Goal: Task Accomplishment & Management: Manage account settings

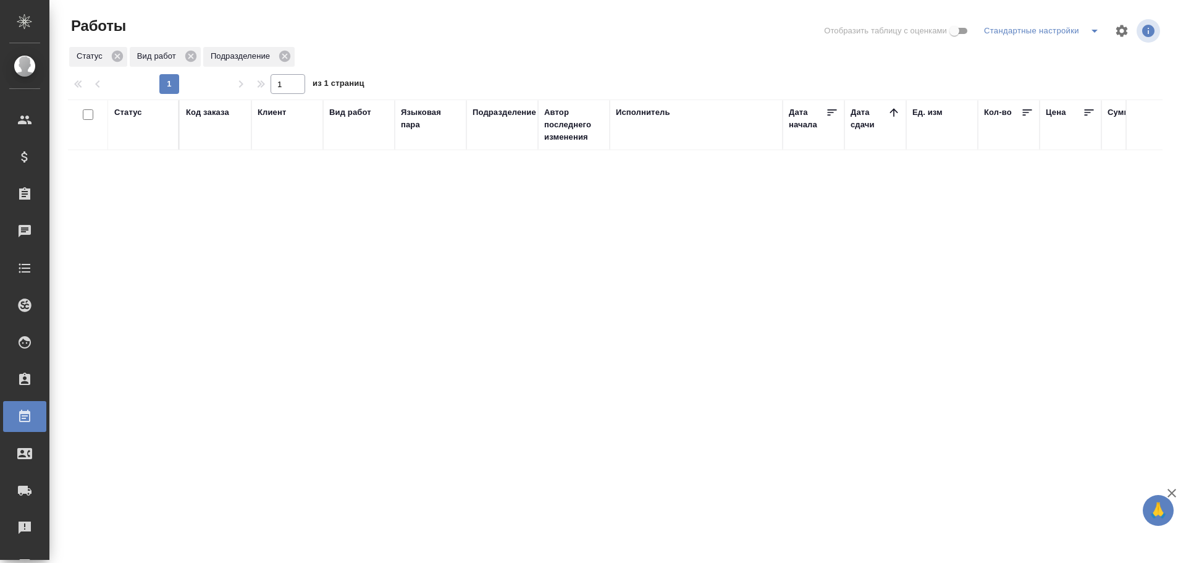
click at [254, 297] on div "Статус Код заказа Клиент Вид работ Языковая пара Подразделение Автор последнего…" at bounding box center [615, 330] width 1095 height 463
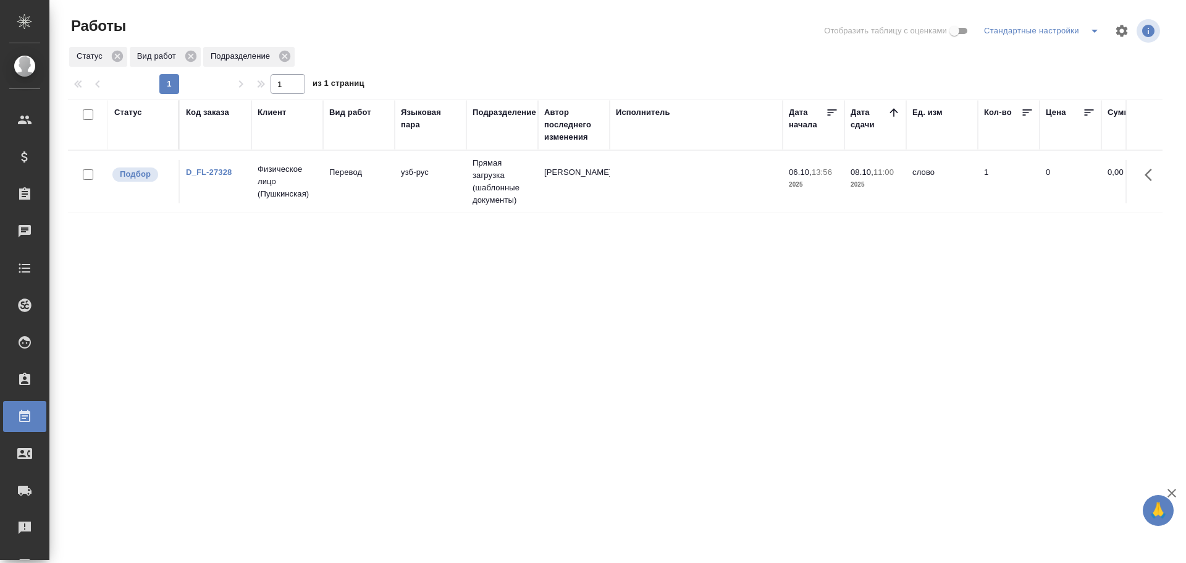
click at [480, 178] on td "Прямая загрузка (шаблонные документы)" at bounding box center [502, 182] width 72 height 62
click at [645, 191] on td at bounding box center [696, 181] width 173 height 43
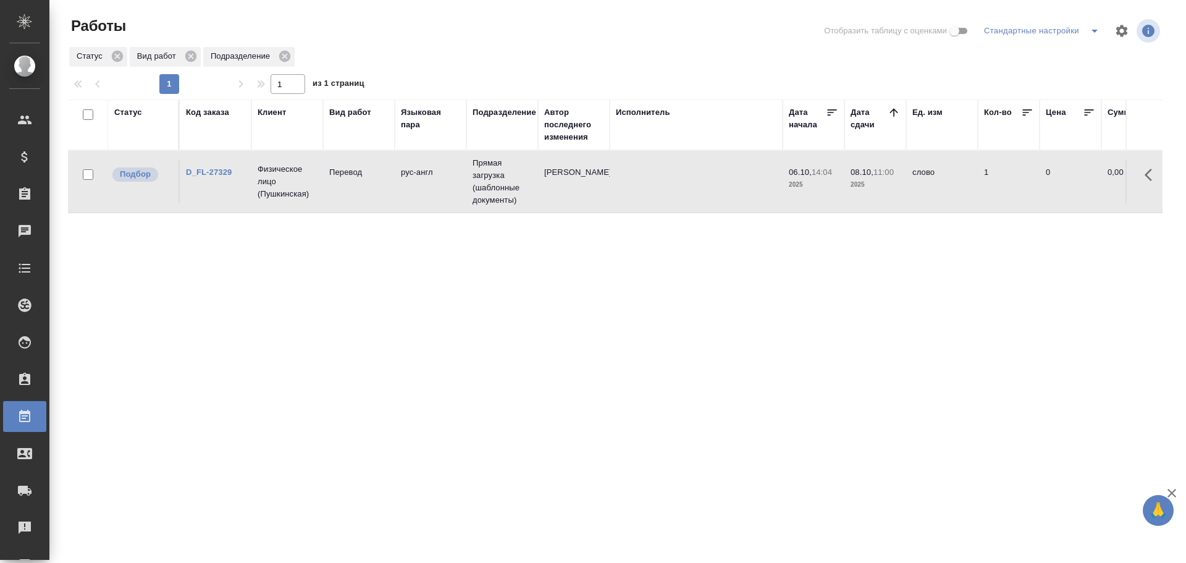
click at [645, 191] on td at bounding box center [696, 181] width 173 height 43
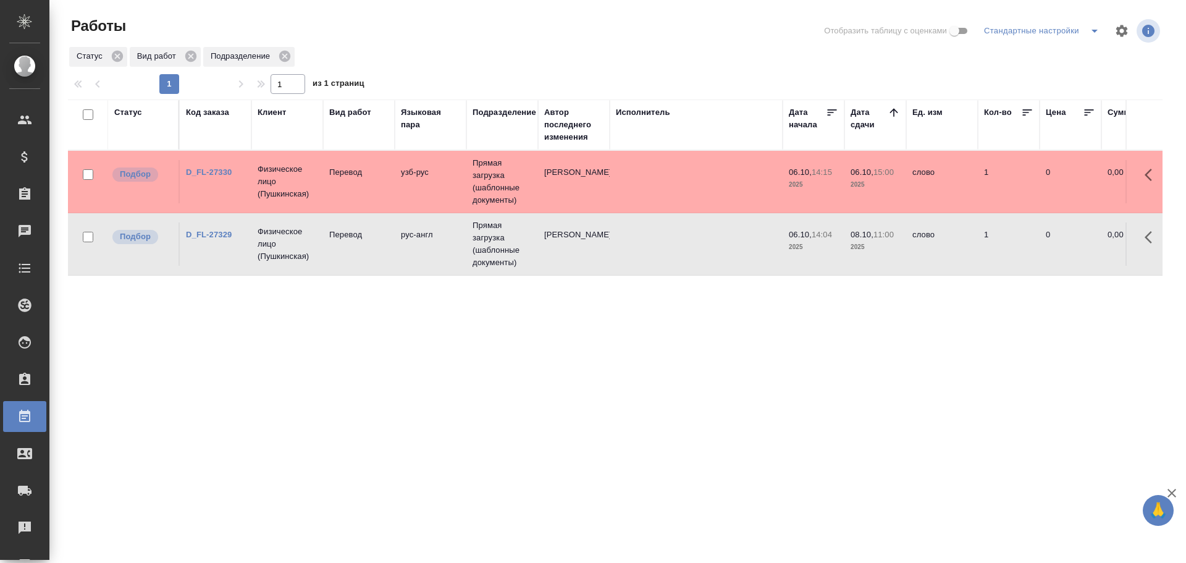
click at [248, 188] on td "D_FL-27330" at bounding box center [216, 181] width 72 height 43
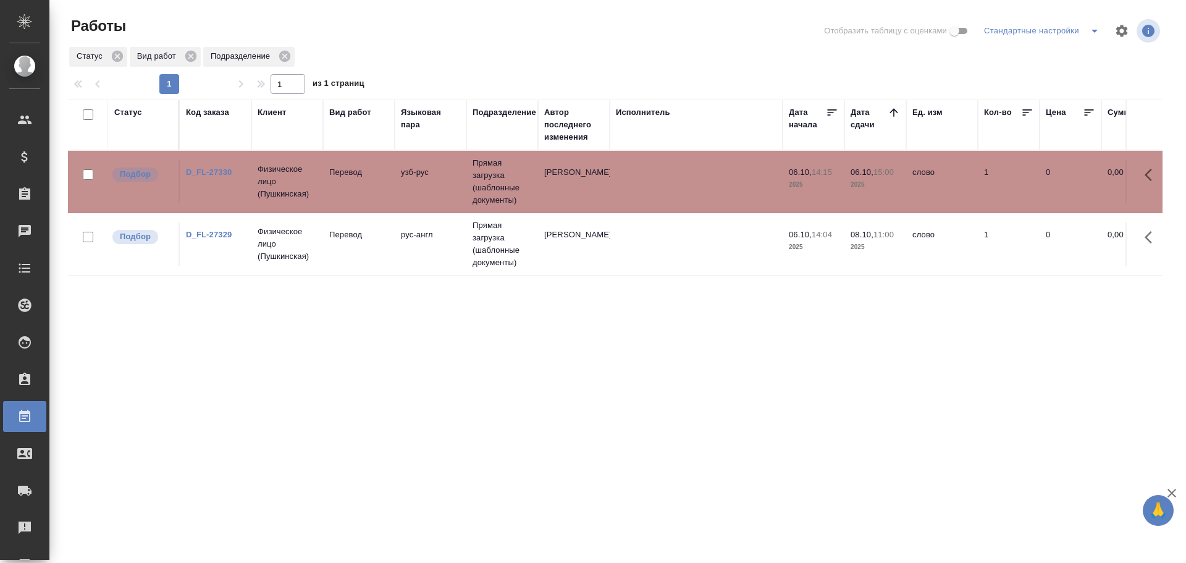
click at [248, 188] on td "D_FL-27330" at bounding box center [216, 181] width 72 height 43
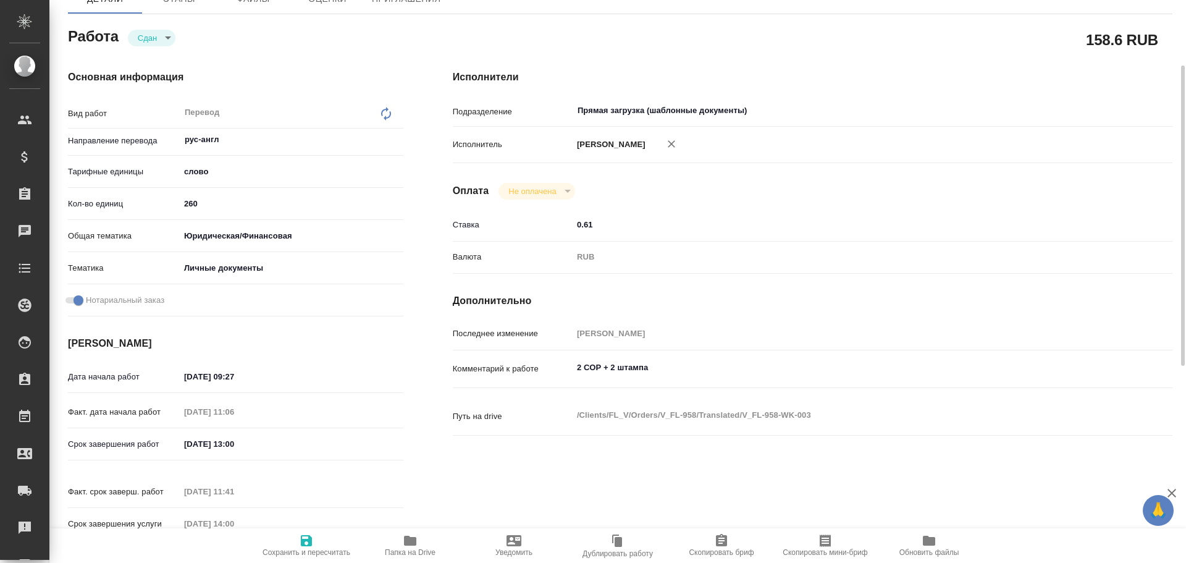
scroll to position [62, 0]
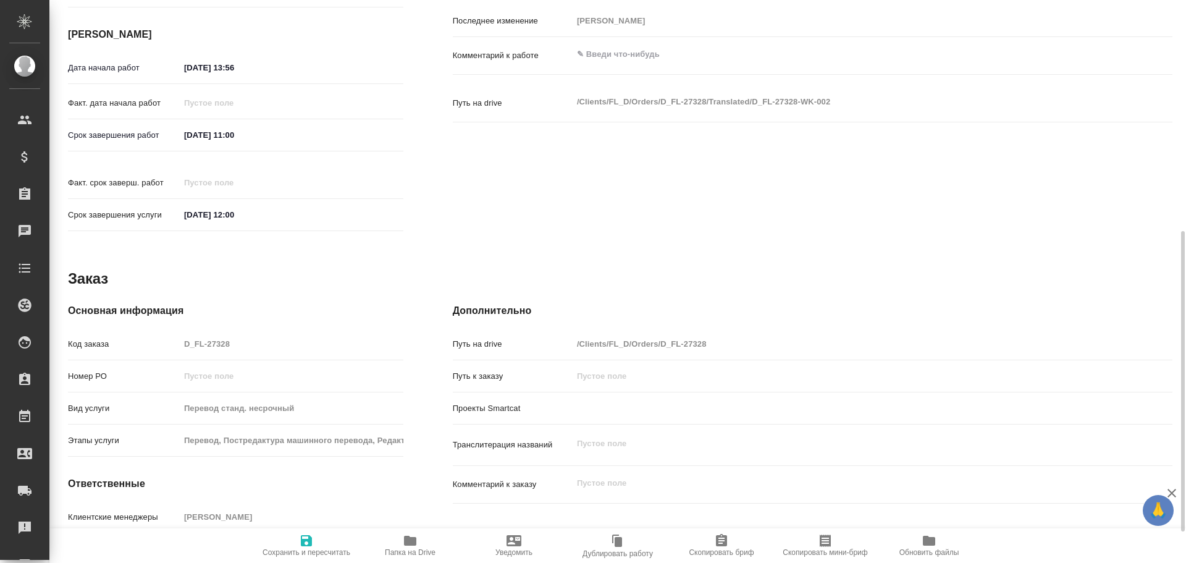
type textarea "x"
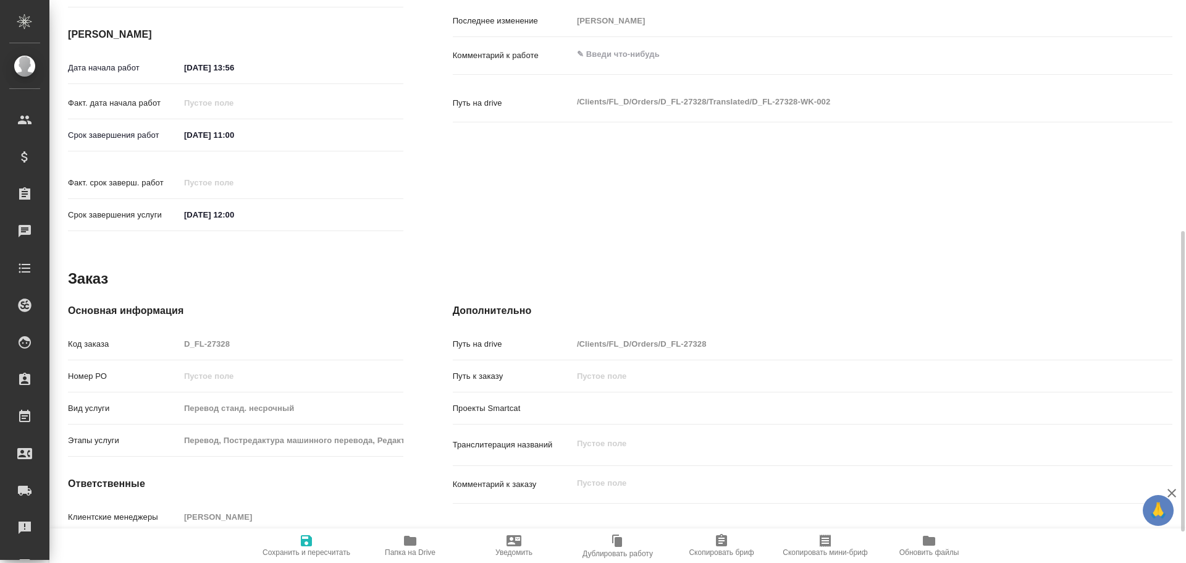
scroll to position [491, 0]
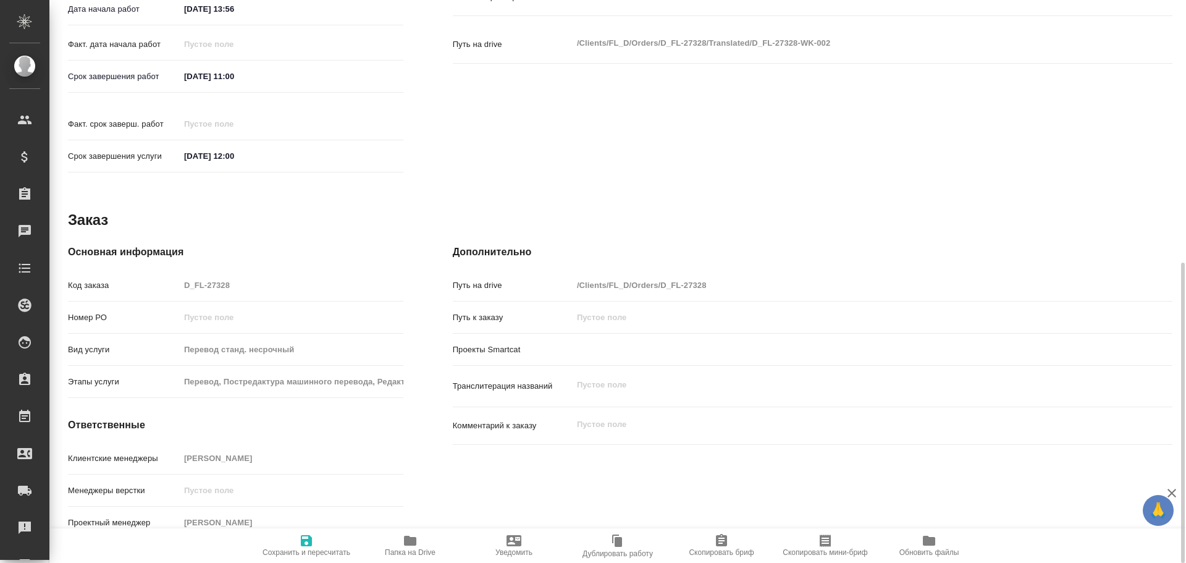
type textarea "x"
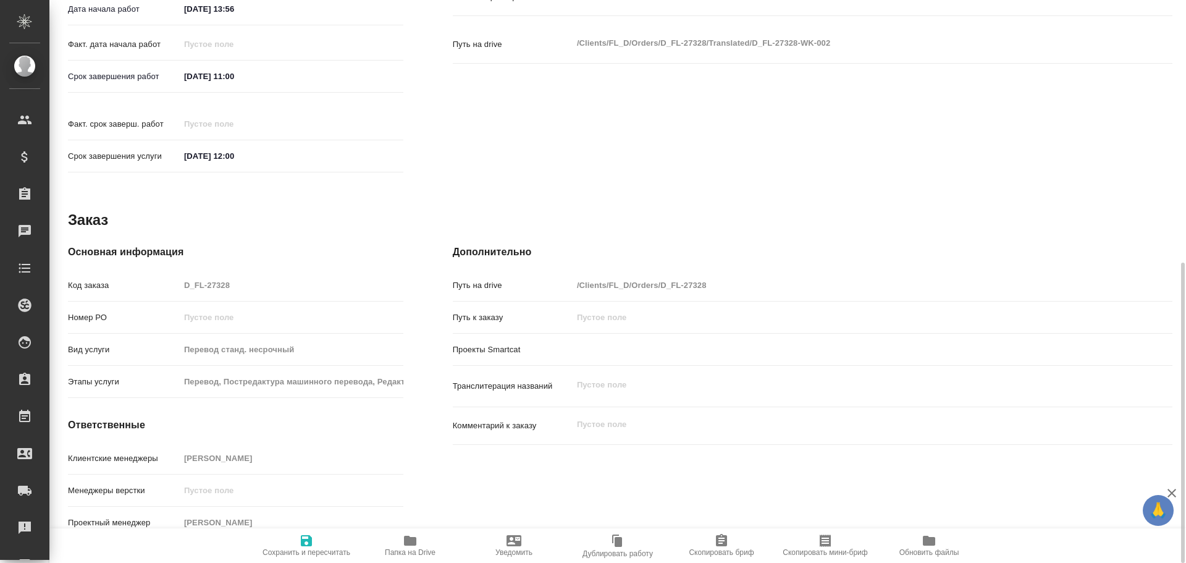
type textarea "x"
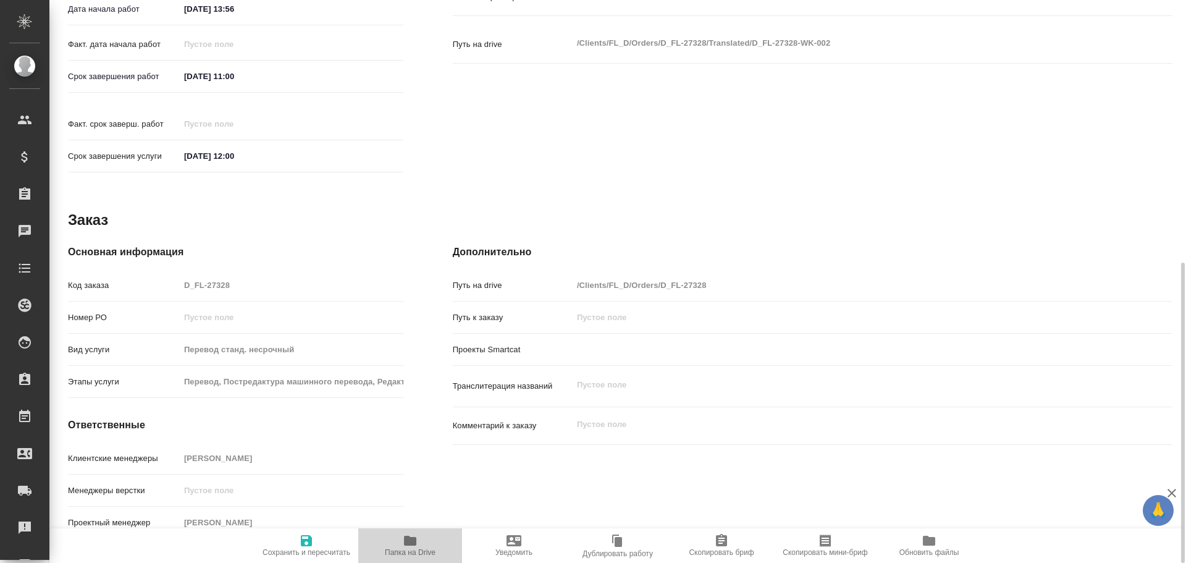
click at [413, 540] on icon "button" at bounding box center [410, 541] width 12 height 10
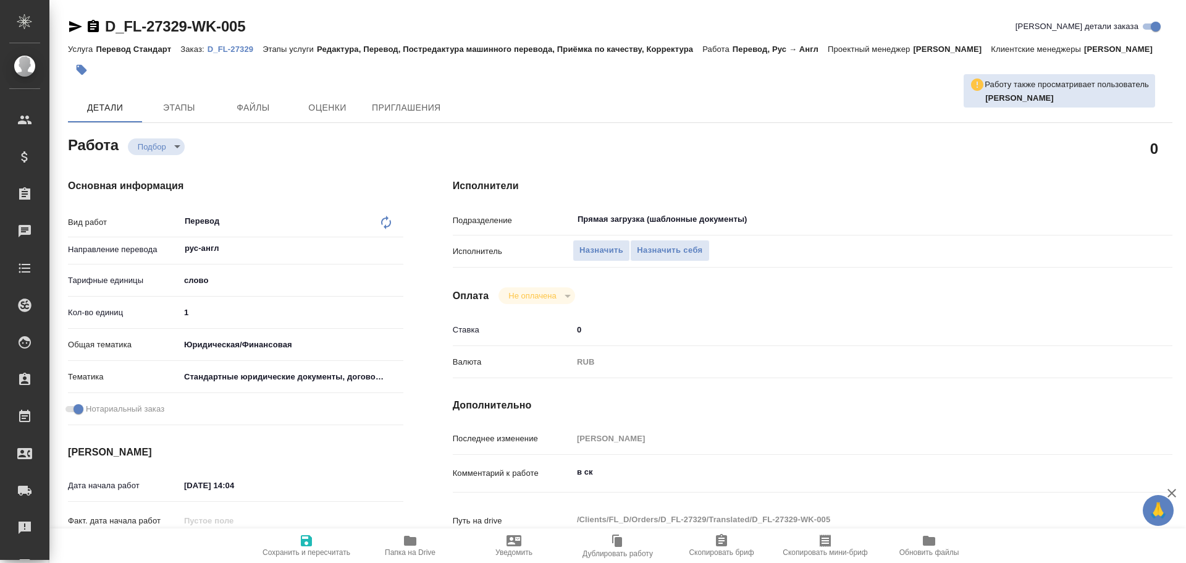
type textarea "x"
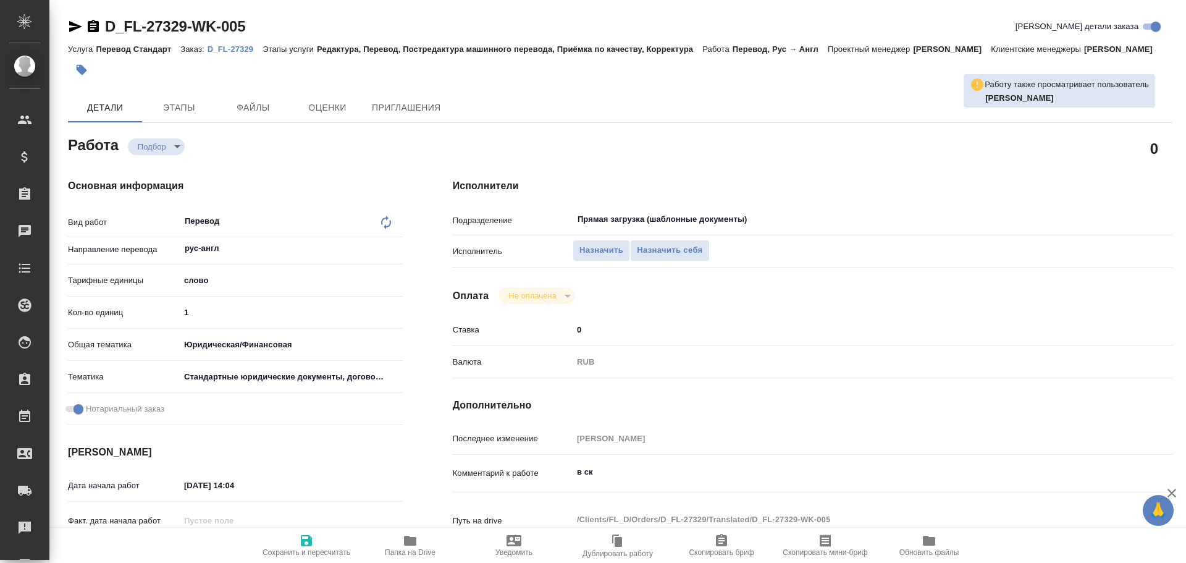
type textarea "x"
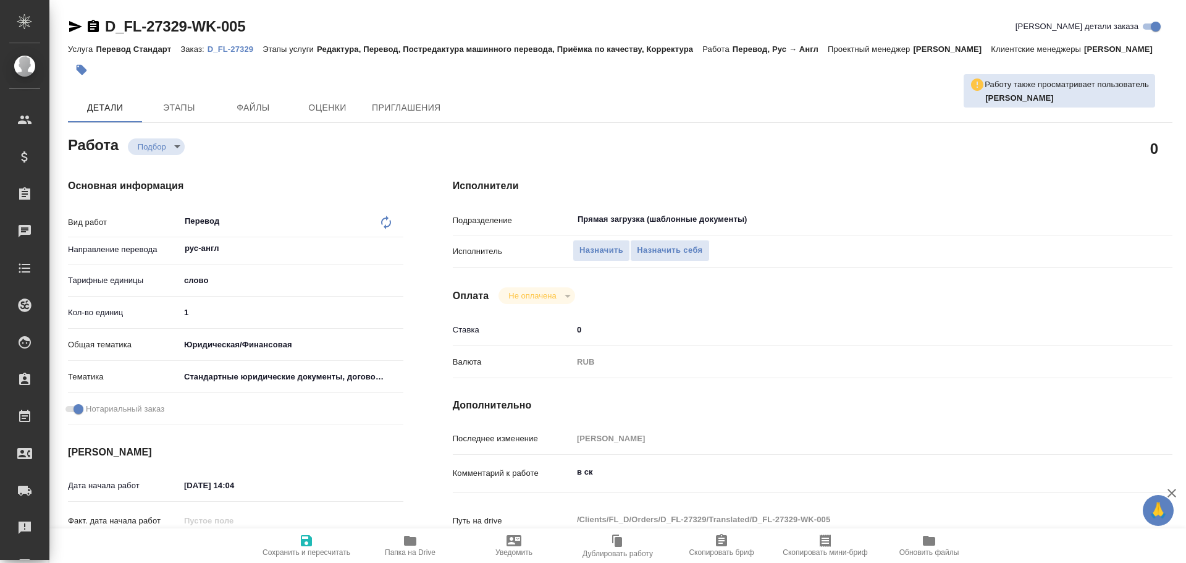
type textarea "x"
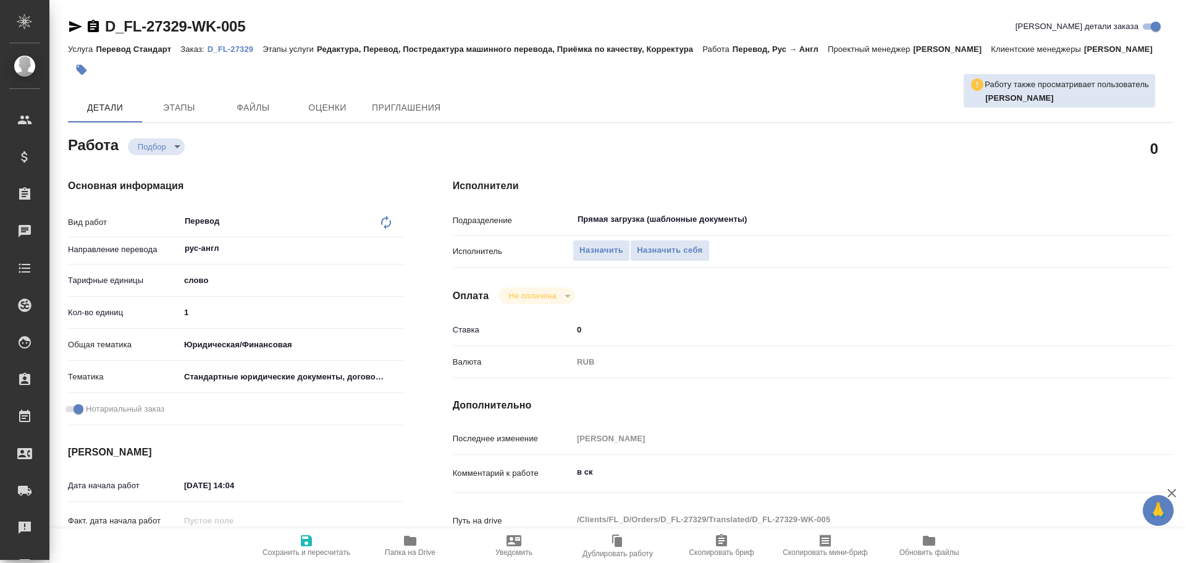
type textarea "x"
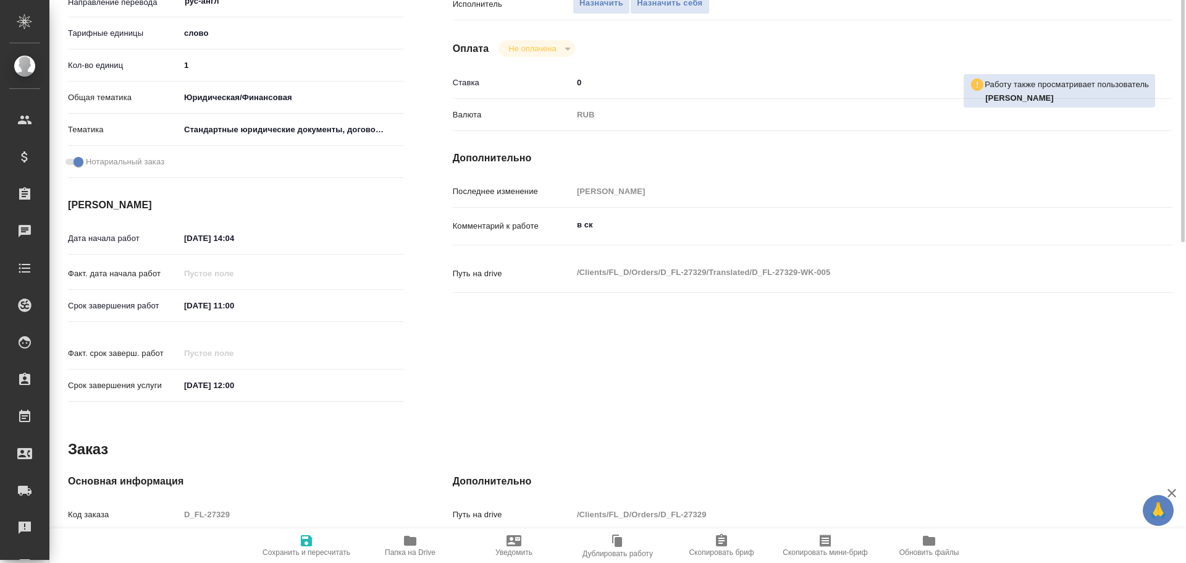
type textarea "x"
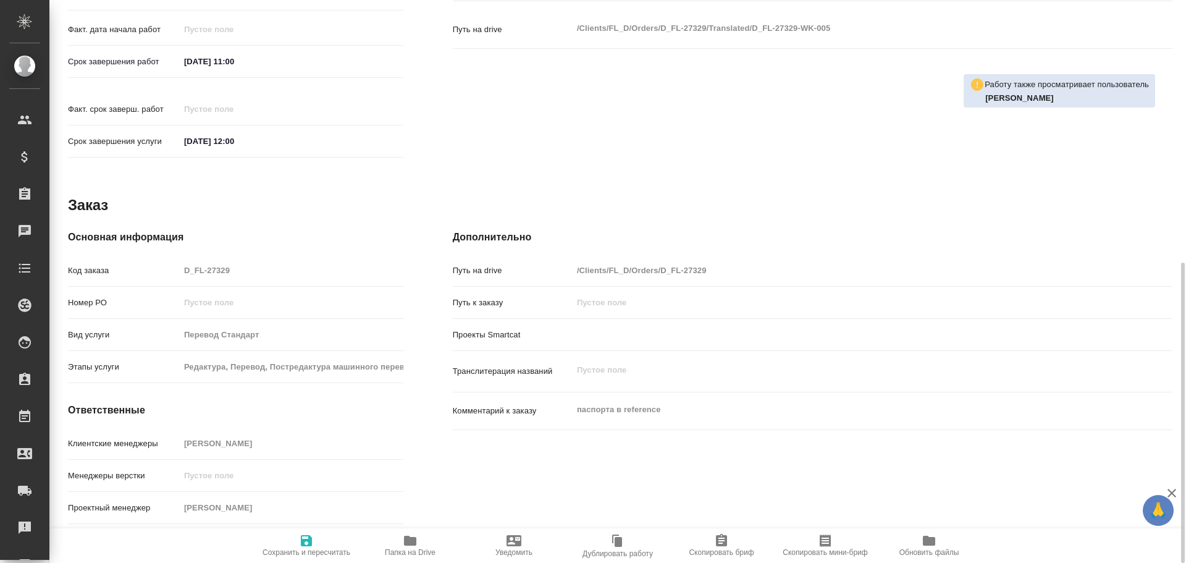
type textarea "x"
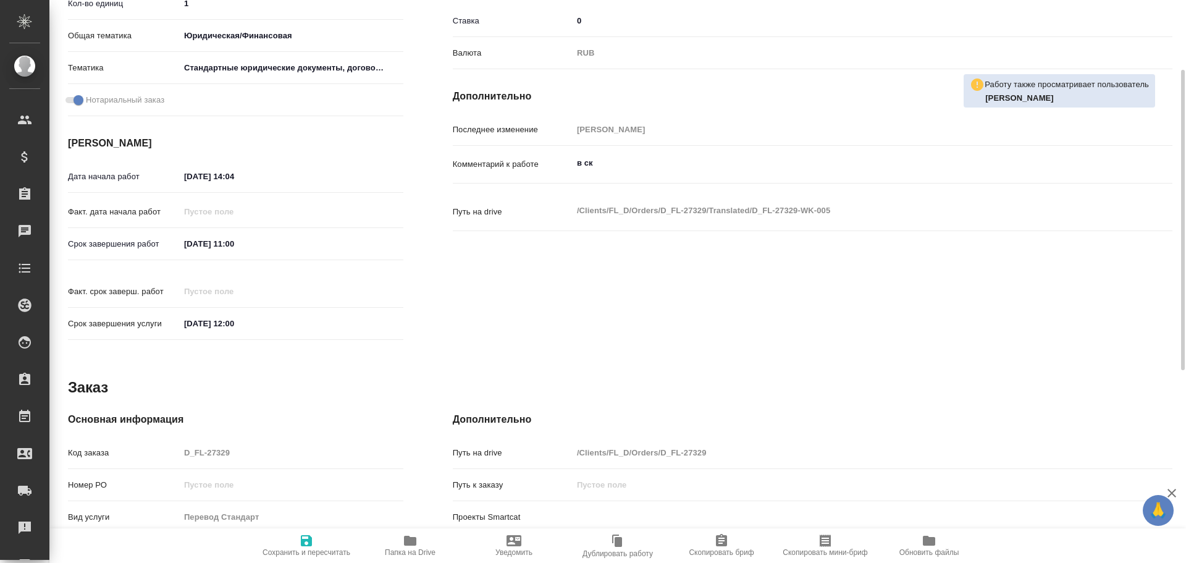
scroll to position [491, 0]
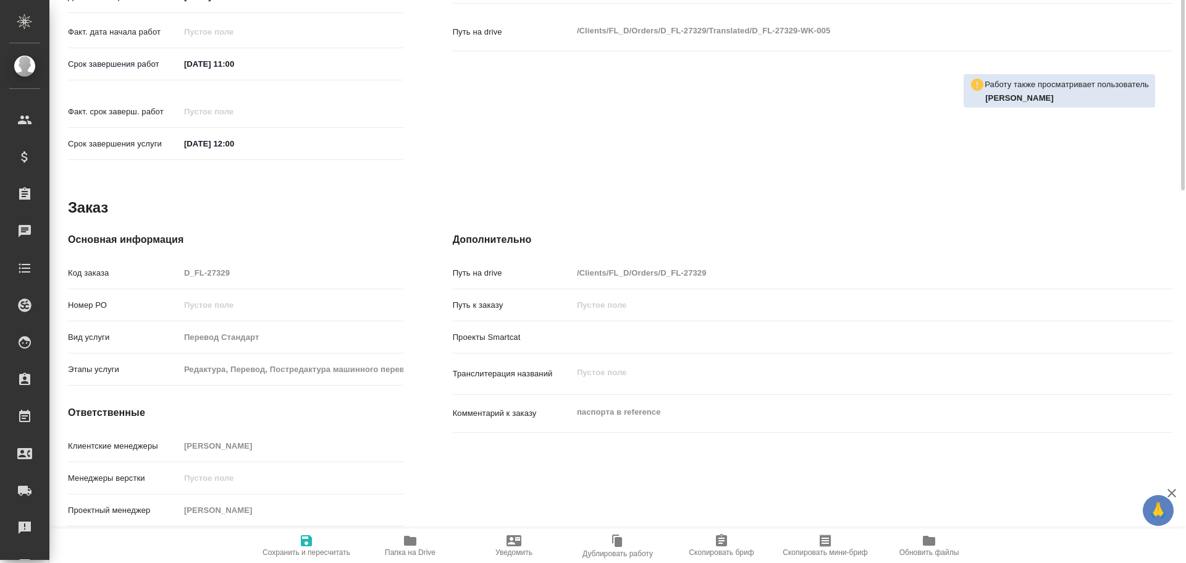
type textarea "x"
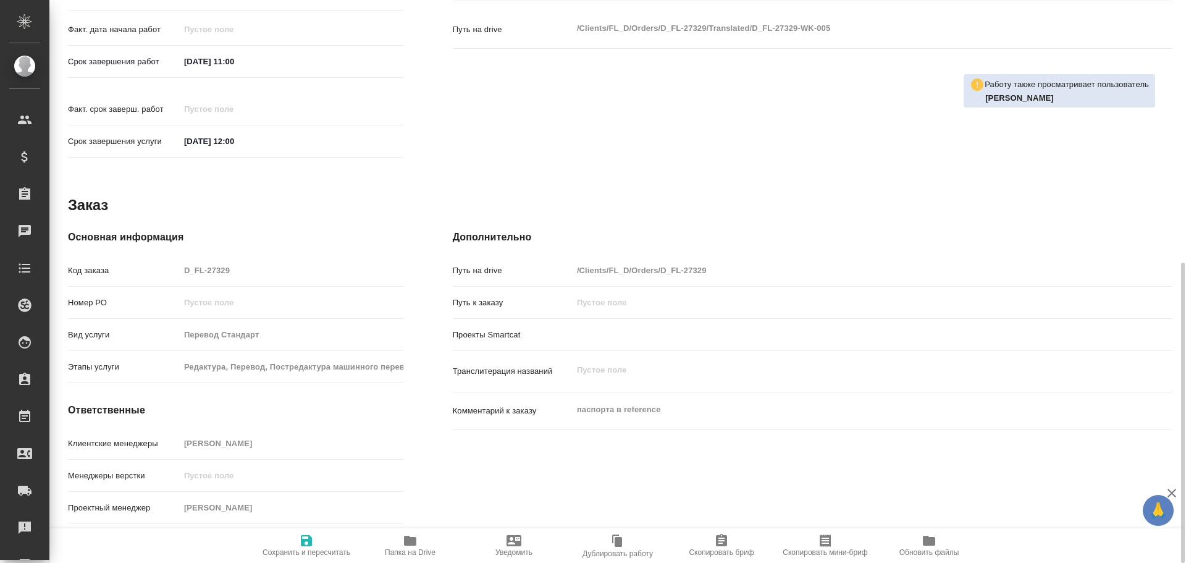
click at [401, 548] on span "Папка на Drive" at bounding box center [410, 552] width 51 height 9
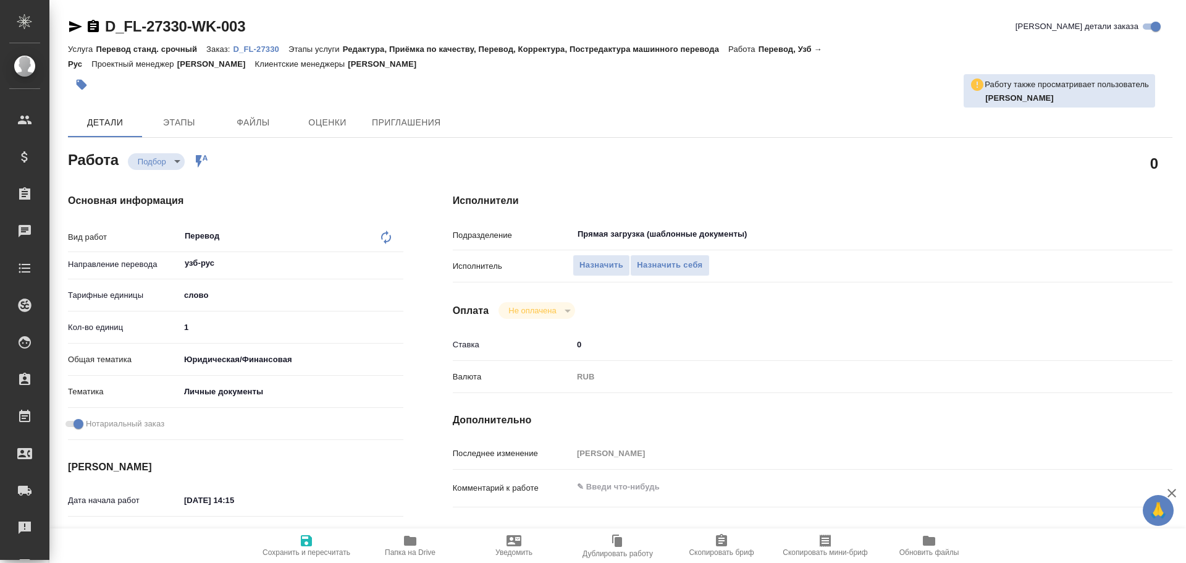
type textarea "x"
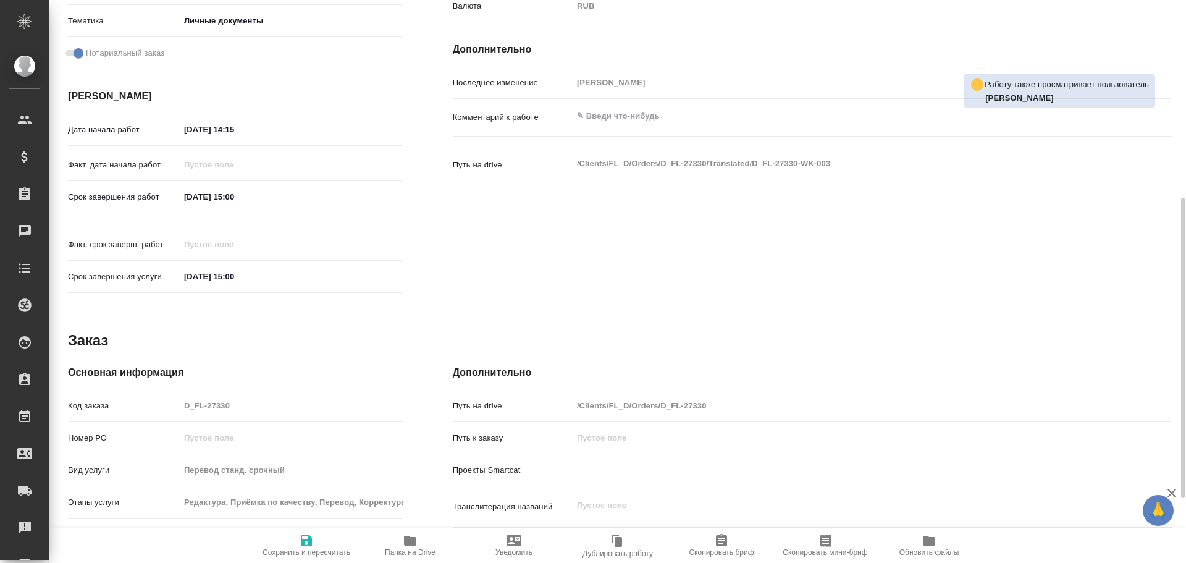
scroll to position [491, 0]
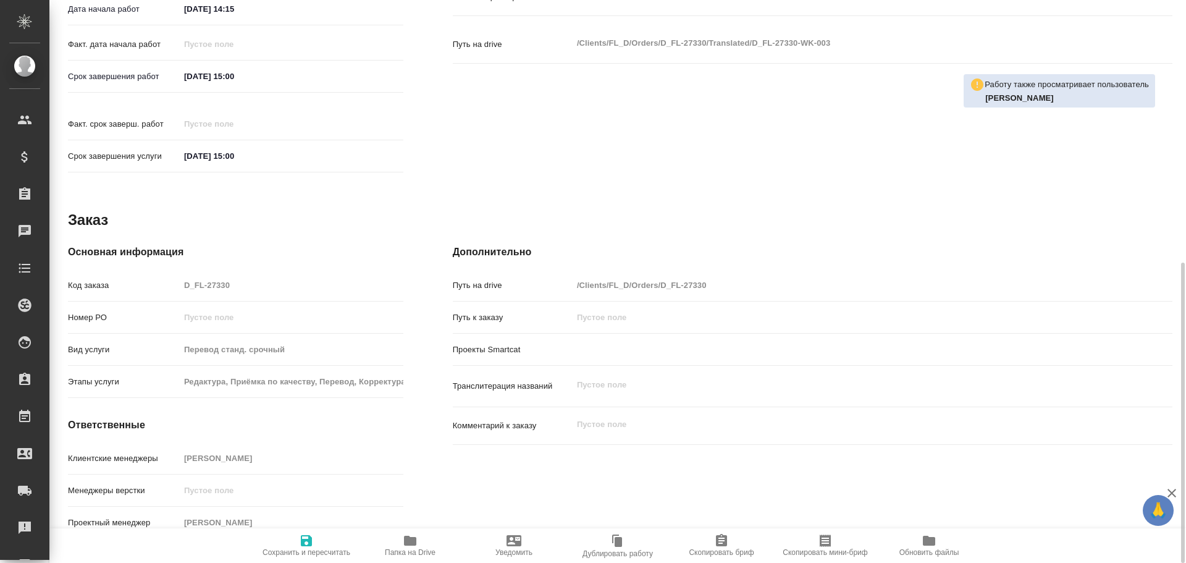
type textarea "x"
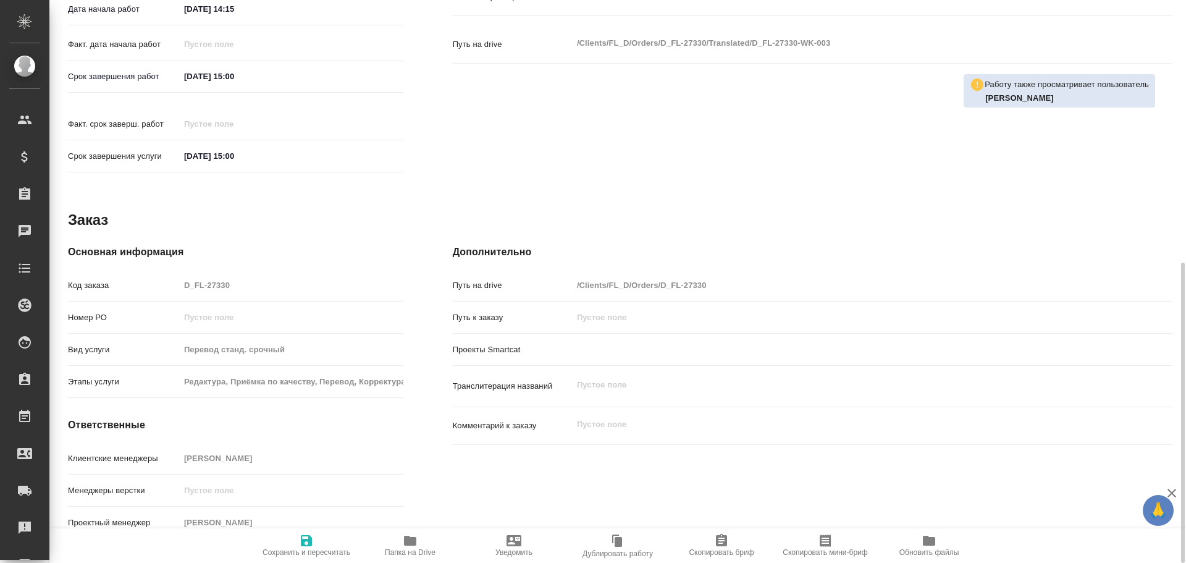
type textarea "x"
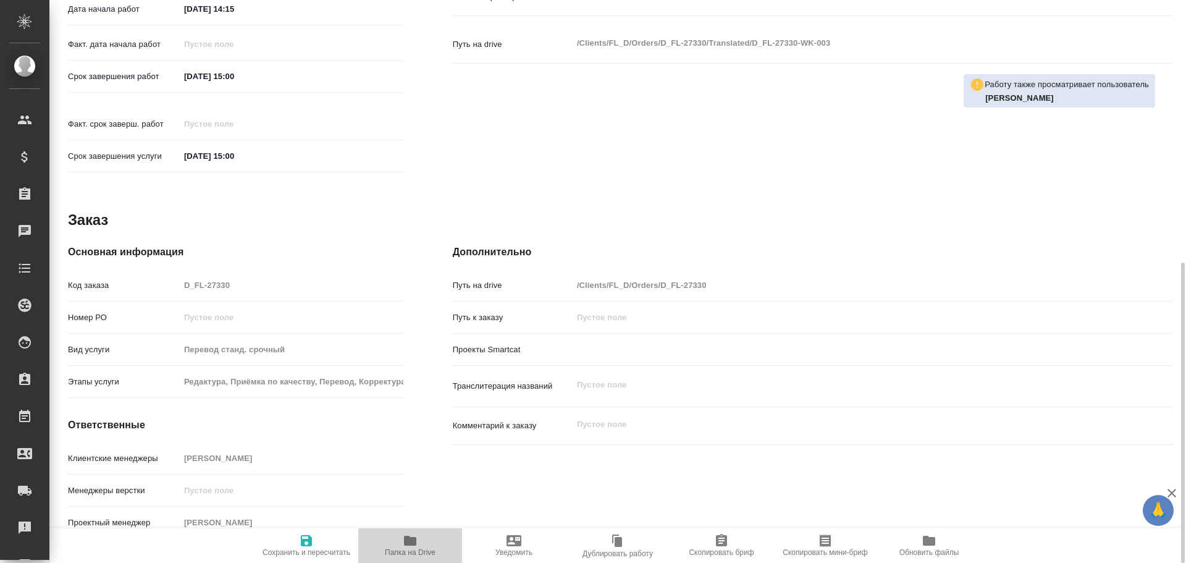
click at [407, 547] on icon "button" at bounding box center [410, 540] width 15 height 15
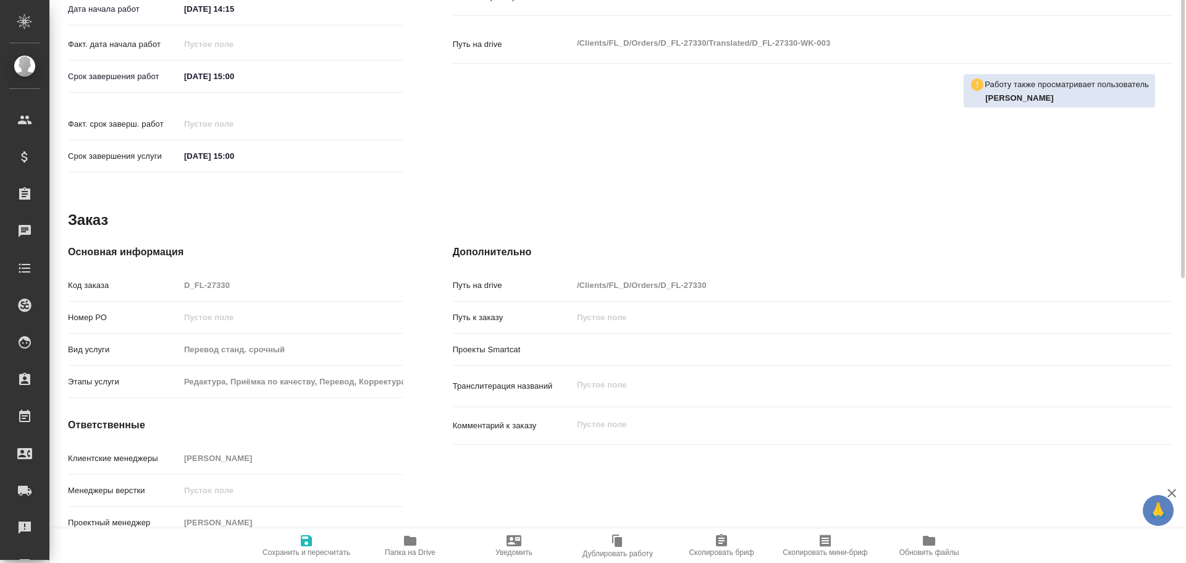
scroll to position [59, 0]
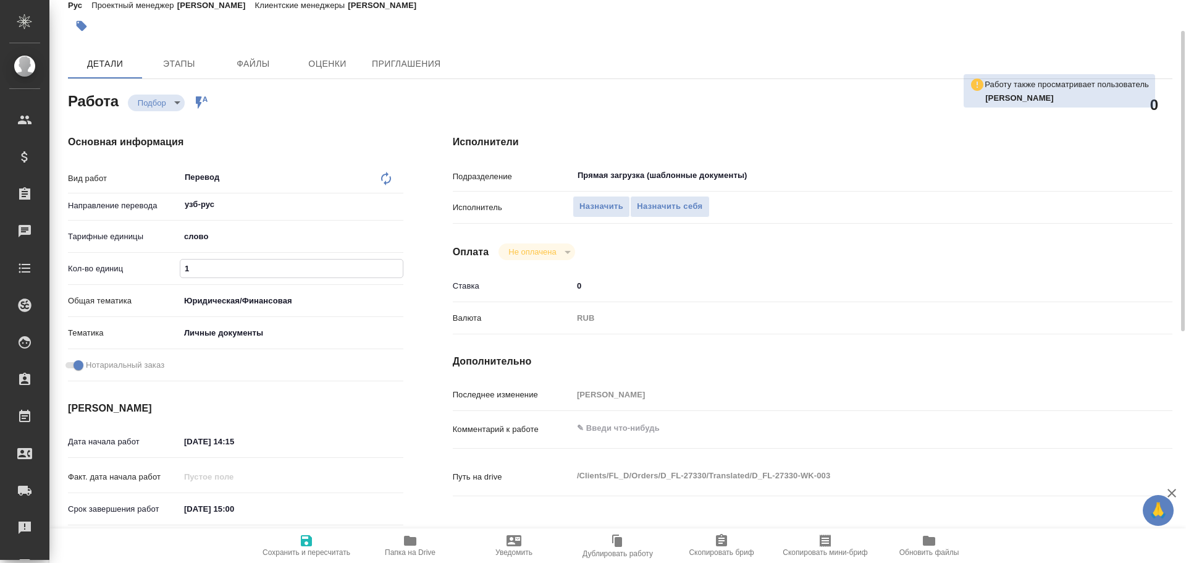
drag, startPoint x: 187, startPoint y: 270, endPoint x: 171, endPoint y: 269, distance: 16.1
click at [171, 269] on div "Кол-во единиц 1" at bounding box center [235, 269] width 335 height 22
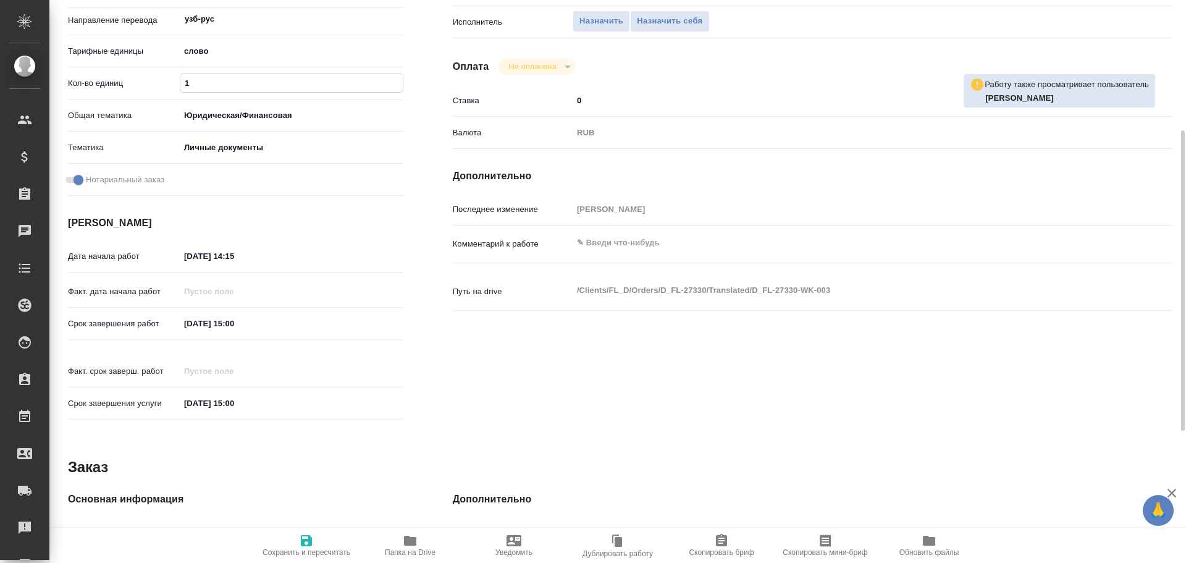
type textarea "x"
type input "7"
type textarea "x"
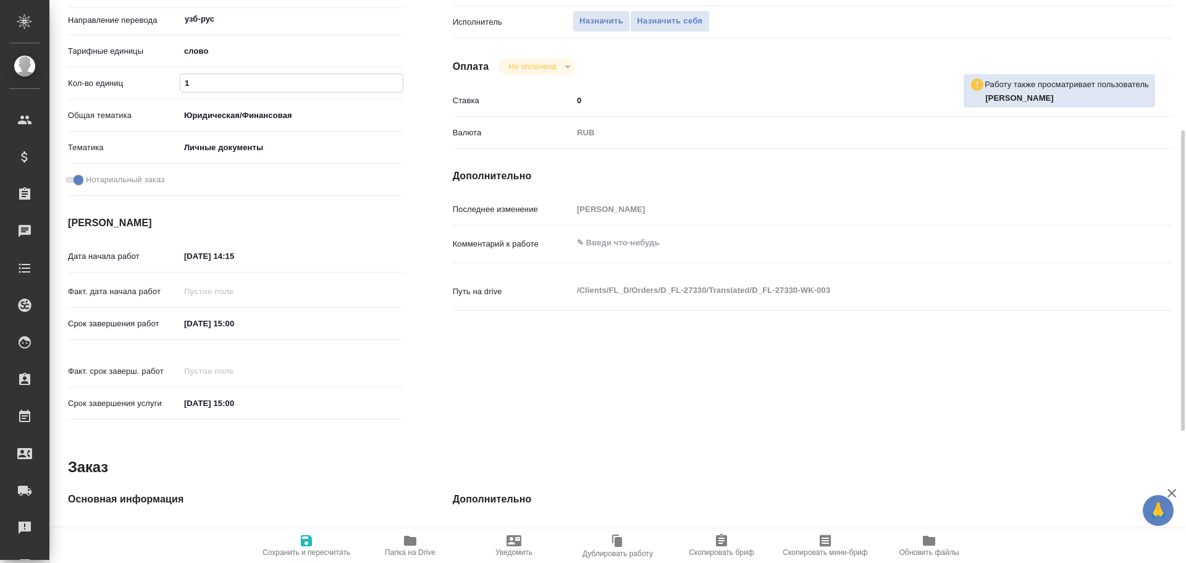
type textarea "x"
type input "75"
type textarea "x"
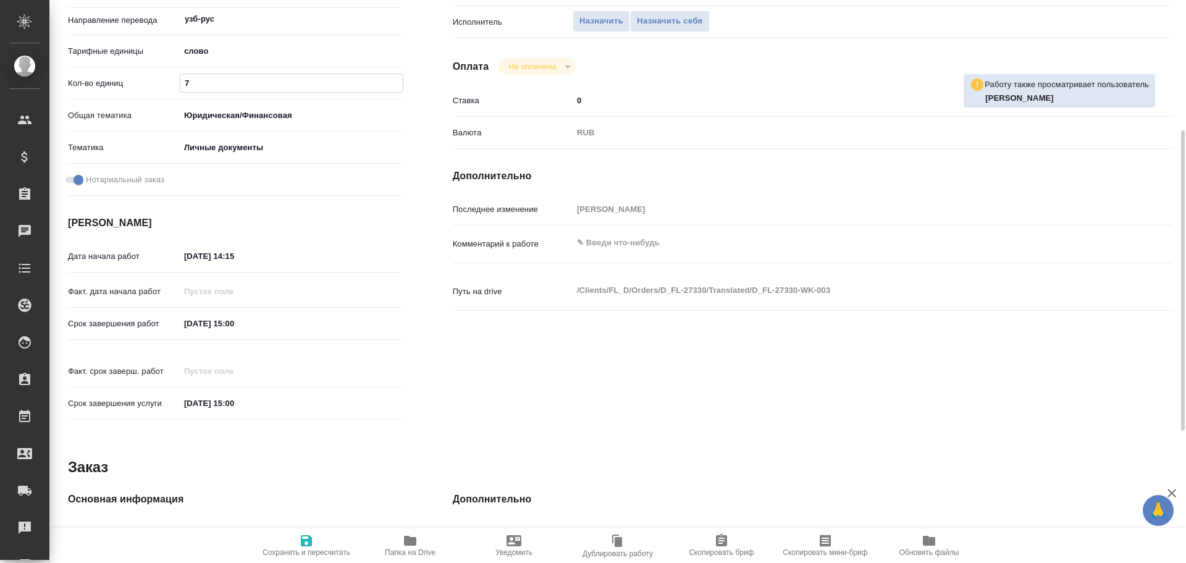
type textarea "x"
type input "75"
click at [294, 537] on span "Сохранить и пересчитать" at bounding box center [306, 544] width 89 height 23
type textarea "x"
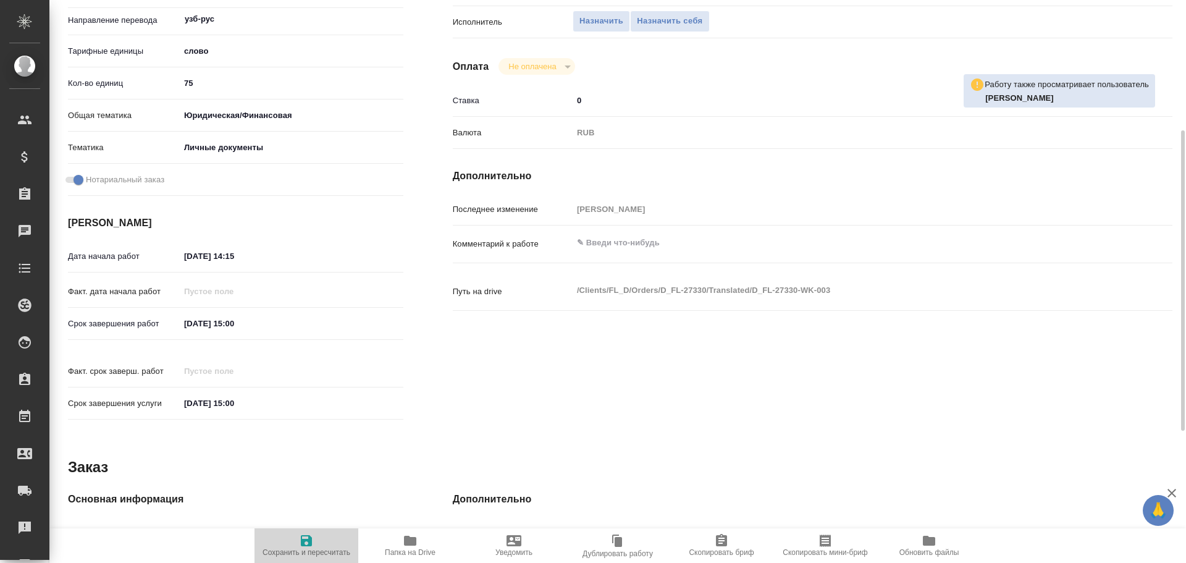
type textarea "x"
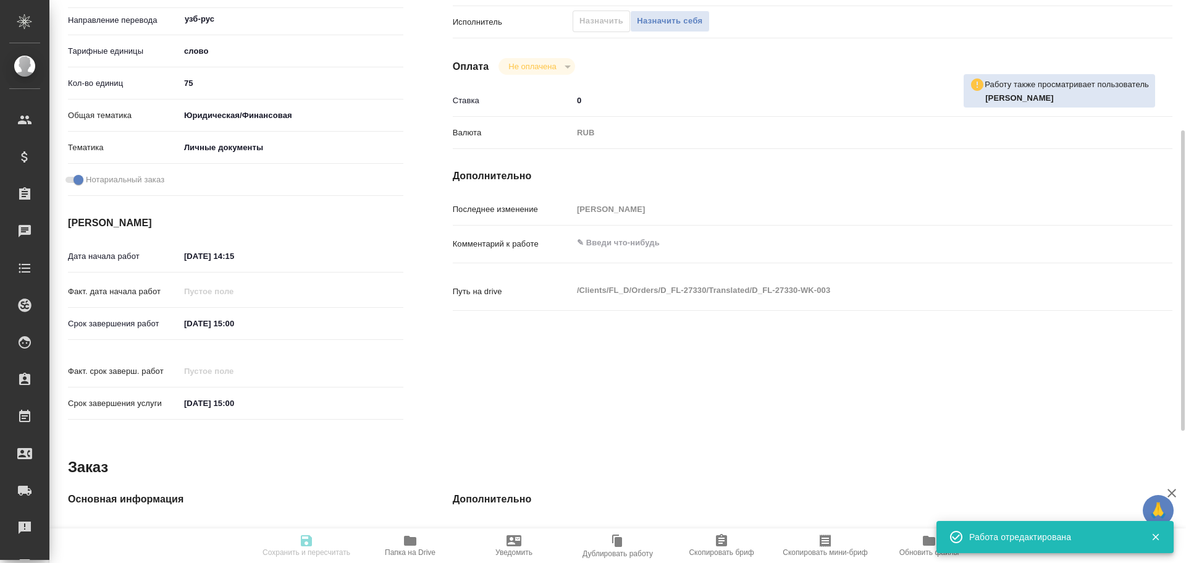
type input "recruiting"
type textarea "Перевод"
type textarea "x"
type input "узб-рус"
type input "5a8b1489cc6b4906c91bfd90"
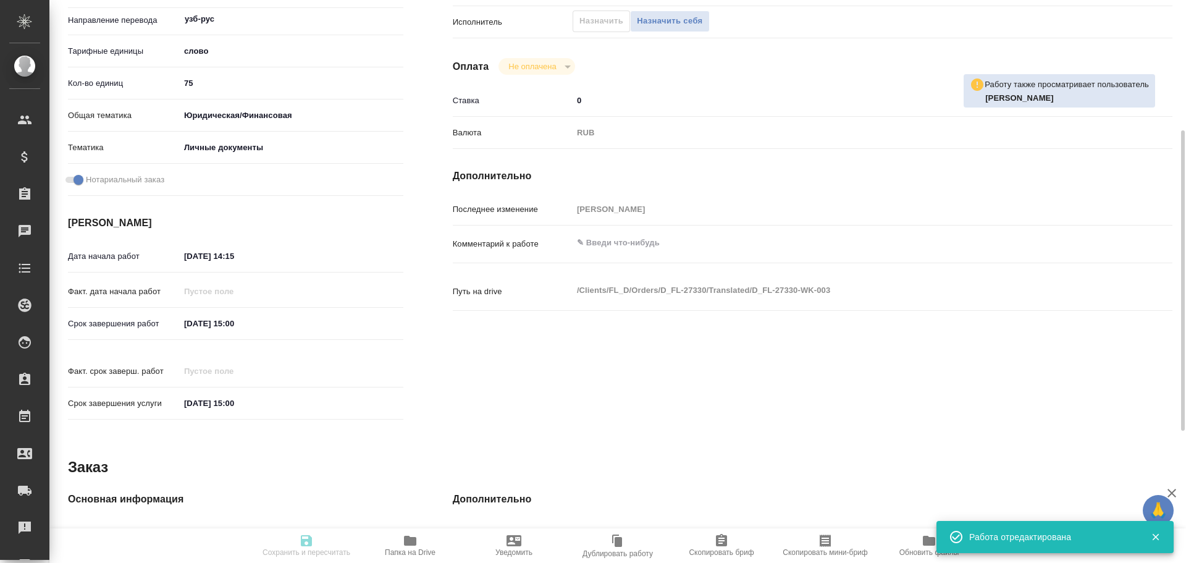
type input "75"
type input "yr-fn"
type input "5a8b8b956a9677013d343cfe"
checkbox input "true"
type input "[DATE] 14:15"
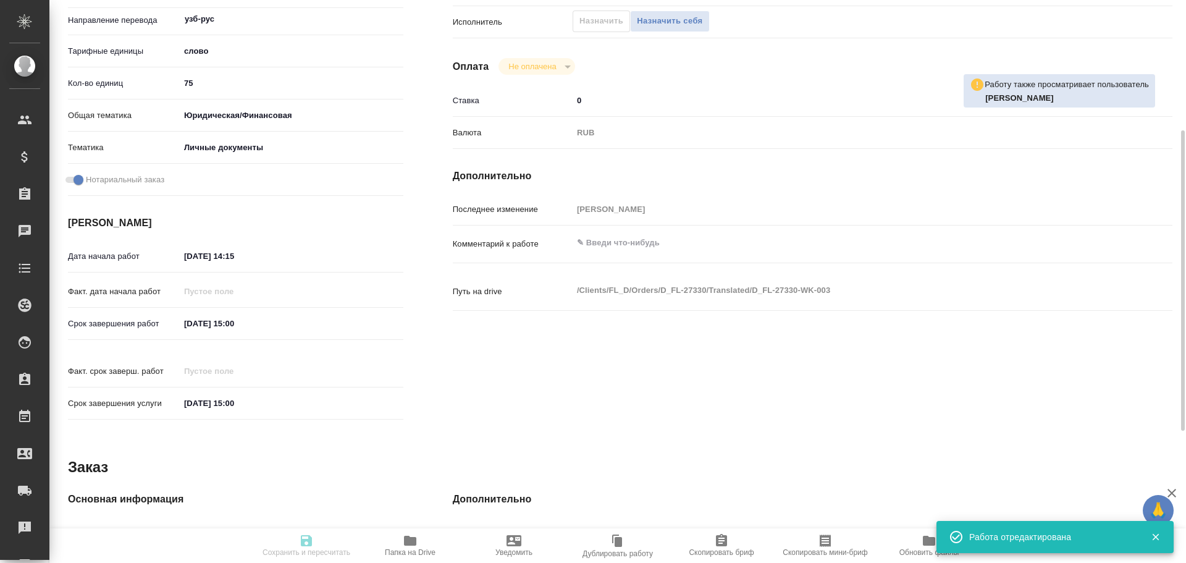
type input "[DATE] 15:00"
type input "Прямая загрузка (шаблонные документы)"
type input "notPayed"
type input "0"
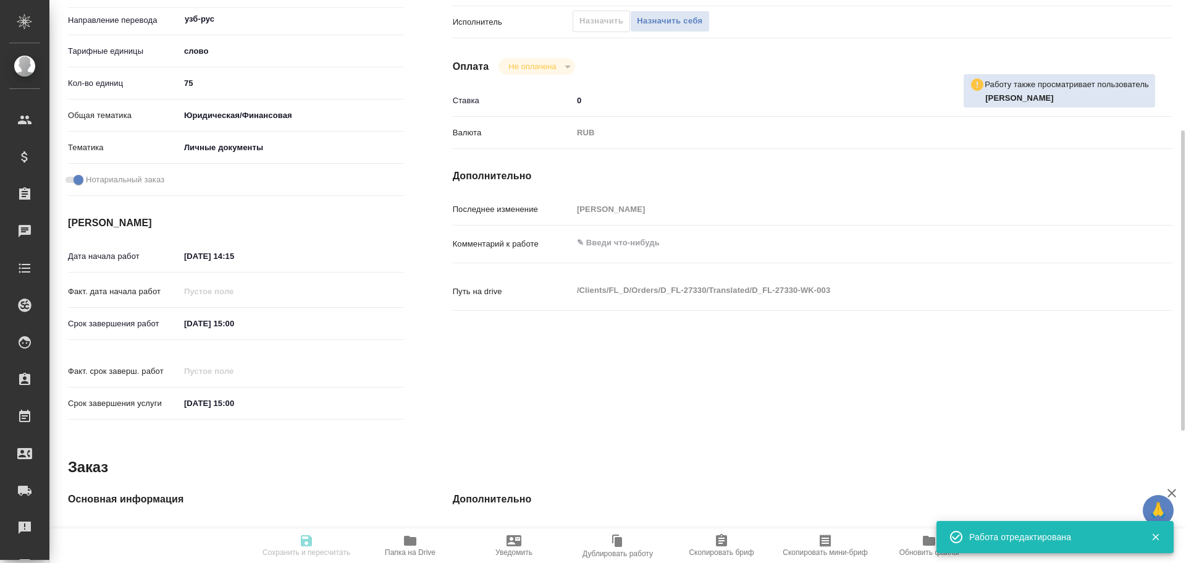
type input "RUB"
type input "Гусев Александр"
type textarea "x"
type textarea "/Clients/FL_D/Orders/D_FL-27330/Translated/D_FL-27330-WK-003"
type textarea "x"
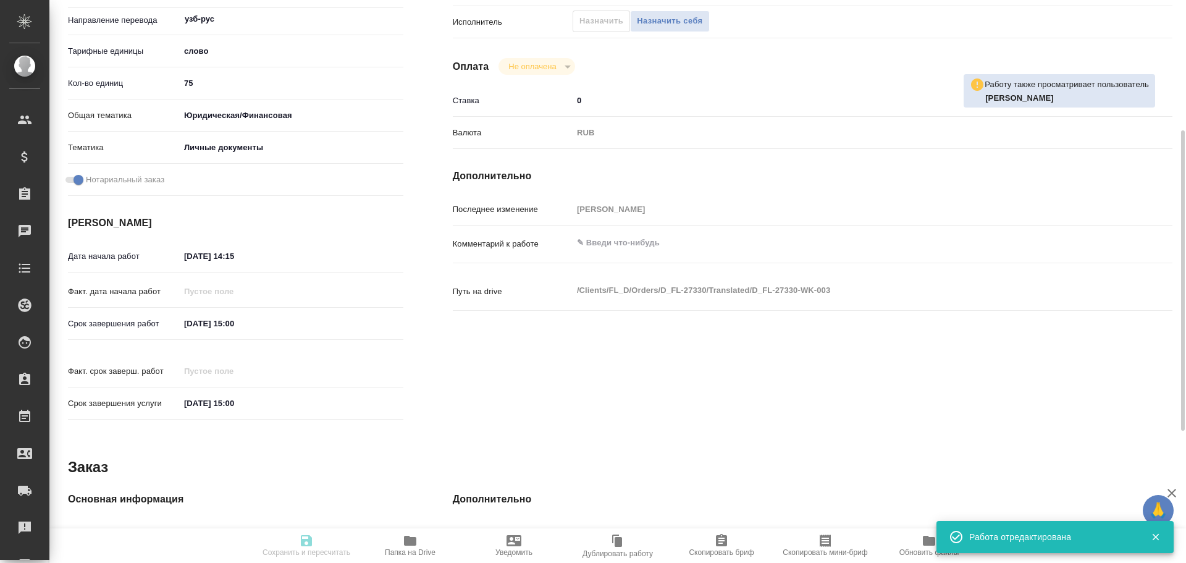
type input "D_FL-27330"
type input "Перевод станд. срочный"
type input "Редактура, Приёмка по качеству, Перевод, Корректура, Постредактура машинного пе…"
type input "Булахова Елена"
type input "/Clients/FL_D/Orders/D_FL-27330"
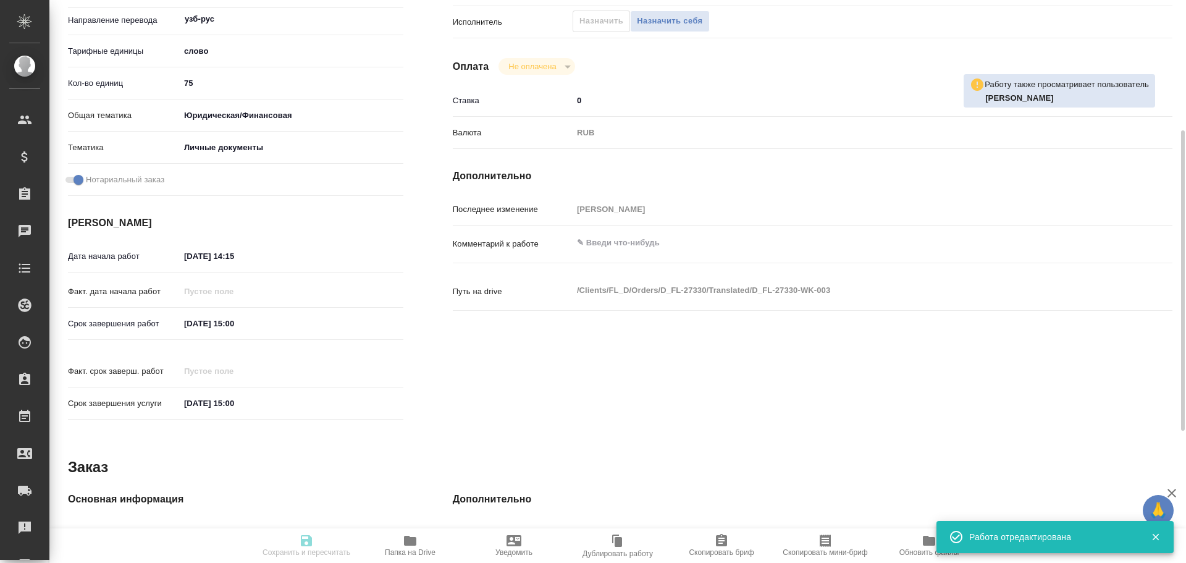
type textarea "x"
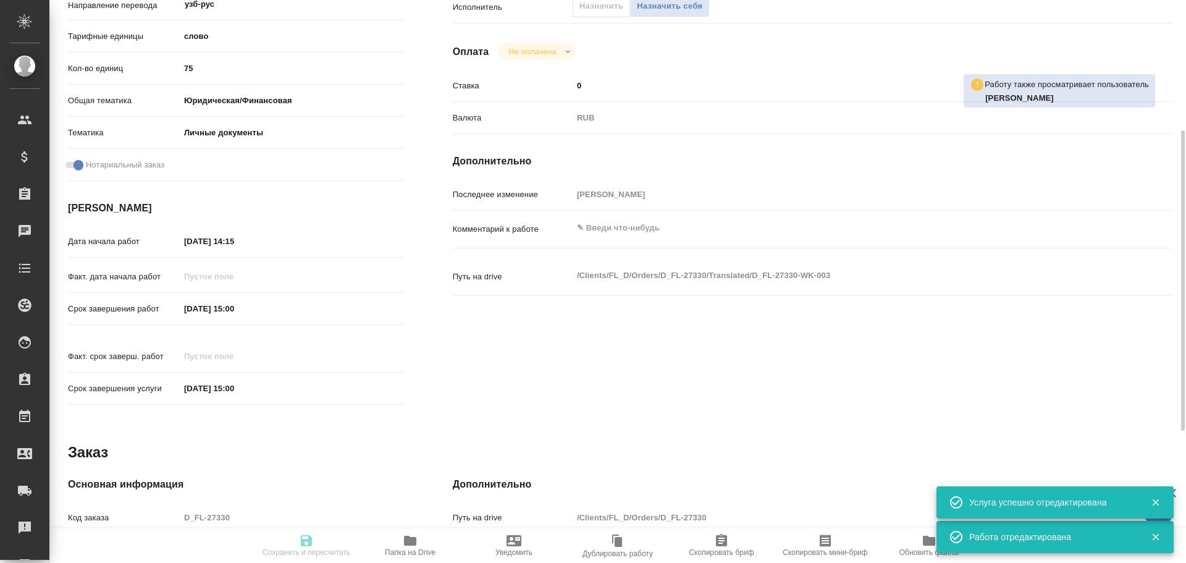
type textarea "x"
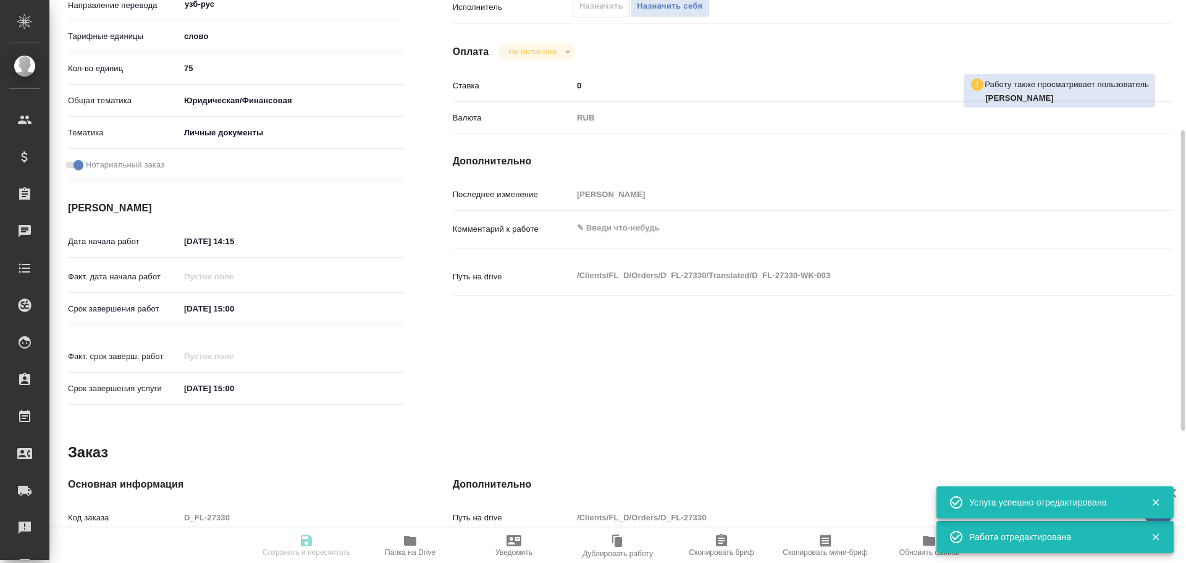
type textarea "x"
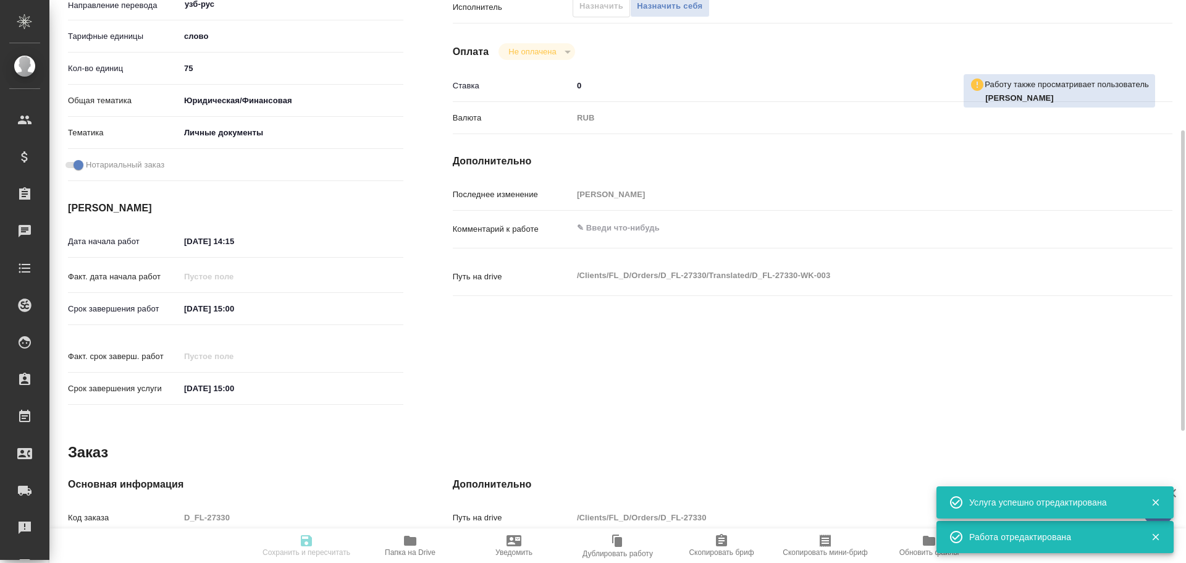
type textarea "x"
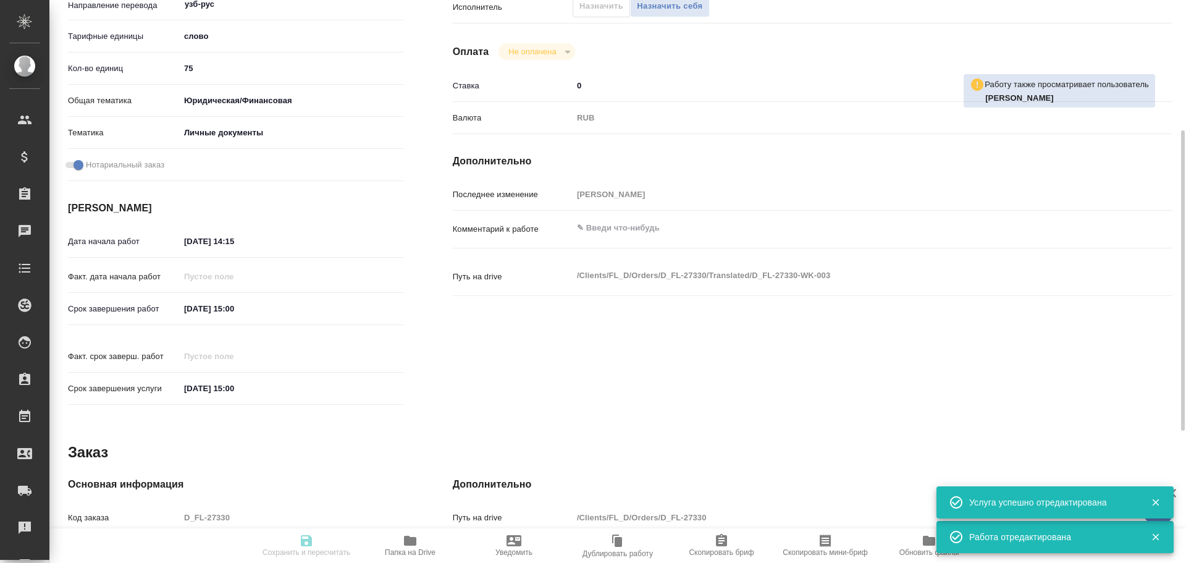
type textarea "x"
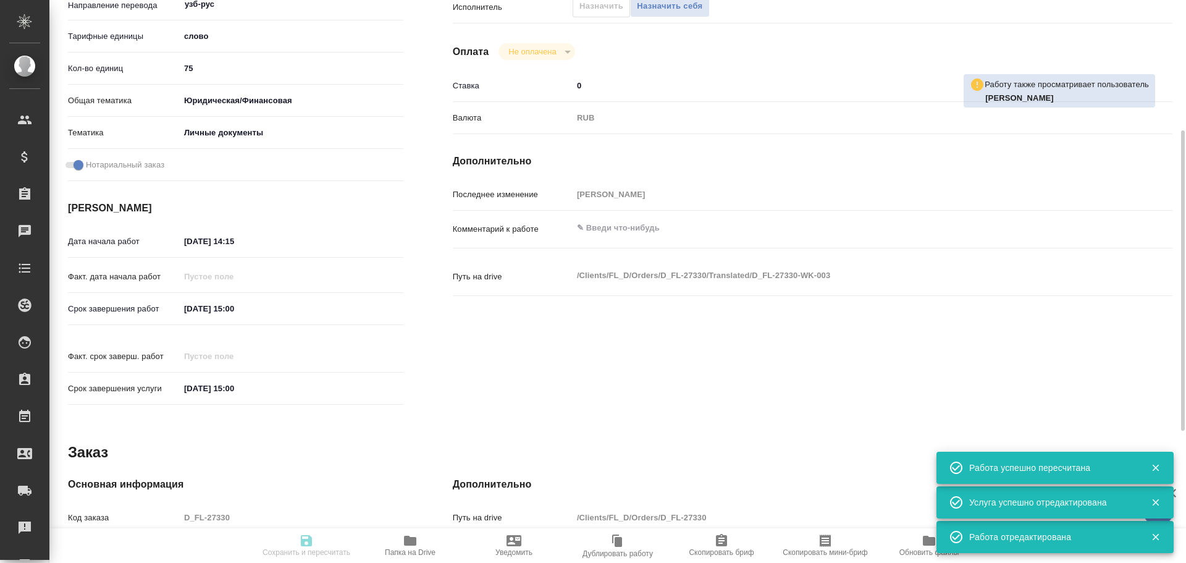
type input "recruiting"
type textarea "Перевод"
type textarea "x"
type input "узб-рус"
type input "5a8b1489cc6b4906c91bfd90"
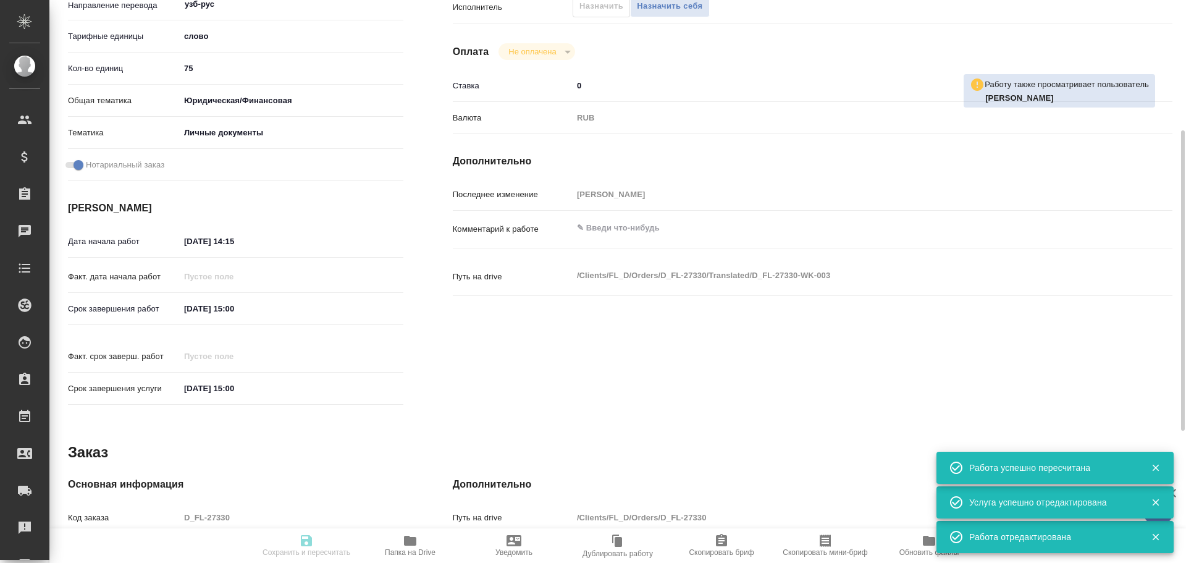
type input "75"
type input "yr-fn"
type input "5a8b8b956a9677013d343cfe"
checkbox input "true"
type input "06.10.2025 14:15"
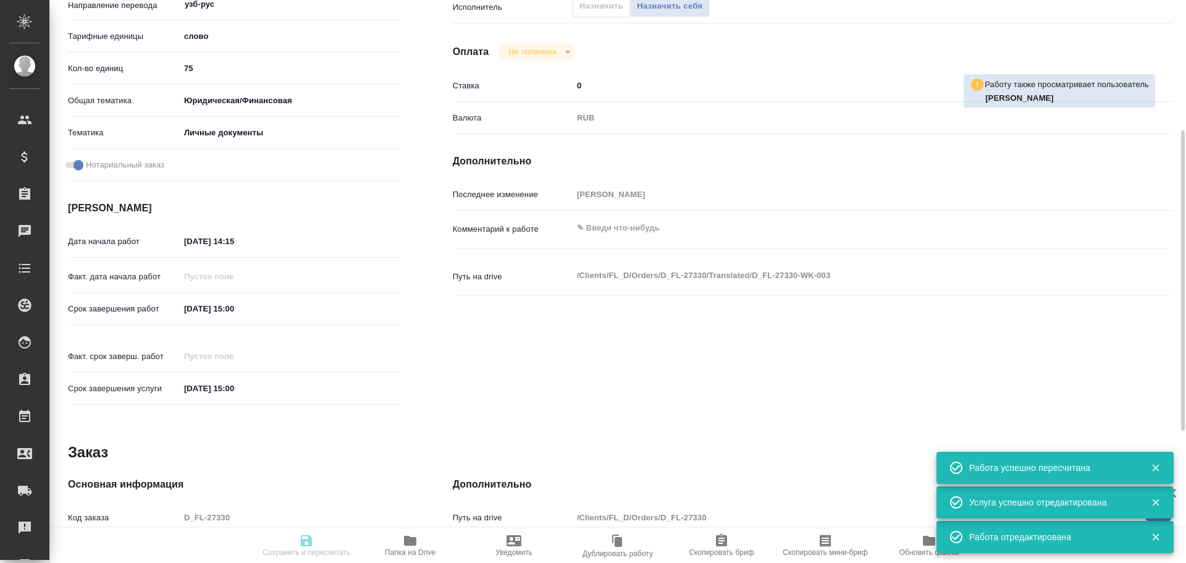
type input "06.10.2025 15:00"
type input "Прямая загрузка (шаблонные документы)"
type input "notPayed"
type input "0"
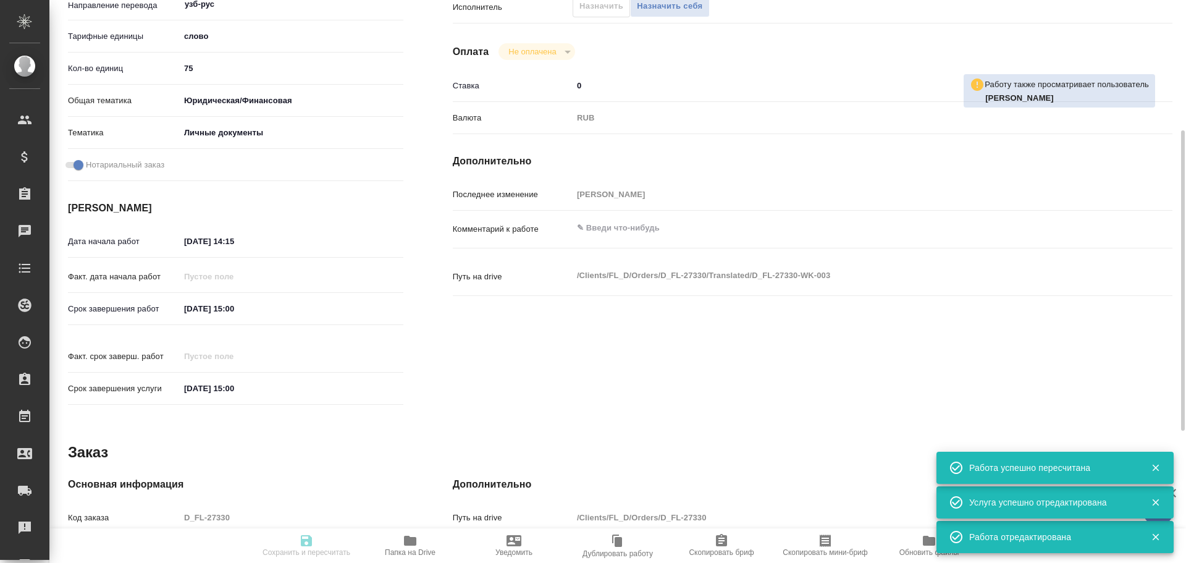
type input "RUB"
type input "[PERSON_NAME]"
type textarea "x"
type textarea "/Clients/FL_D/Orders/D_FL-27330/Translated/D_FL-27330-WK-003"
type textarea "x"
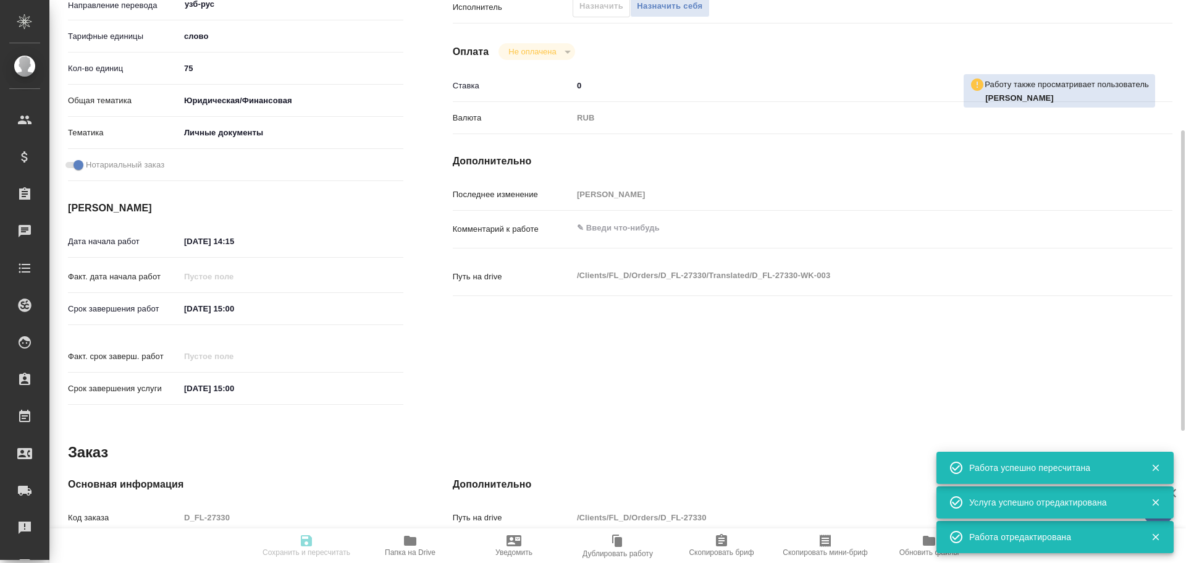
type input "D_FL-27330"
type input "Перевод станд. срочный"
type input "Редактура, Приёмка по качеству, Перевод, Корректура, Постредактура машинного пе…"
type input "Булахова Елена"
type input "/Clients/FL_D/Orders/D_FL-27330"
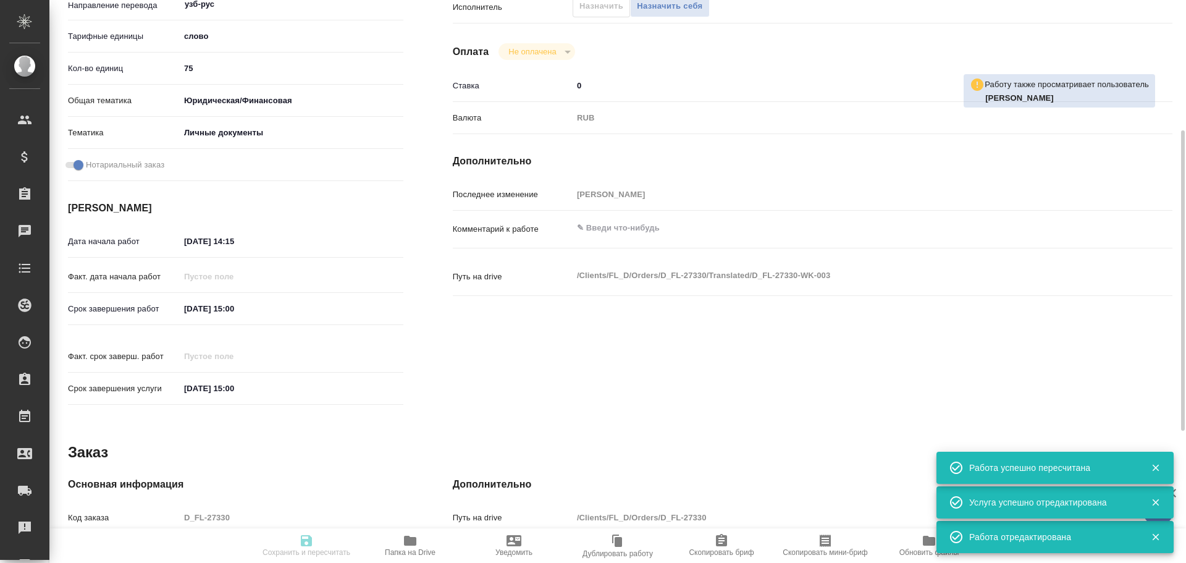
type textarea "x"
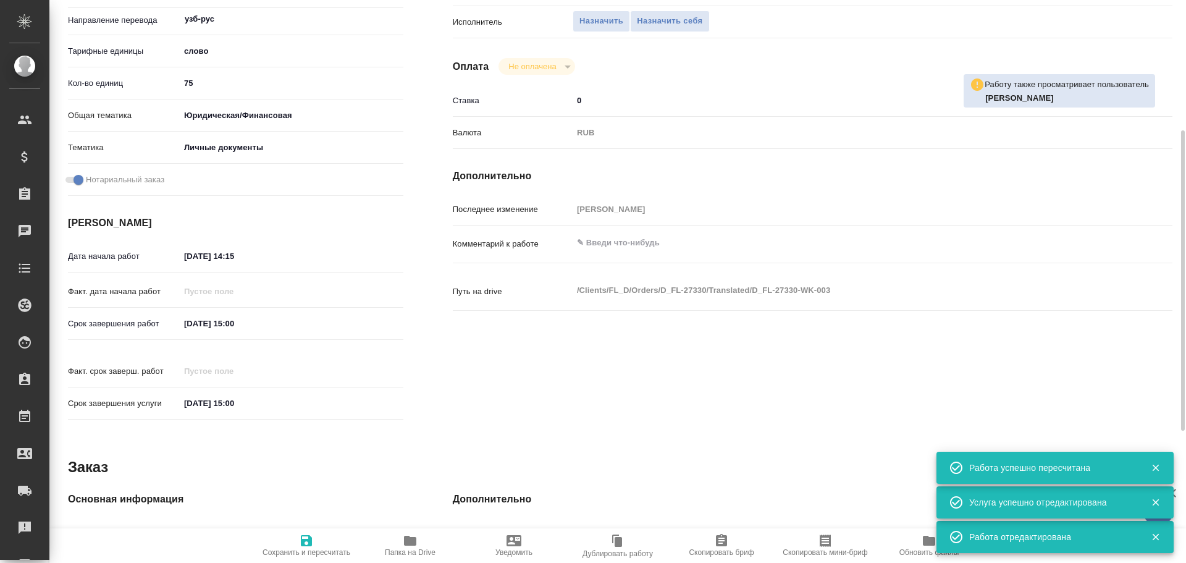
type textarea "x"
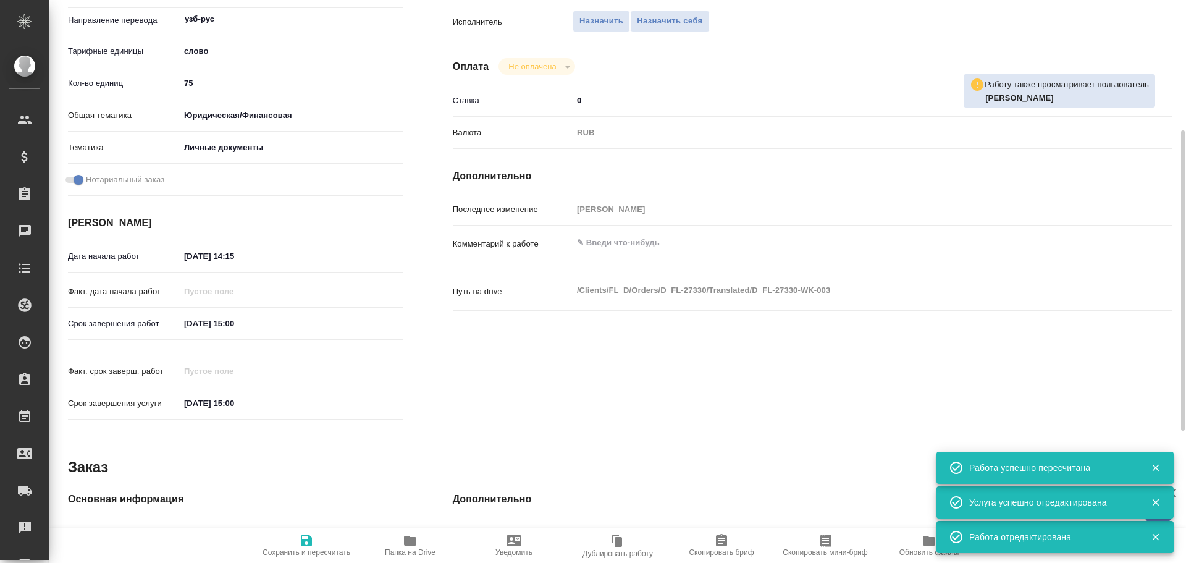
type textarea "x"
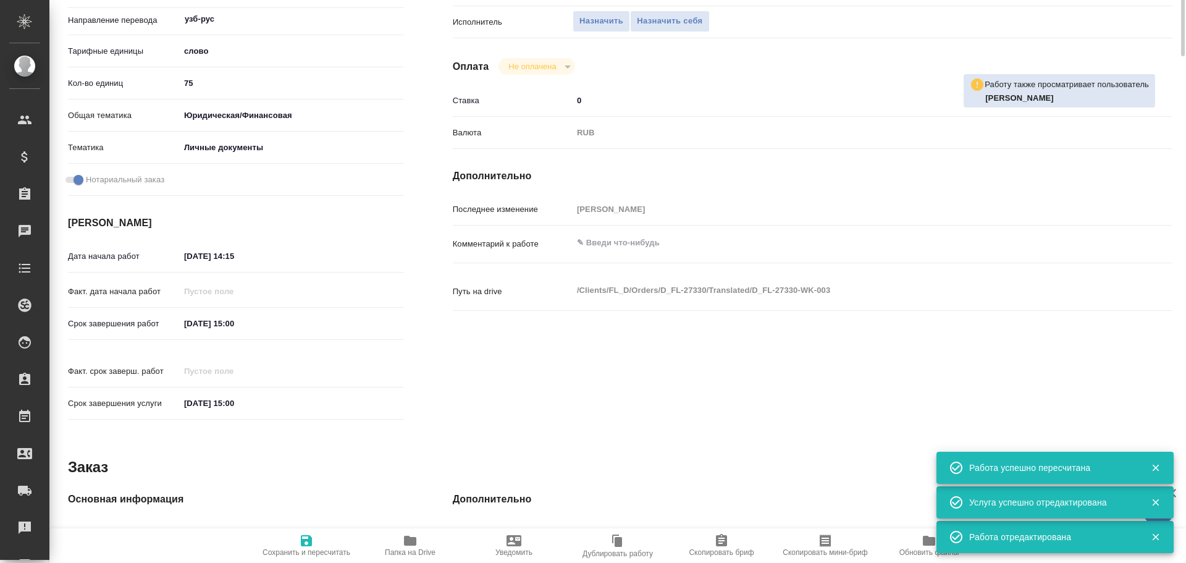
scroll to position [0, 0]
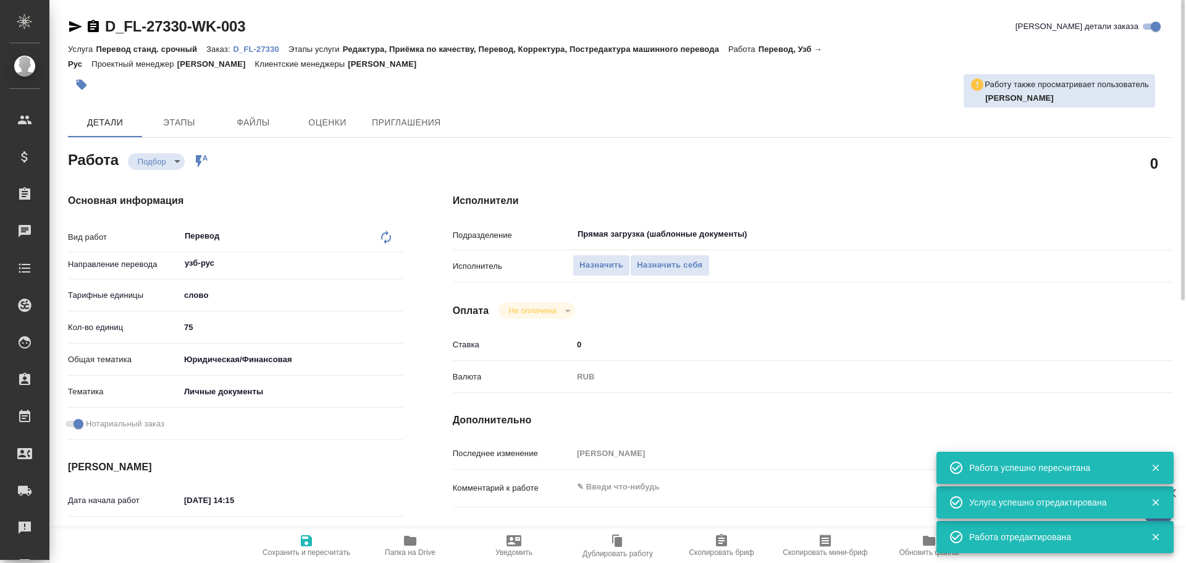
type textarea "x"
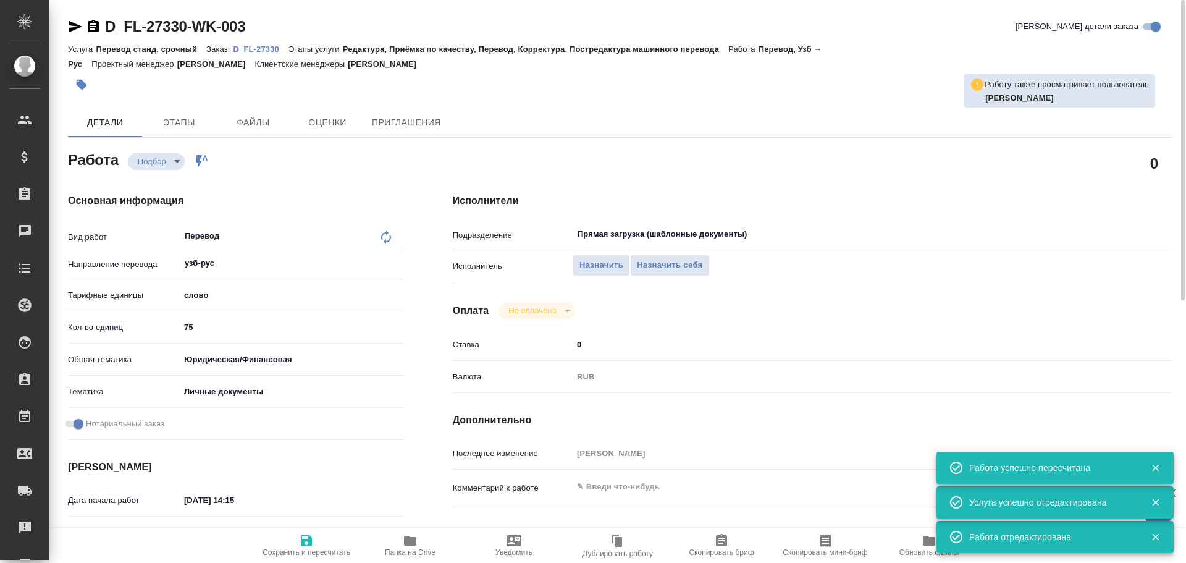
type textarea "x"
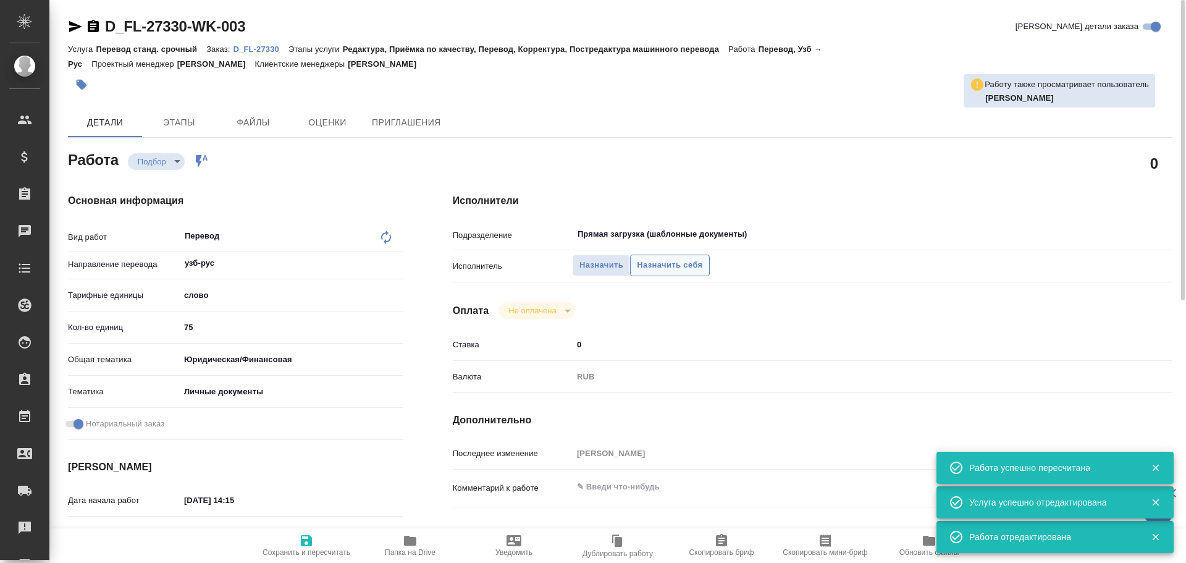
click at [666, 268] on span "Назначить себя" at bounding box center [669, 265] width 65 height 14
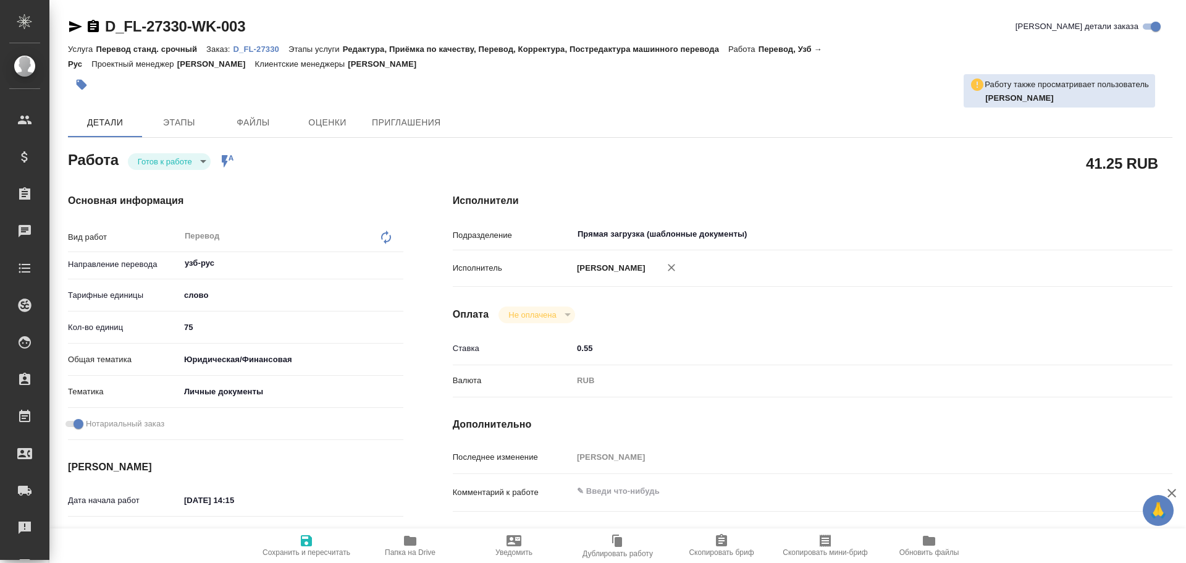
type textarea "x"
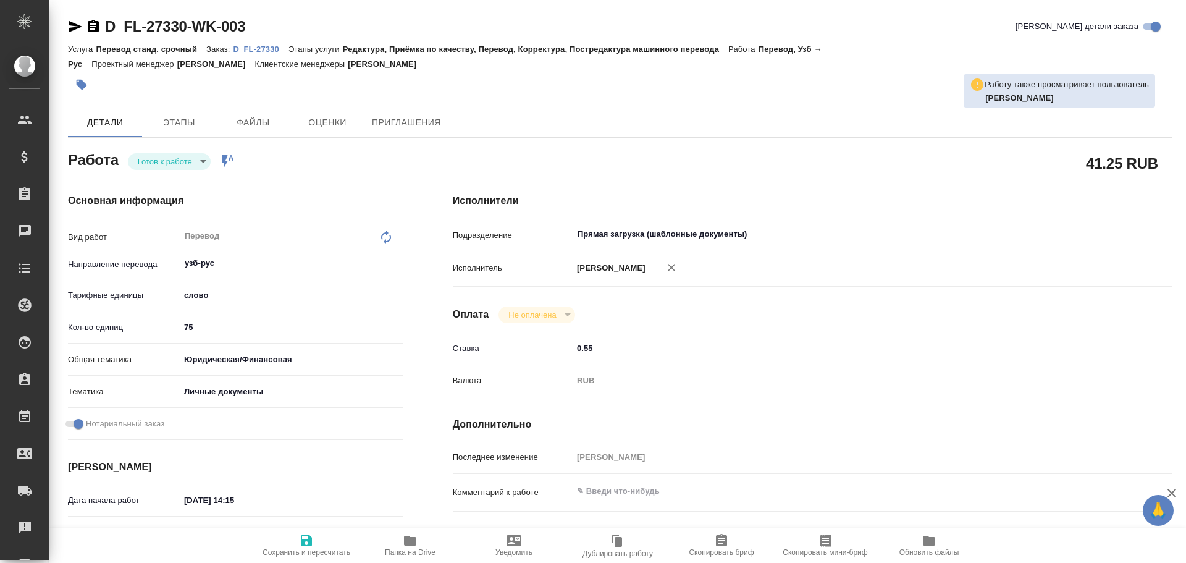
type textarea "x"
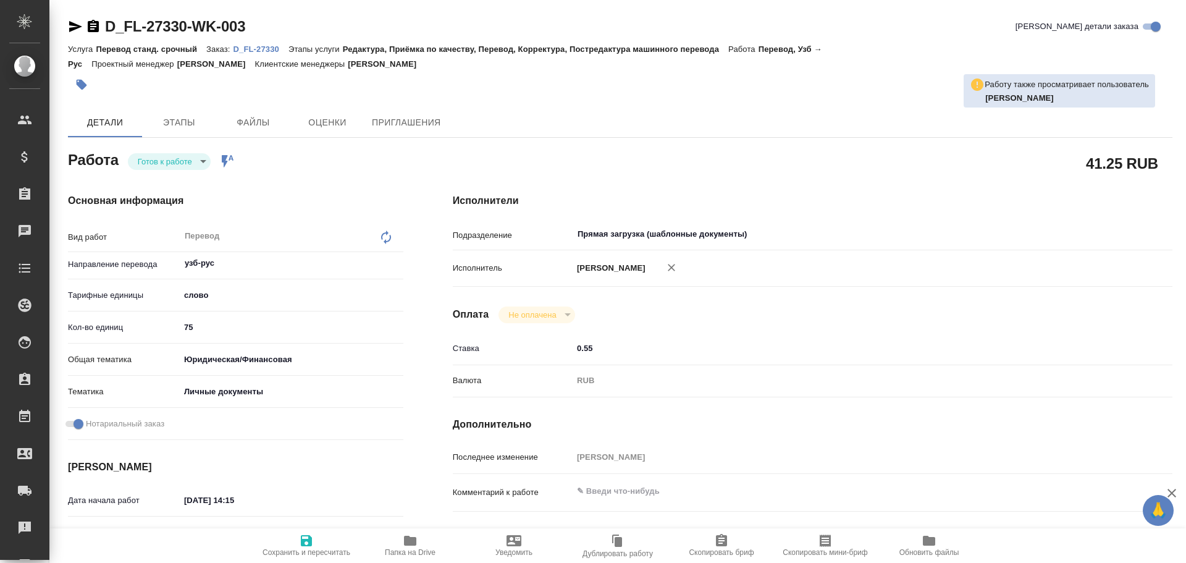
type textarea "x"
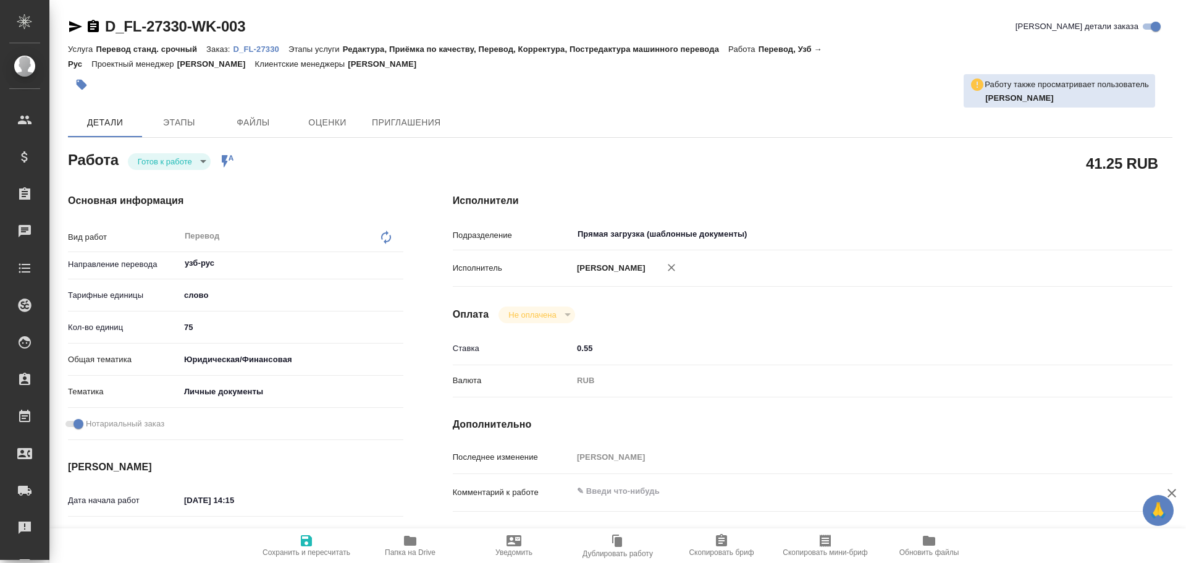
type textarea "x"
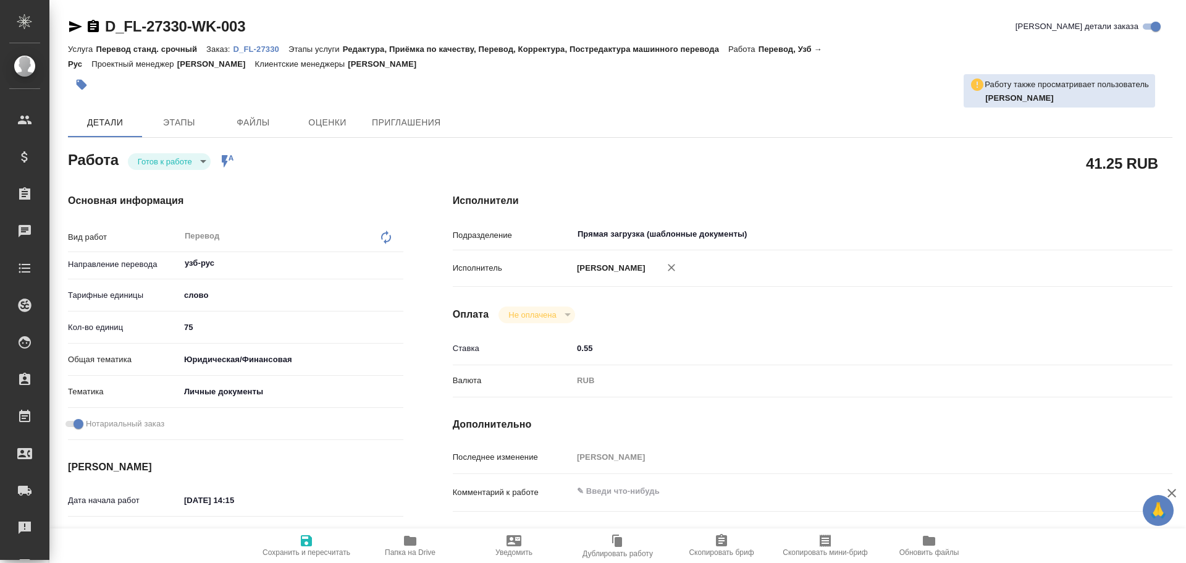
type textarea "x"
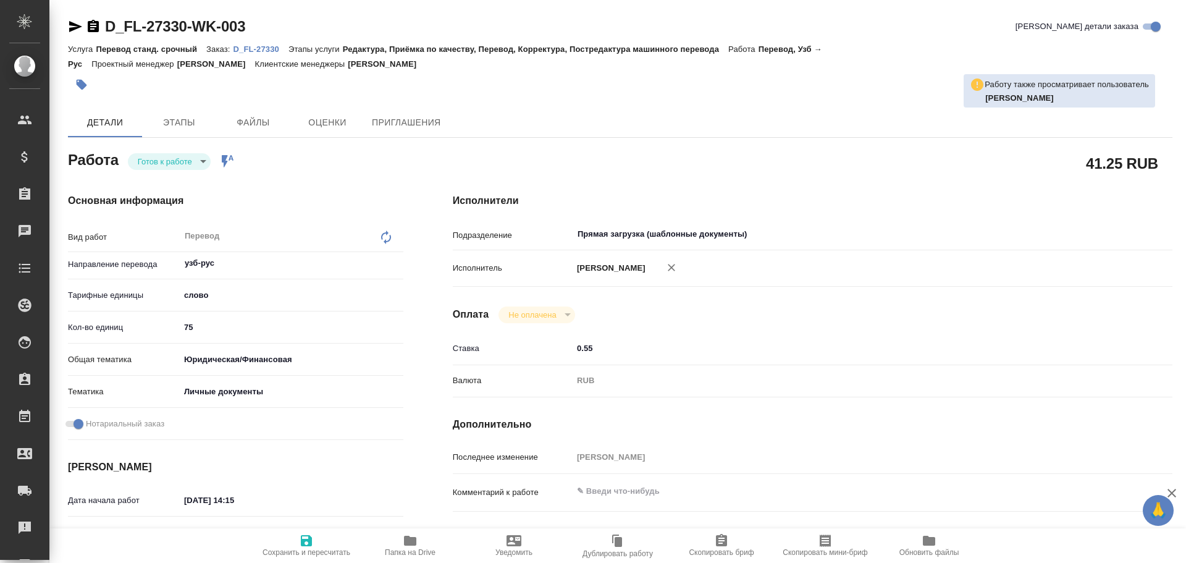
click at [174, 166] on body "🙏 .cls-1 fill:#fff; AWATERA Gusev Alexandr Клиенты Спецификации Заказы Чаты Tod…" at bounding box center [593, 281] width 1186 height 563
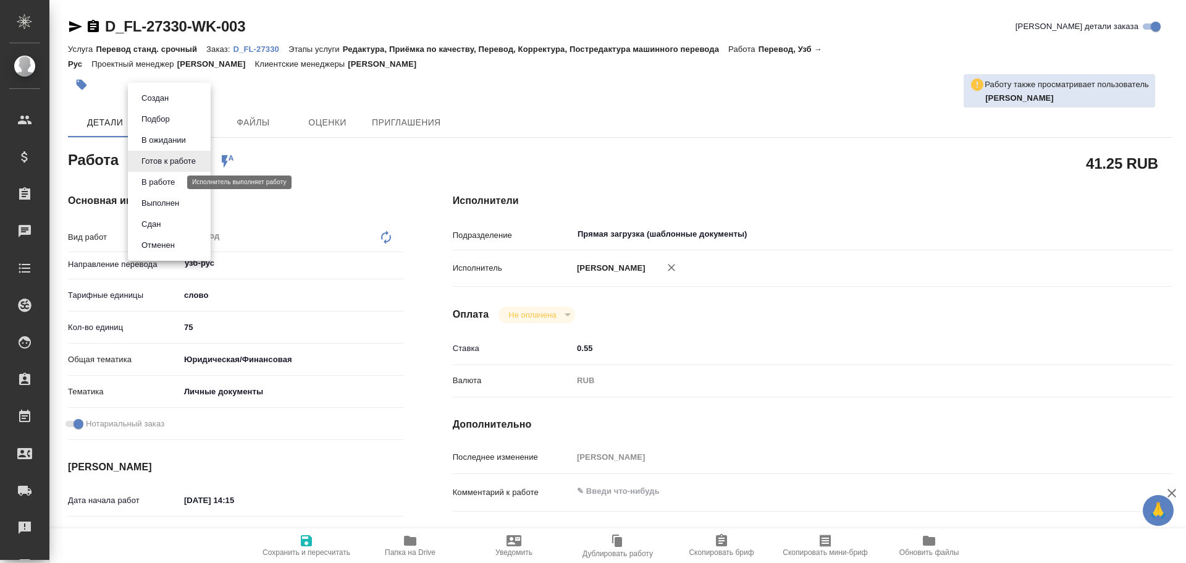
click at [174, 183] on button "В работе" at bounding box center [158, 182] width 41 height 14
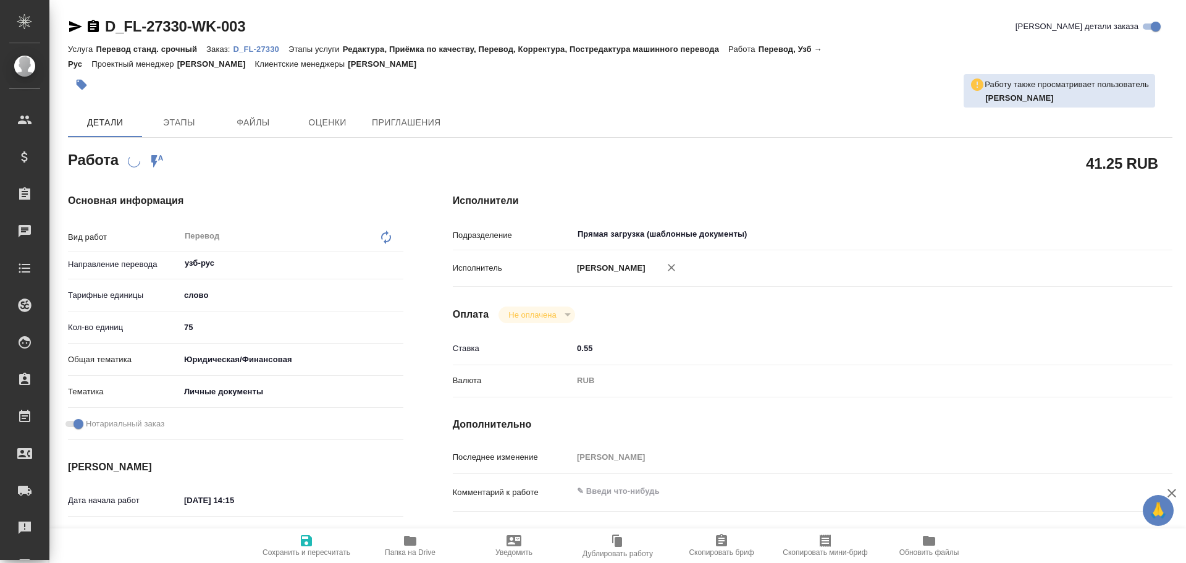
type textarea "x"
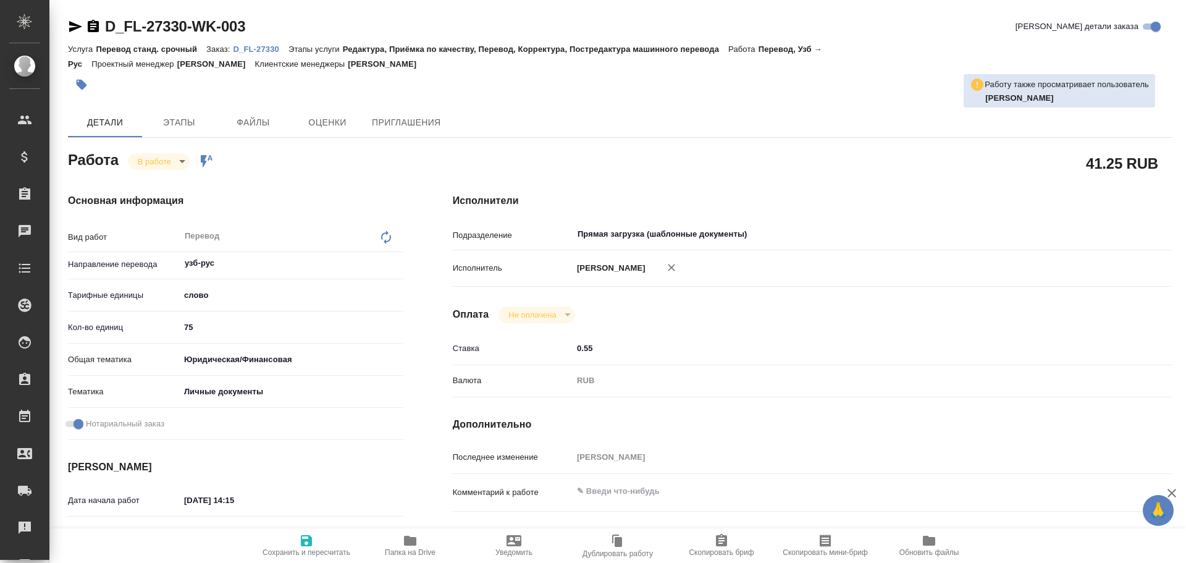
type textarea "x"
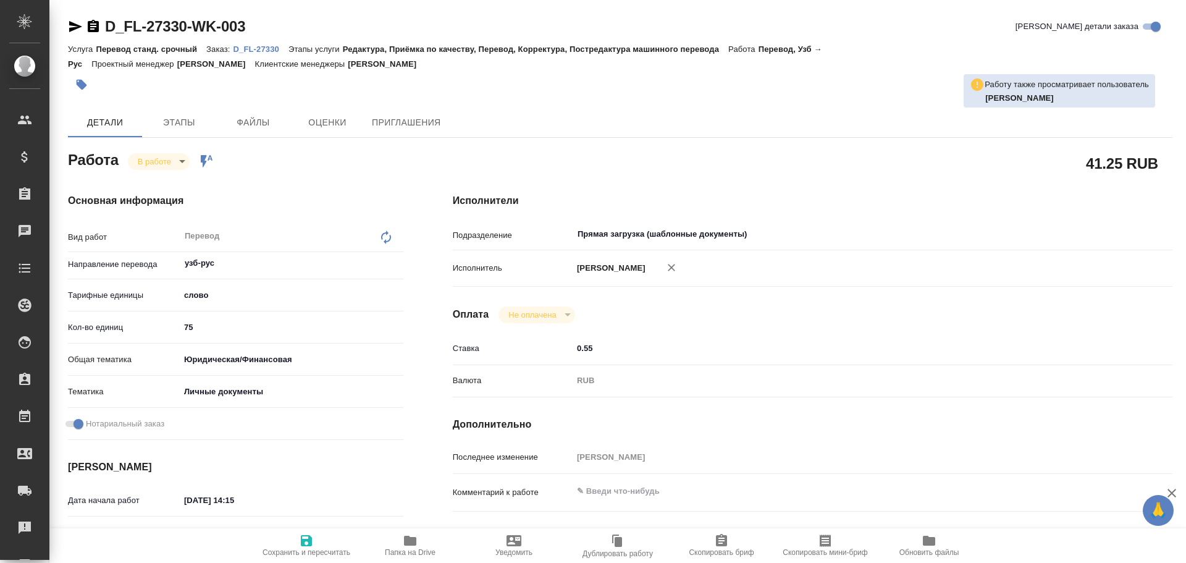
type textarea "x"
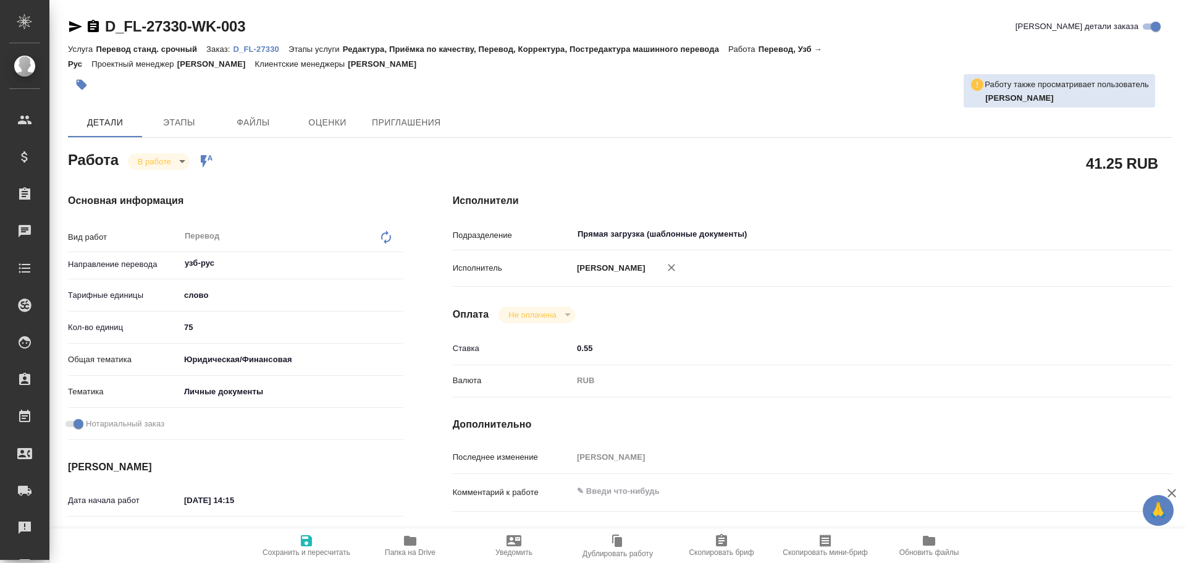
click at [420, 554] on span "Папка на Drive" at bounding box center [410, 552] width 51 height 9
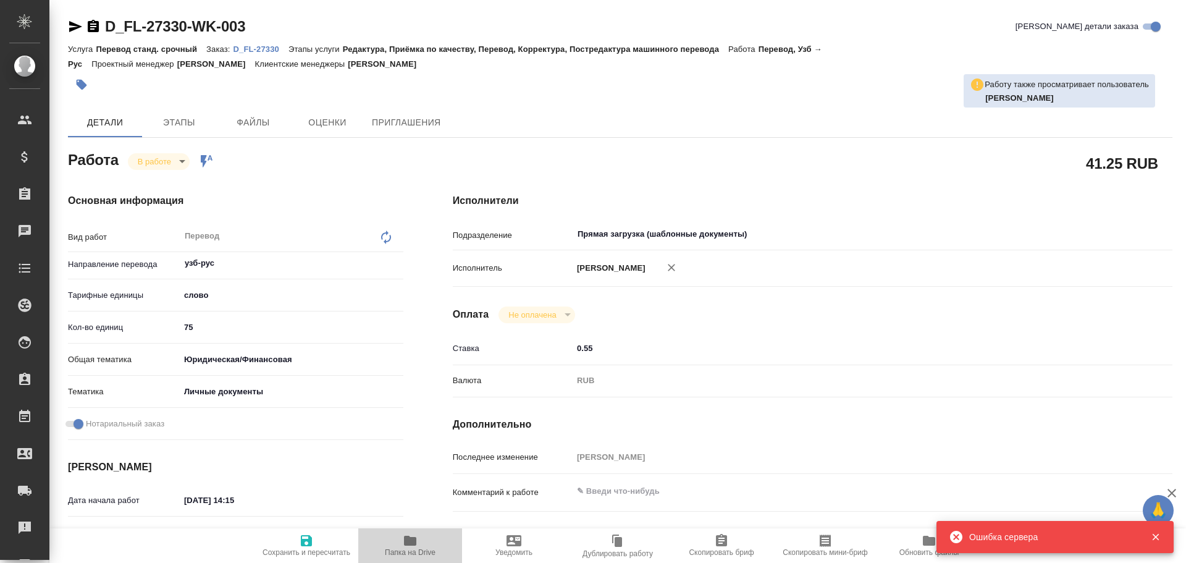
click at [405, 546] on icon "button" at bounding box center [410, 540] width 15 height 15
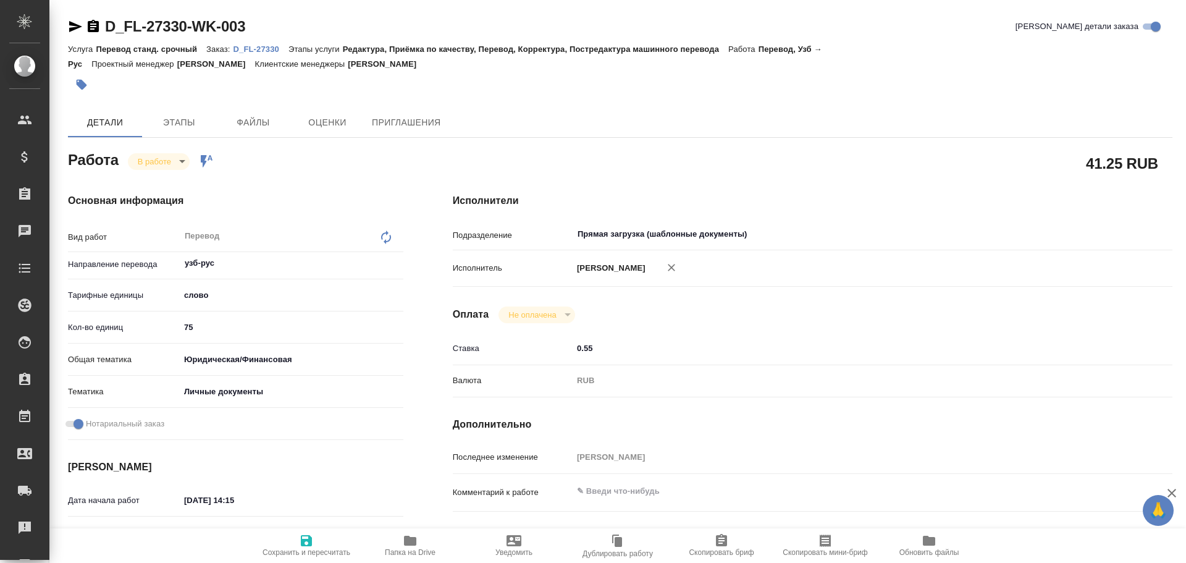
type textarea "x"
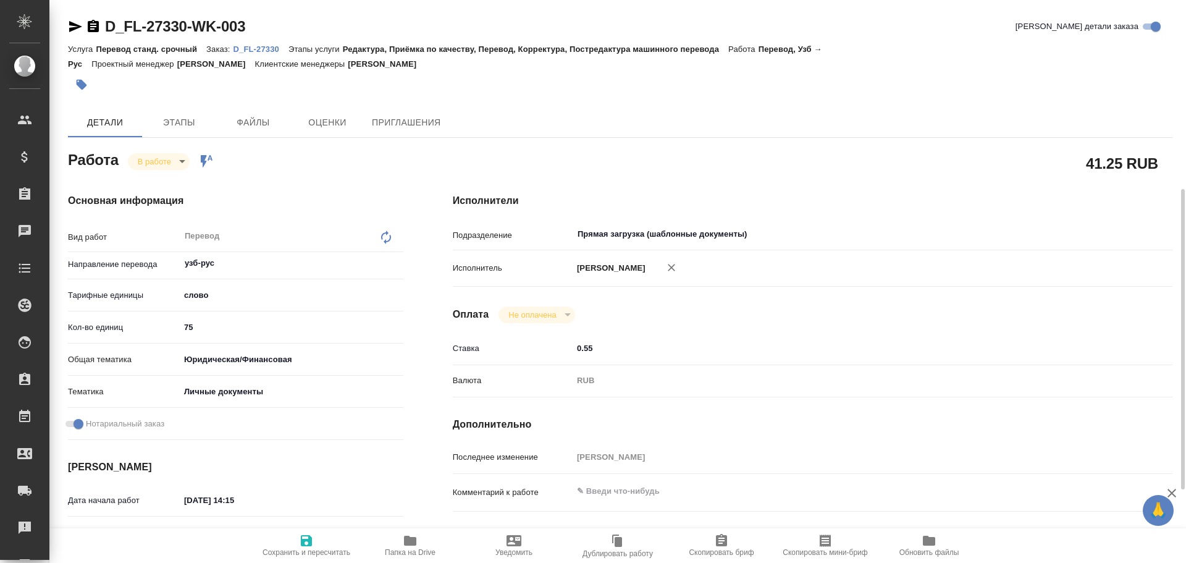
scroll to position [124, 0]
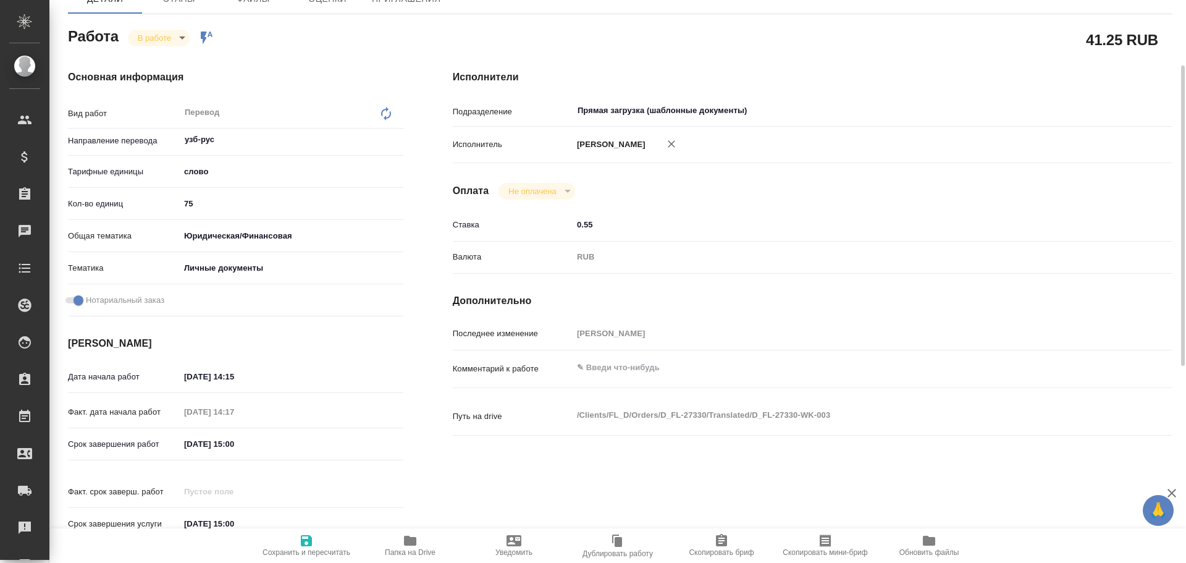
type textarea "x"
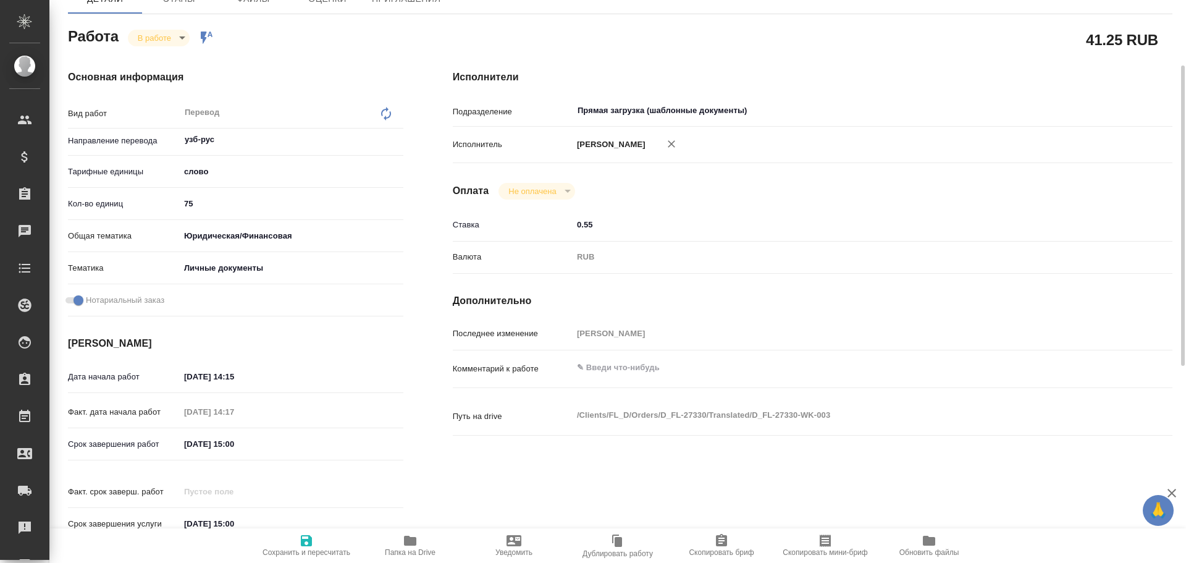
click at [407, 536] on icon "button" at bounding box center [410, 541] width 12 height 10
type textarea "x"
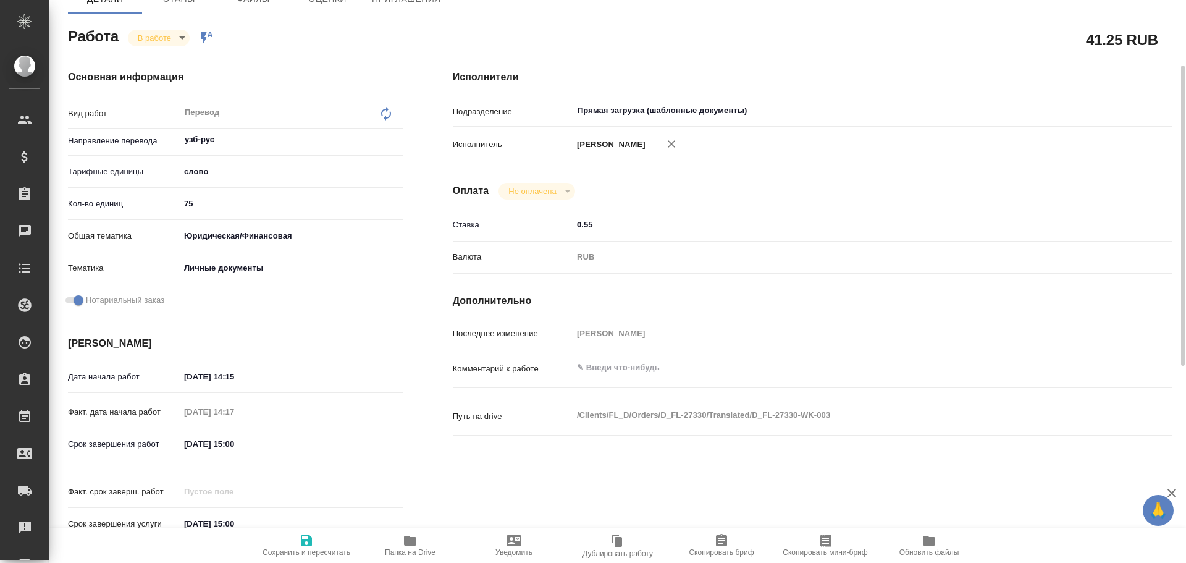
type textarea "x"
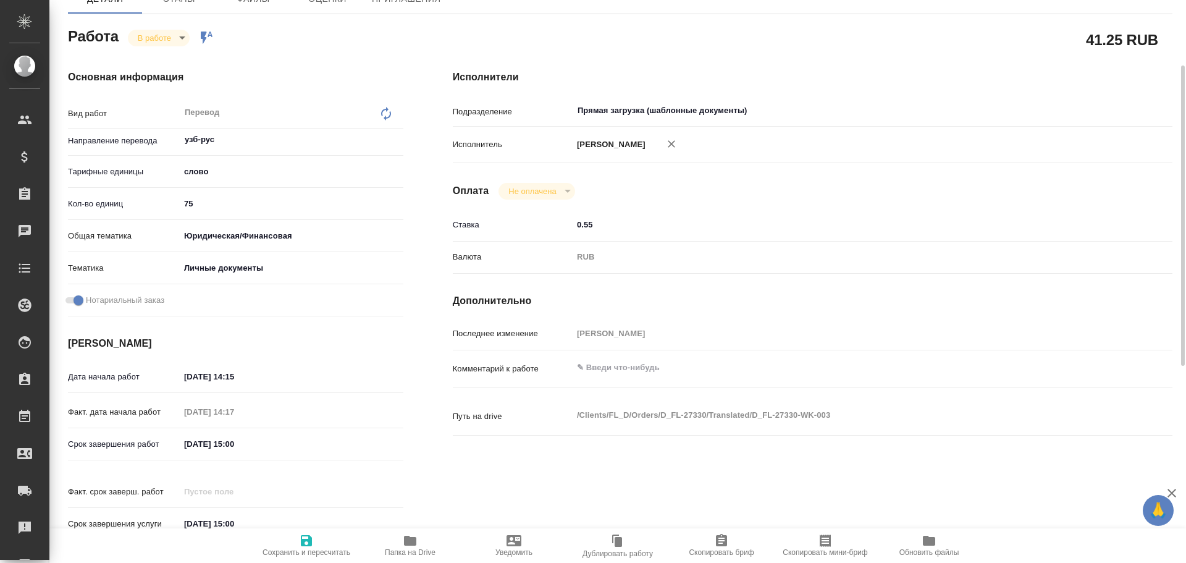
type textarea "x"
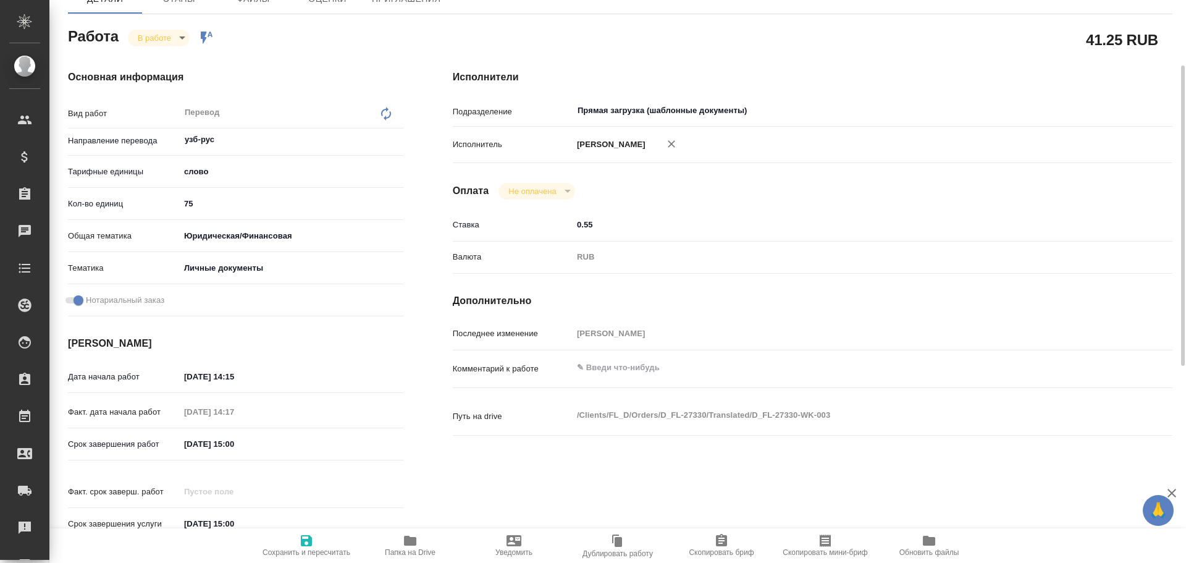
type textarea "x"
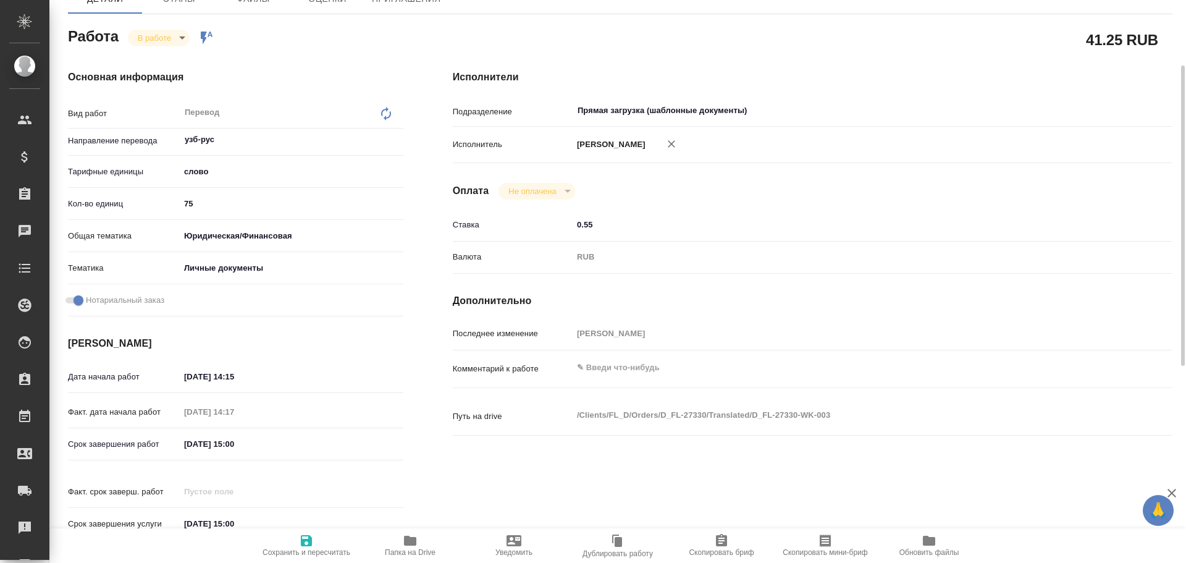
type textarea "x"
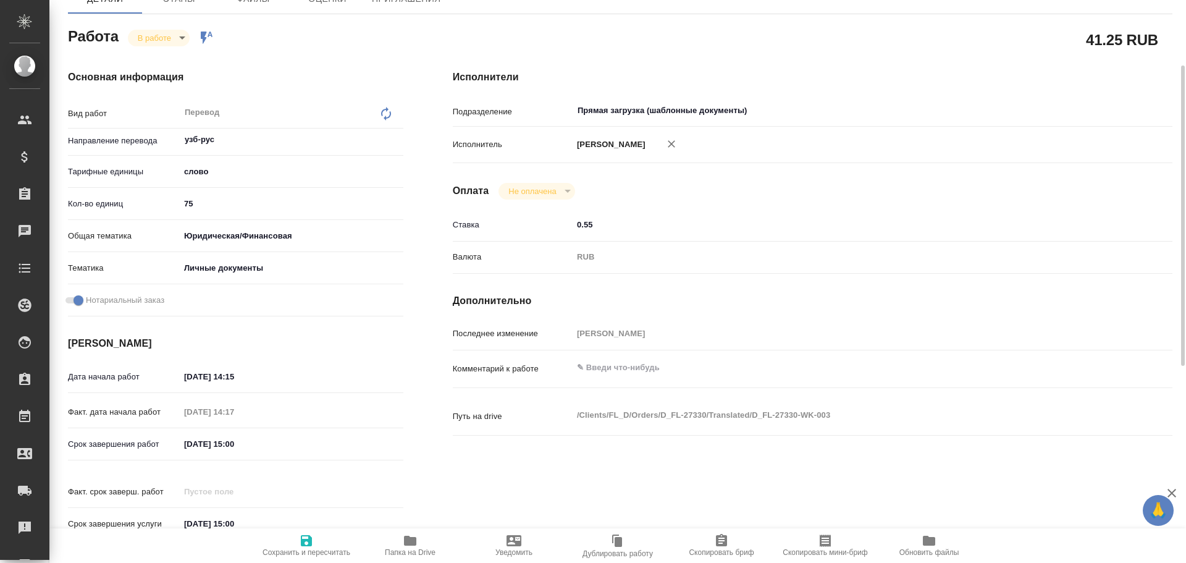
type textarea "x"
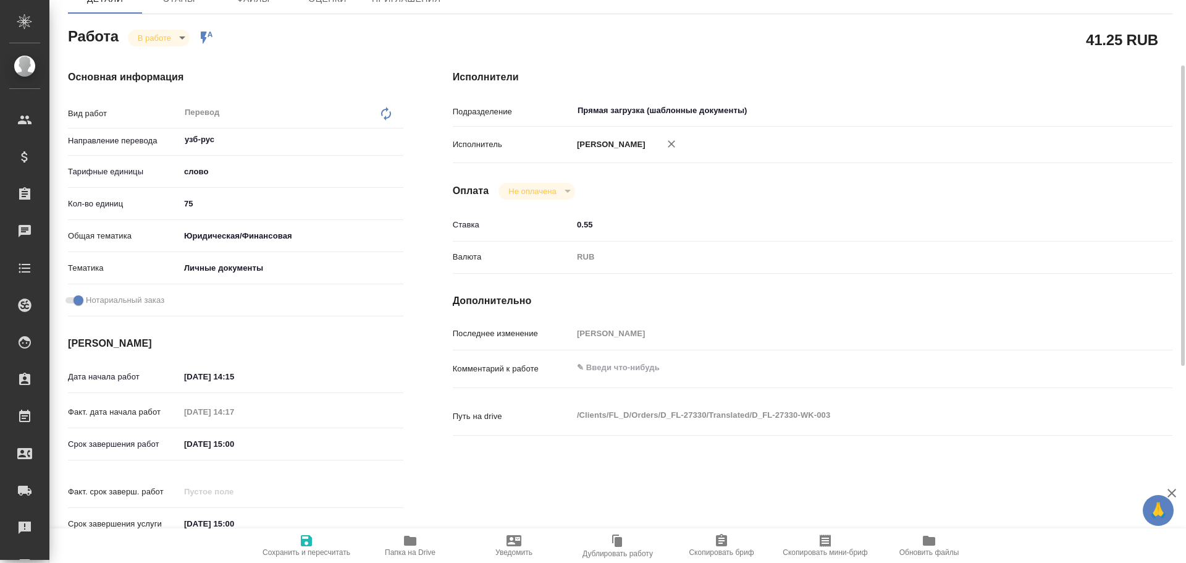
type textarea "x"
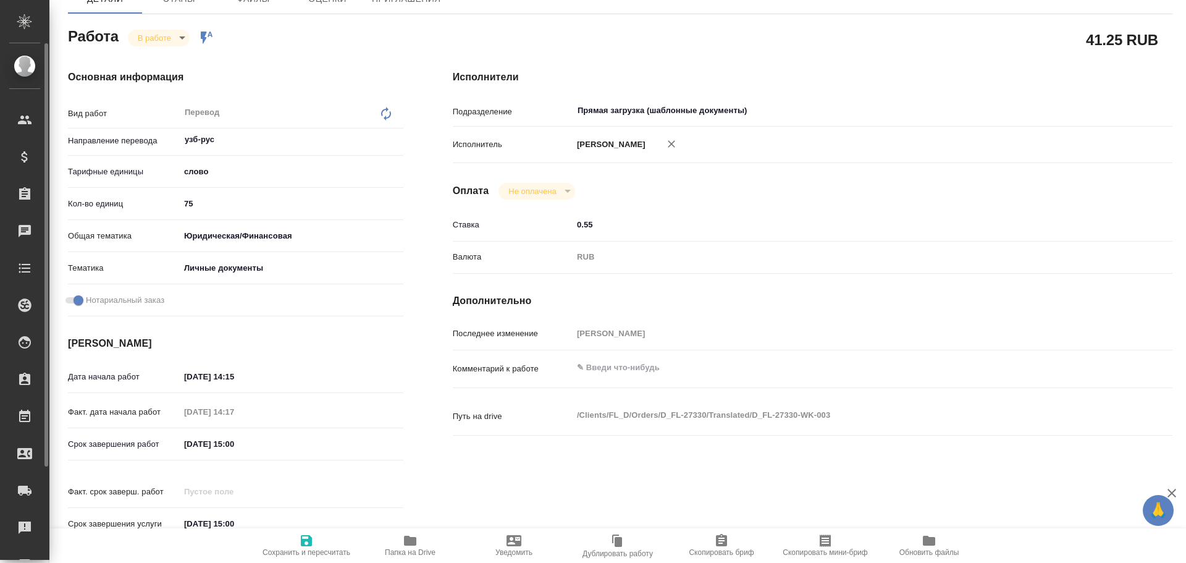
type textarea "x"
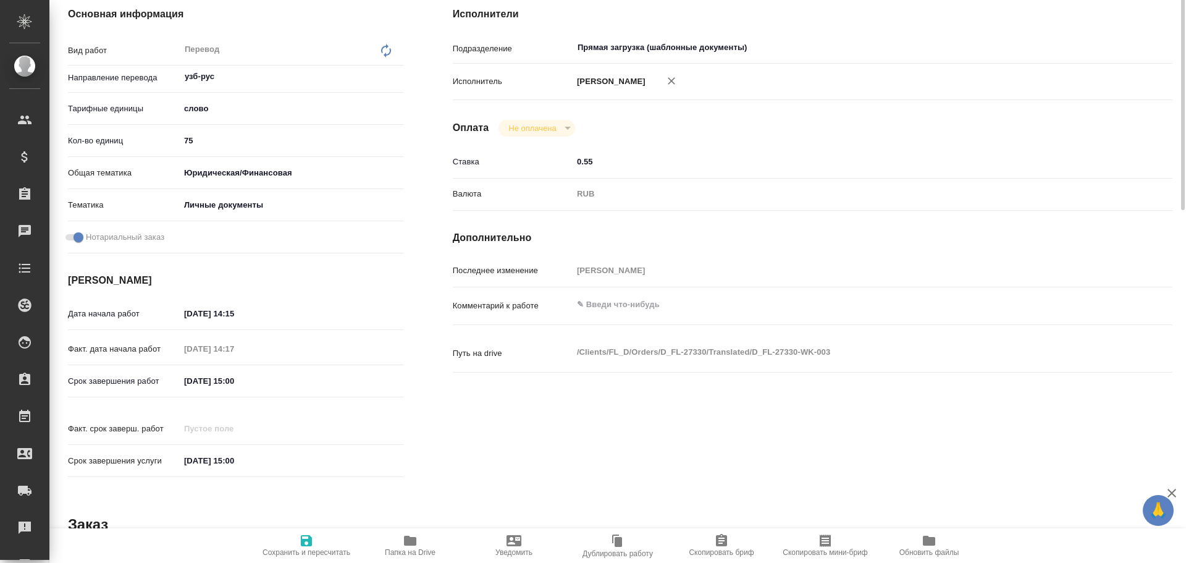
scroll to position [63, 0]
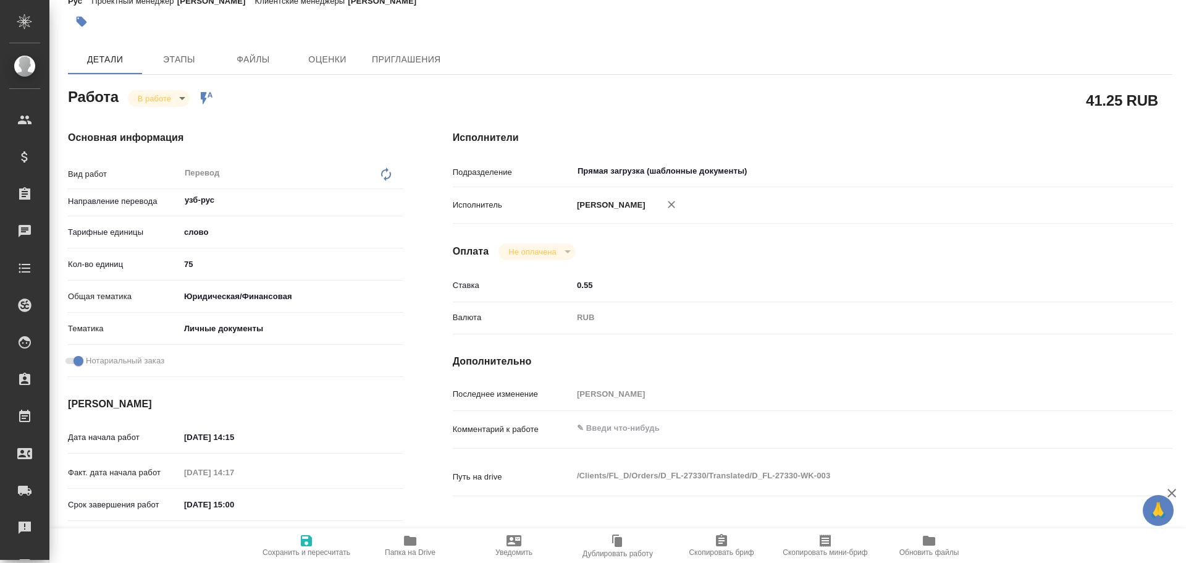
click at [171, 102] on body "🙏 .cls-1 fill:#fff; AWATERA Gusev Alexandr Клиенты Спецификации Заказы 0 Чаты T…" at bounding box center [593, 281] width 1186 height 563
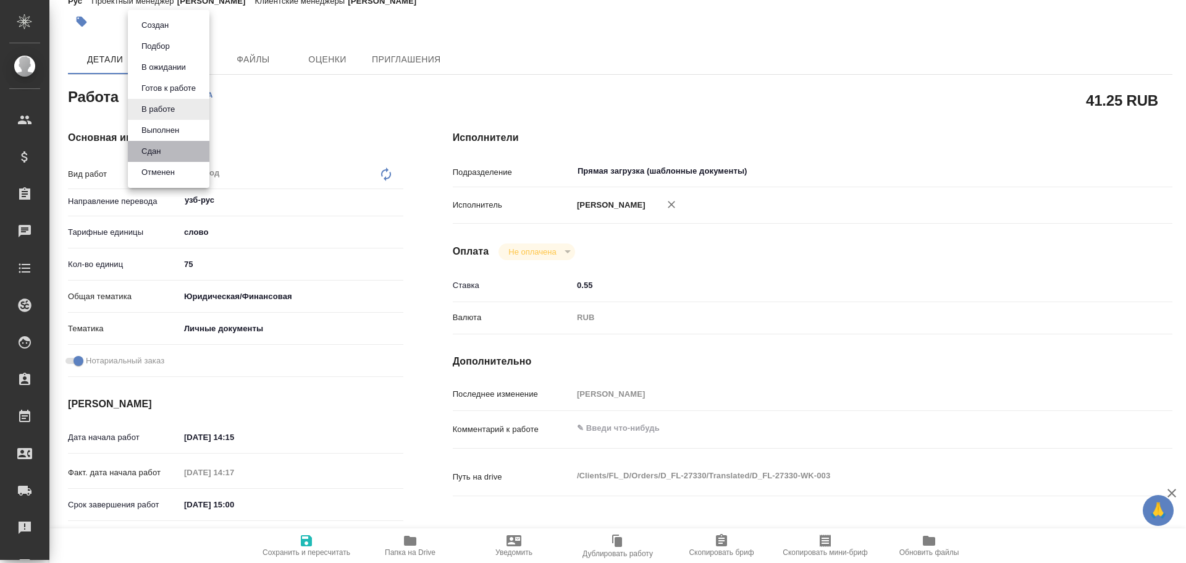
click at [167, 153] on li "Сдан" at bounding box center [169, 151] width 82 height 21
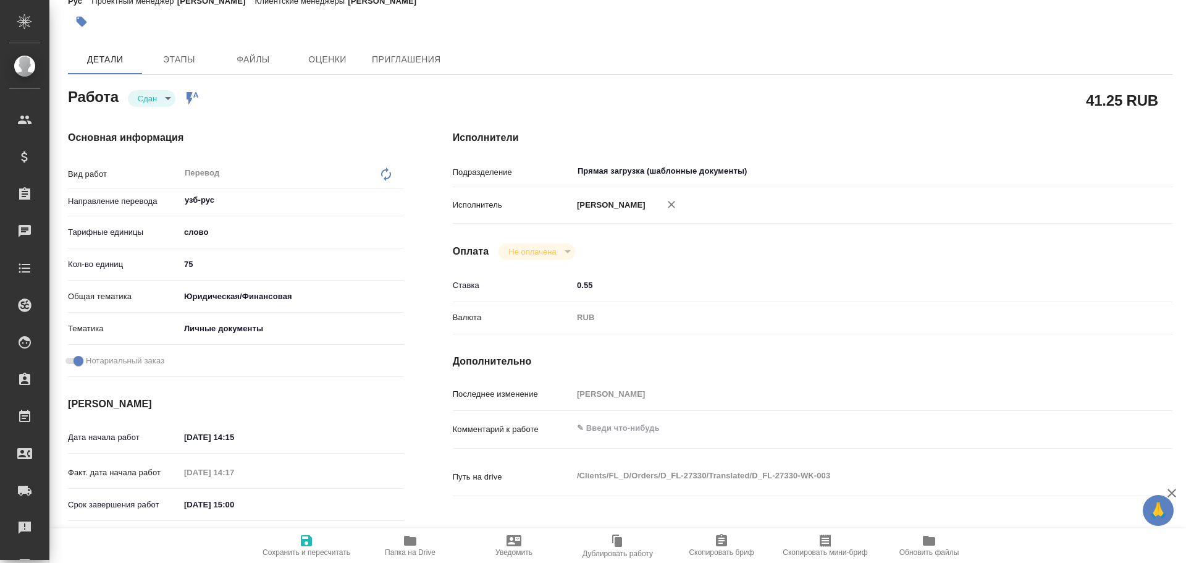
type textarea "x"
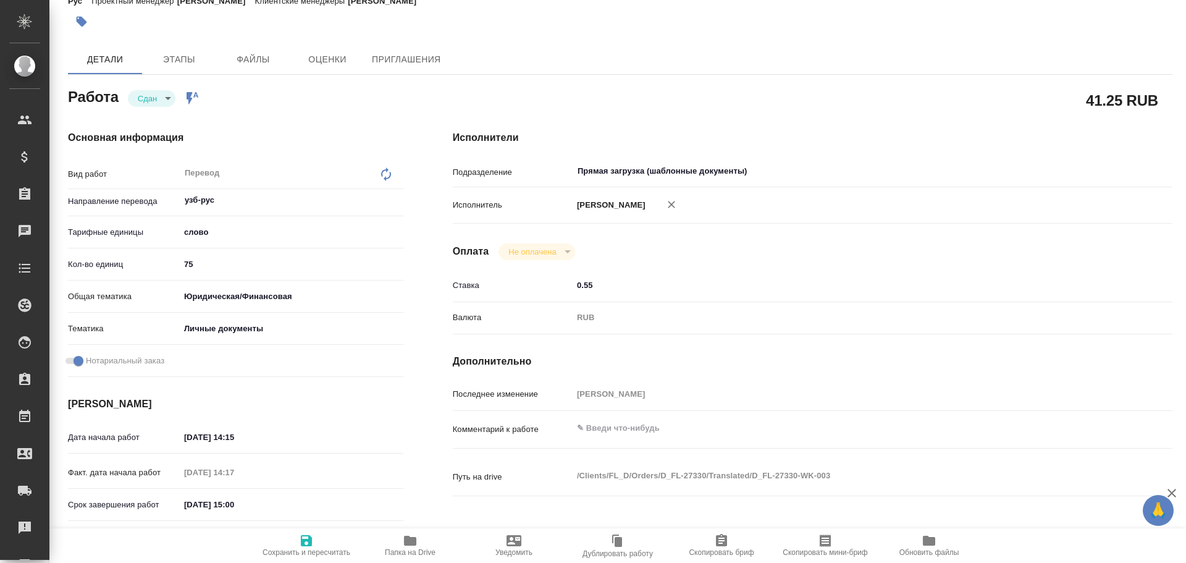
type textarea "x"
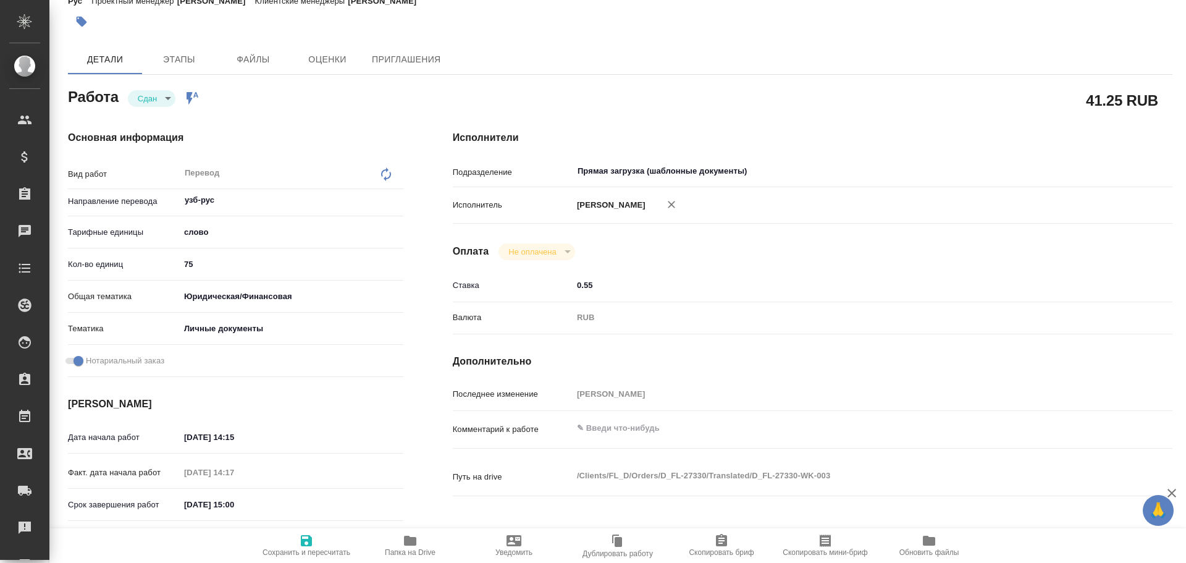
type textarea "x"
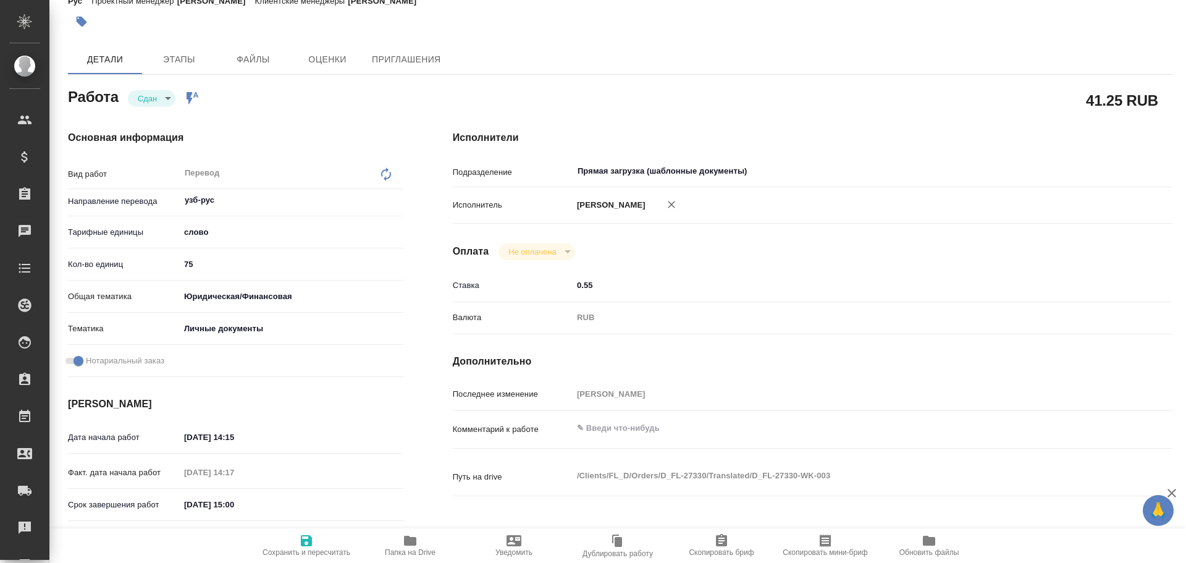
type textarea "x"
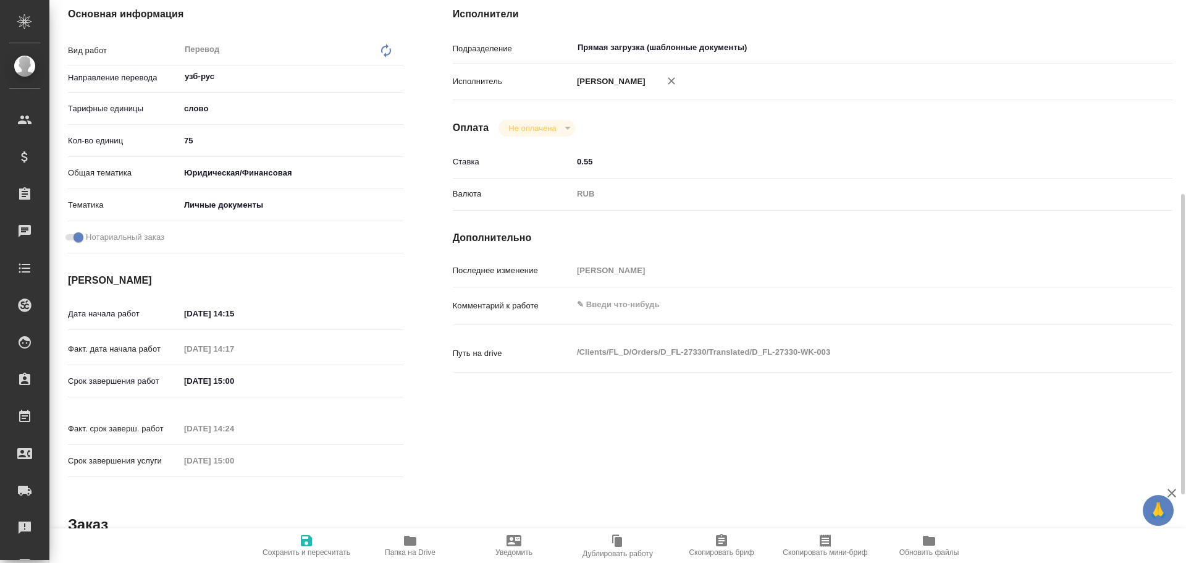
scroll to position [248, 0]
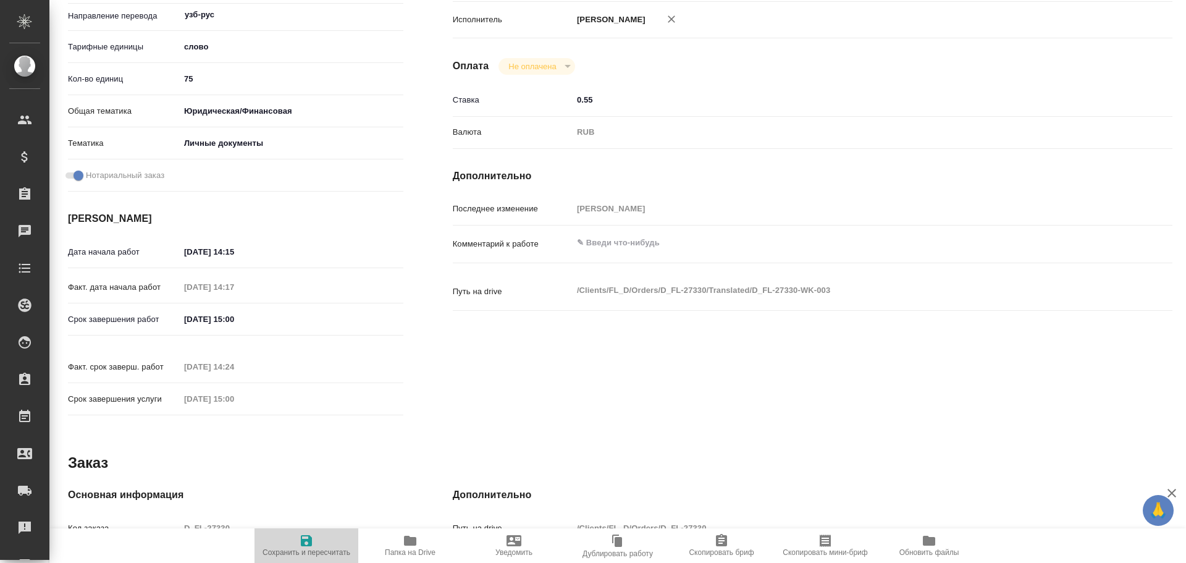
click at [309, 539] on icon "button" at bounding box center [306, 540] width 11 height 11
type textarea "x"
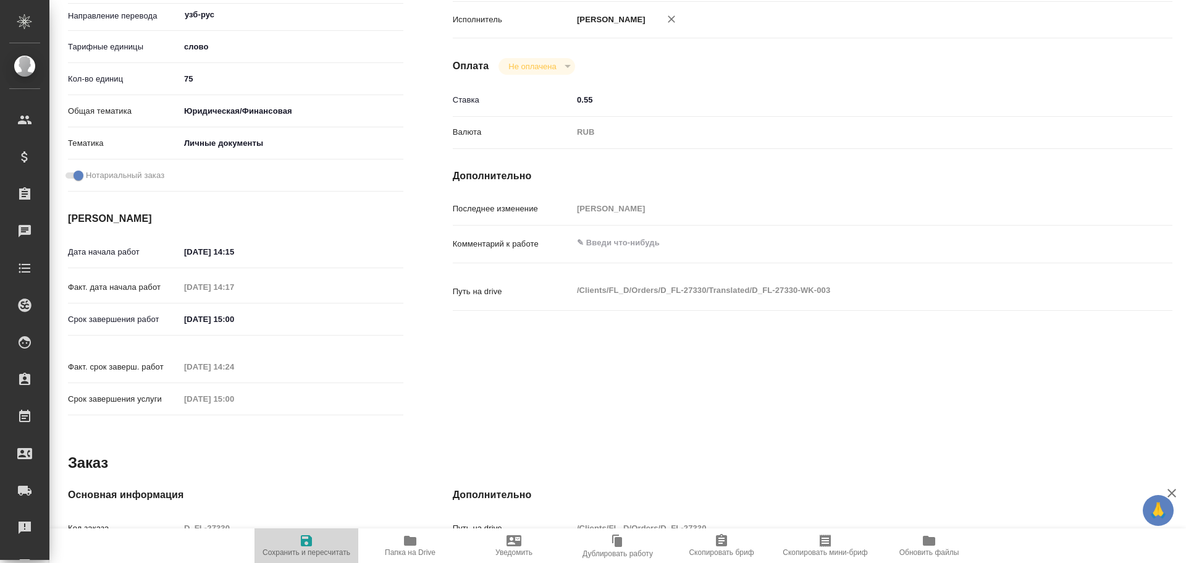
type textarea "x"
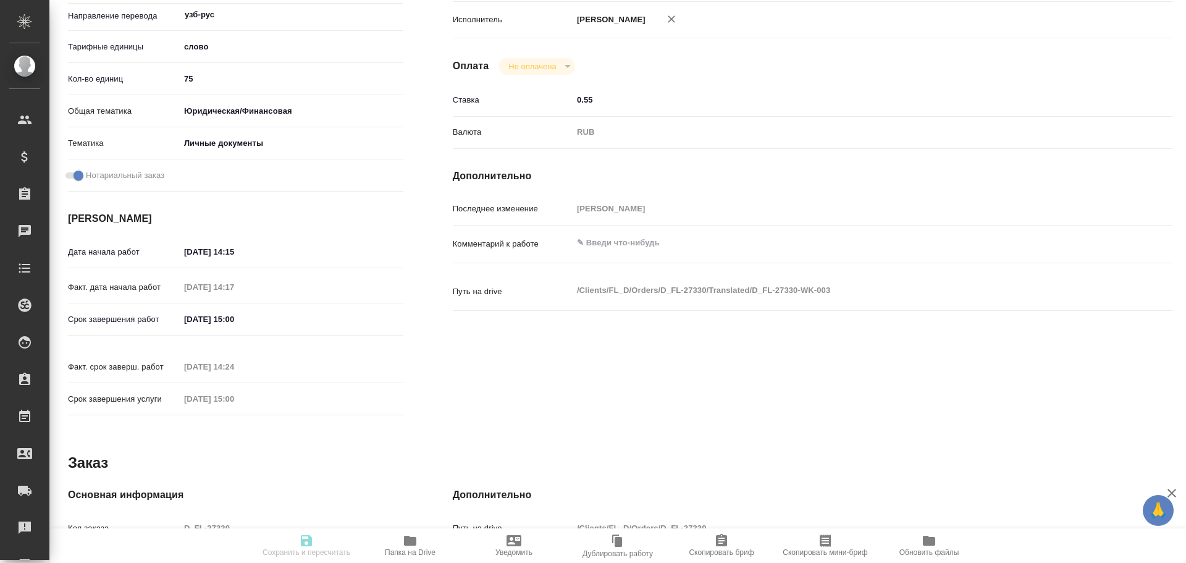
type textarea "x"
type input "closed"
type textarea "Перевод"
type textarea "x"
type input "узб-рус"
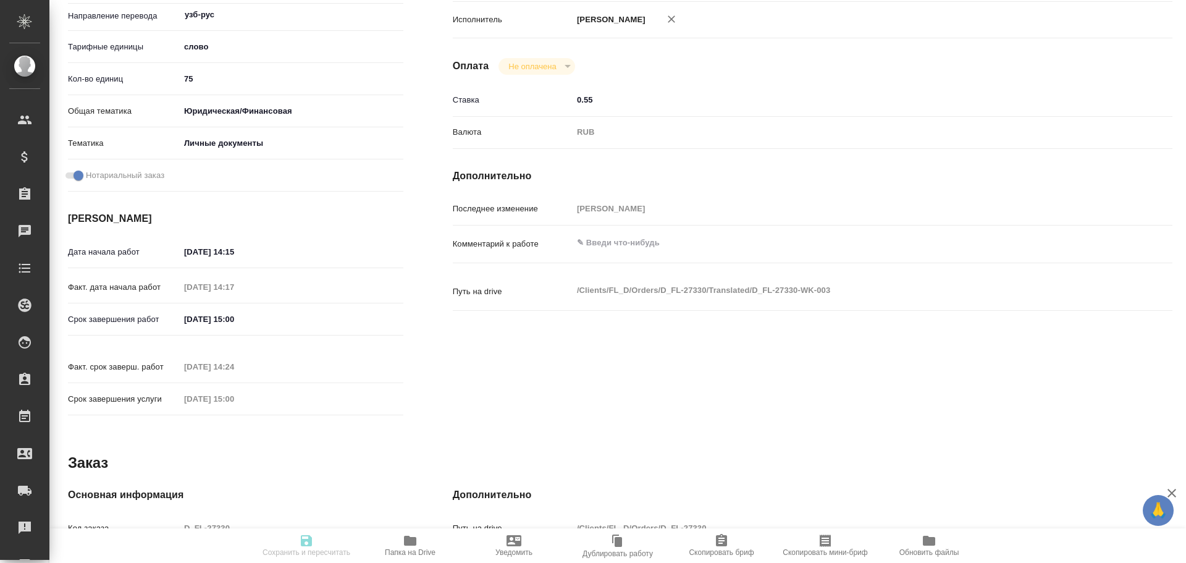
type input "5a8b1489cc6b4906c91bfd90"
type input "75"
type input "yr-fn"
type input "5a8b8b956a9677013d343cfe"
checkbox input "true"
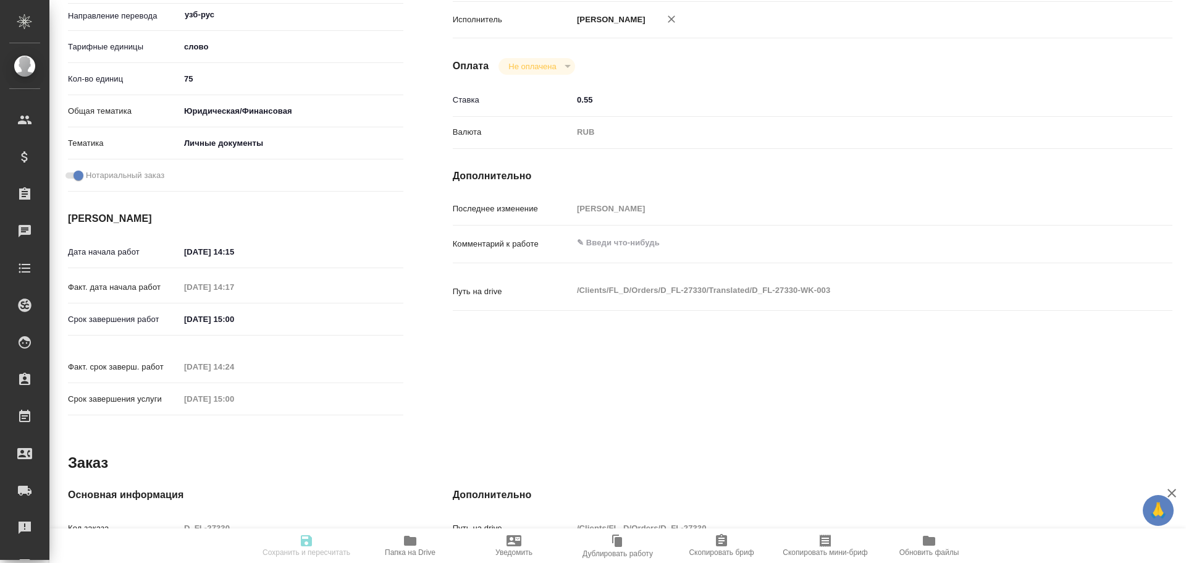
type input "06.10.2025 14:15"
type input "06.10.2025 14:17"
type input "06.10.2025 15:00"
type input "06.10.2025 14:24"
type input "06.10.2025 15:00"
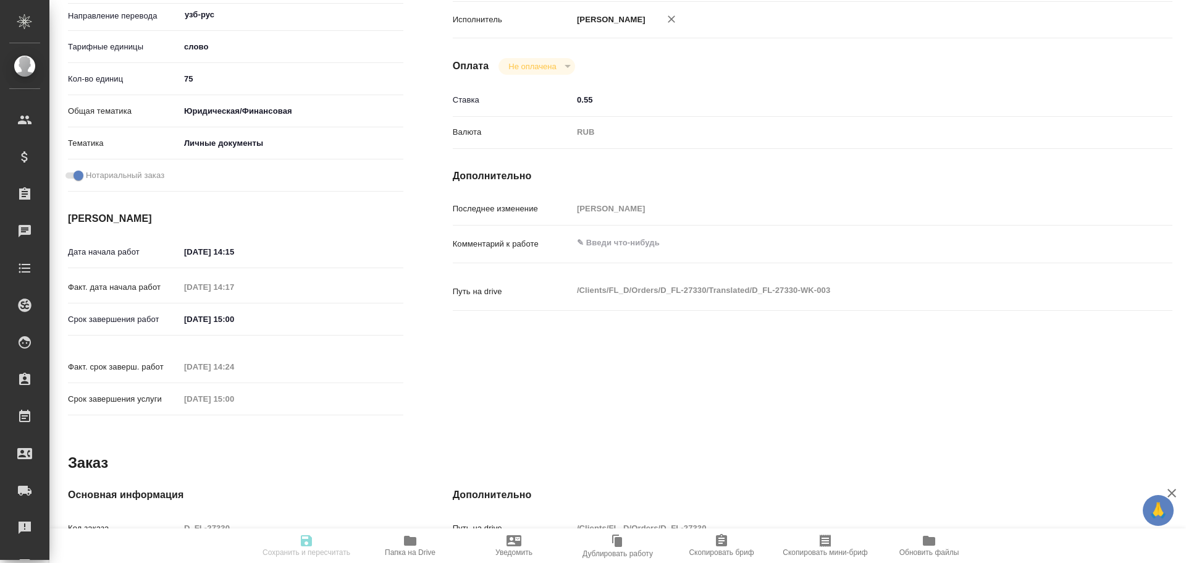
type input "Прямая загрузка (шаблонные документы)"
type input "notPayed"
type input "0.55"
type input "RUB"
type input "[PERSON_NAME]"
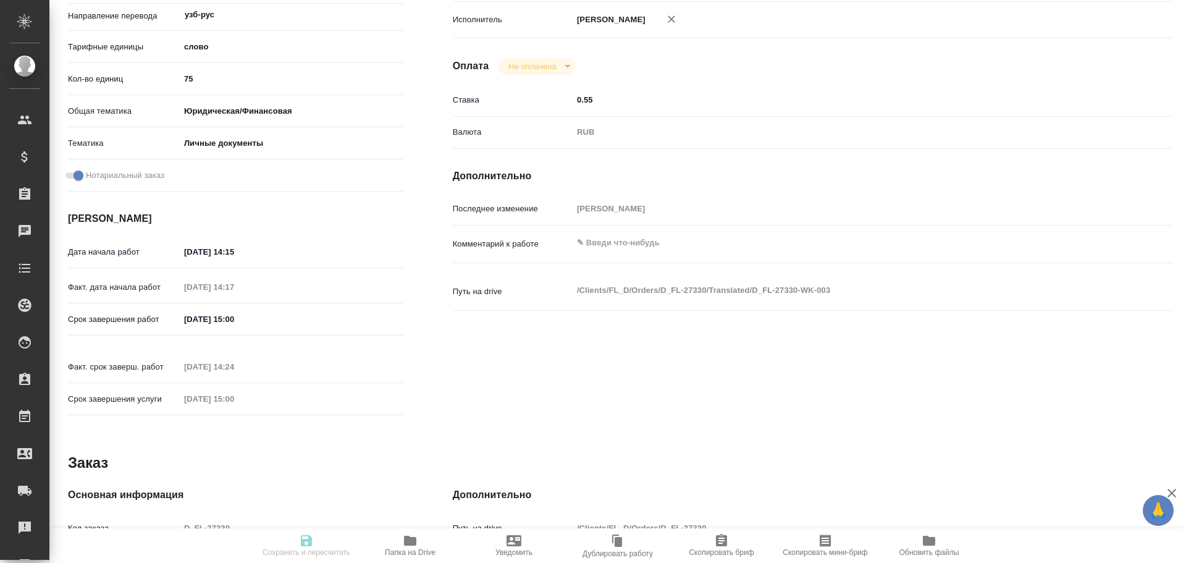
type textarea "x"
type textarea "/Clients/FL_D/Orders/D_FL-27330/Translated/D_FL-27330-WK-003"
type textarea "x"
type input "D_FL-27330"
type input "Перевод станд. срочный"
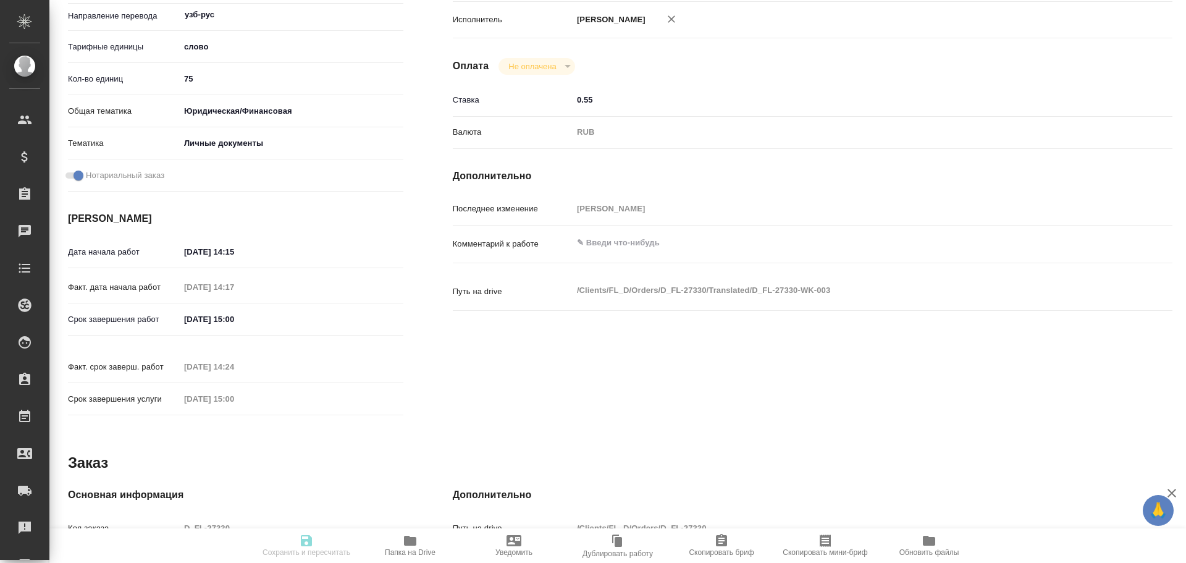
type input "Редактура, Приёмка по качеству, Перевод, Корректура, Постредактура машинного пе…"
type input "Булахова Елена"
type input "/Clients/FL_D/Orders/D_FL-27330"
type textarea "x"
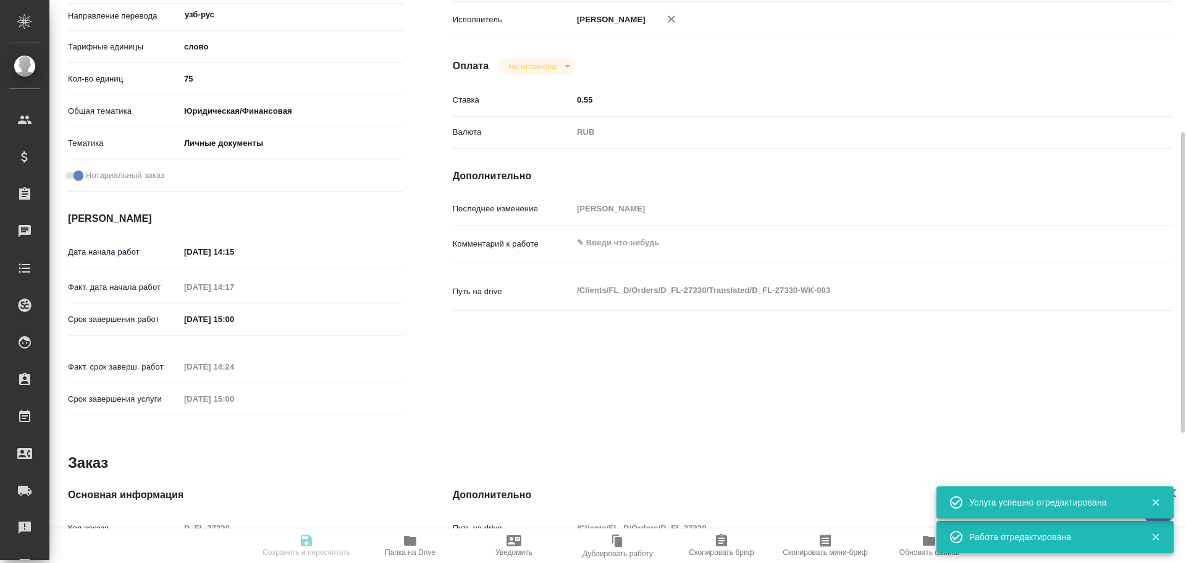
type textarea "x"
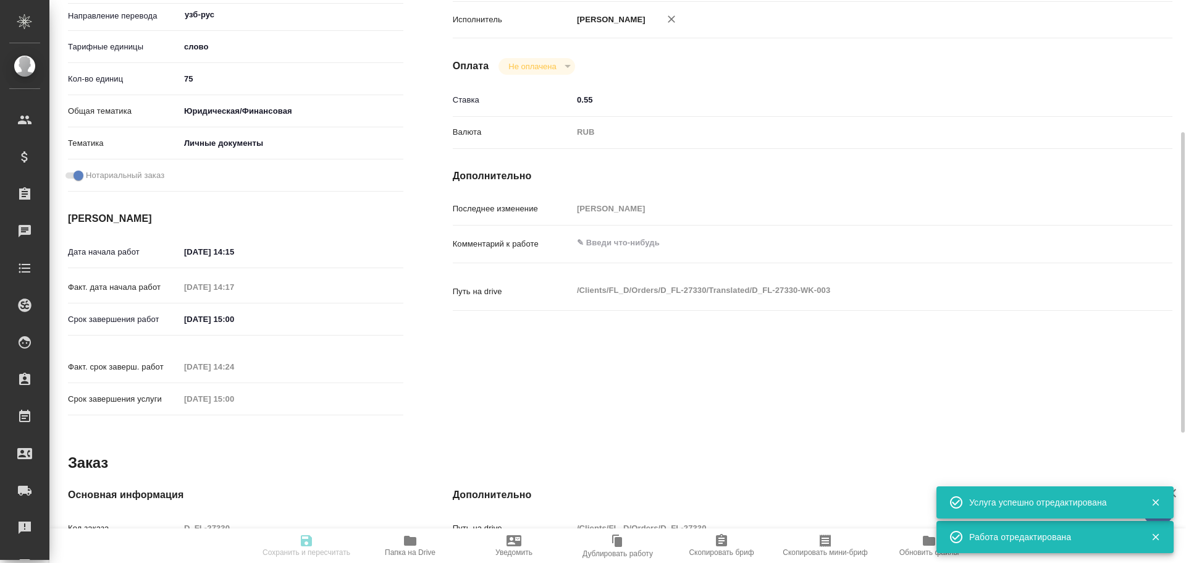
type textarea "x"
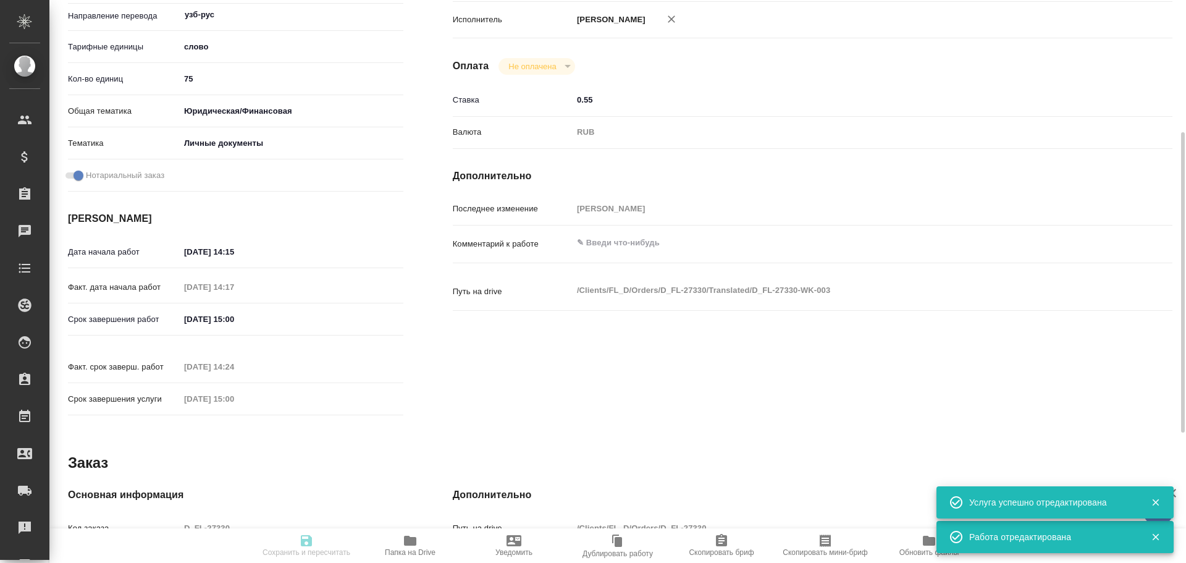
type textarea "x"
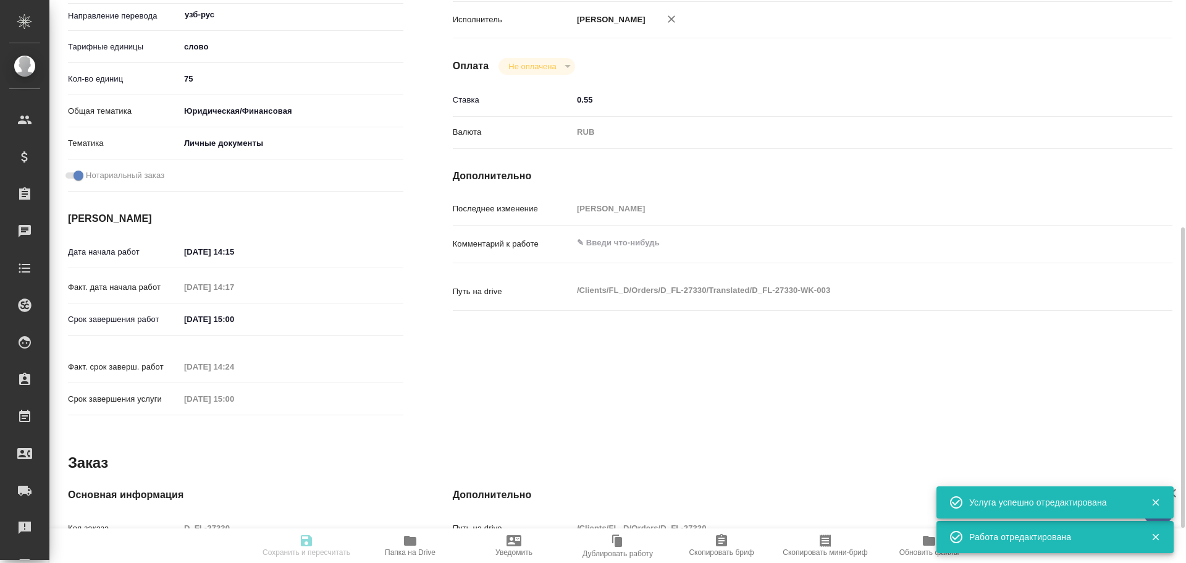
type textarea "x"
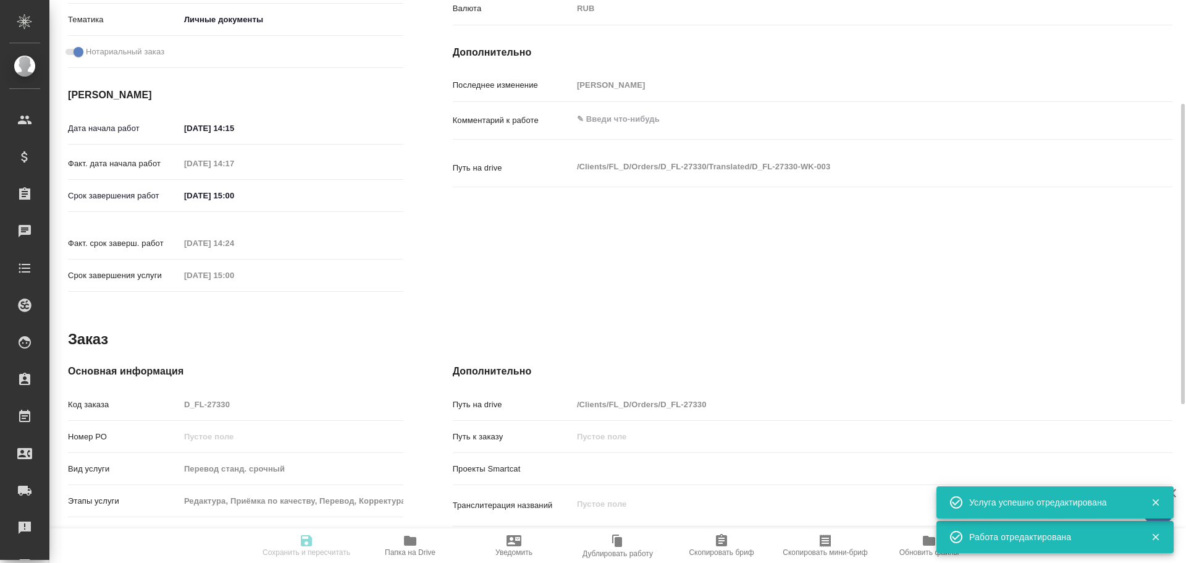
type input "closed"
type textarea "Перевод"
type textarea "x"
type input "узб-рус"
type input "5a8b1489cc6b4906c91bfd90"
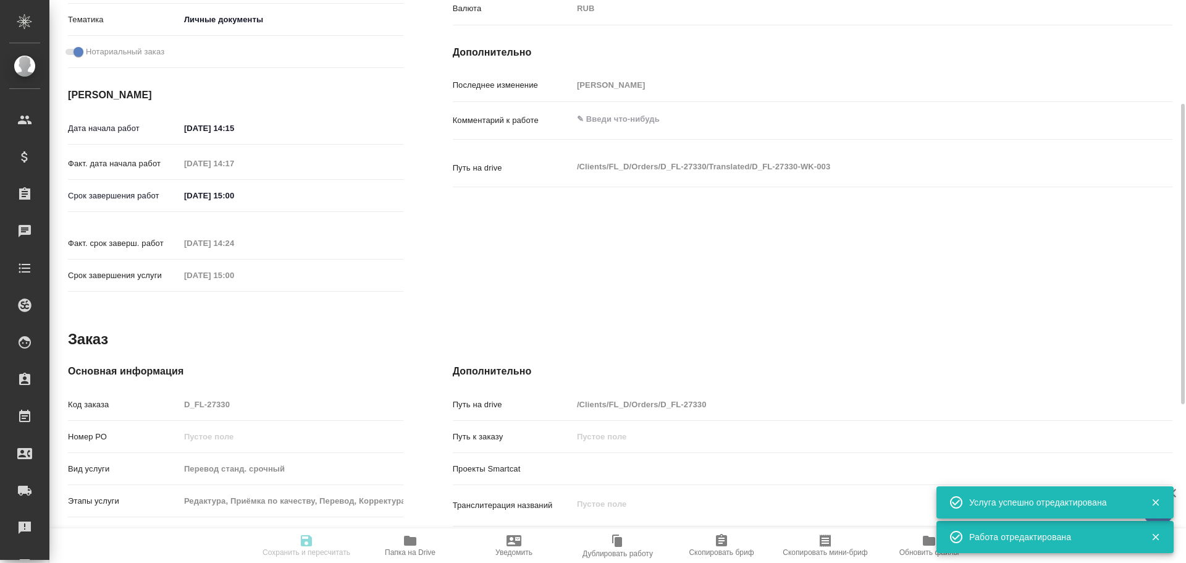
type input "75"
type input "yr-fn"
type input "5a8b8b956a9677013d343cfe"
checkbox input "true"
type input "06.10.2025 14:15"
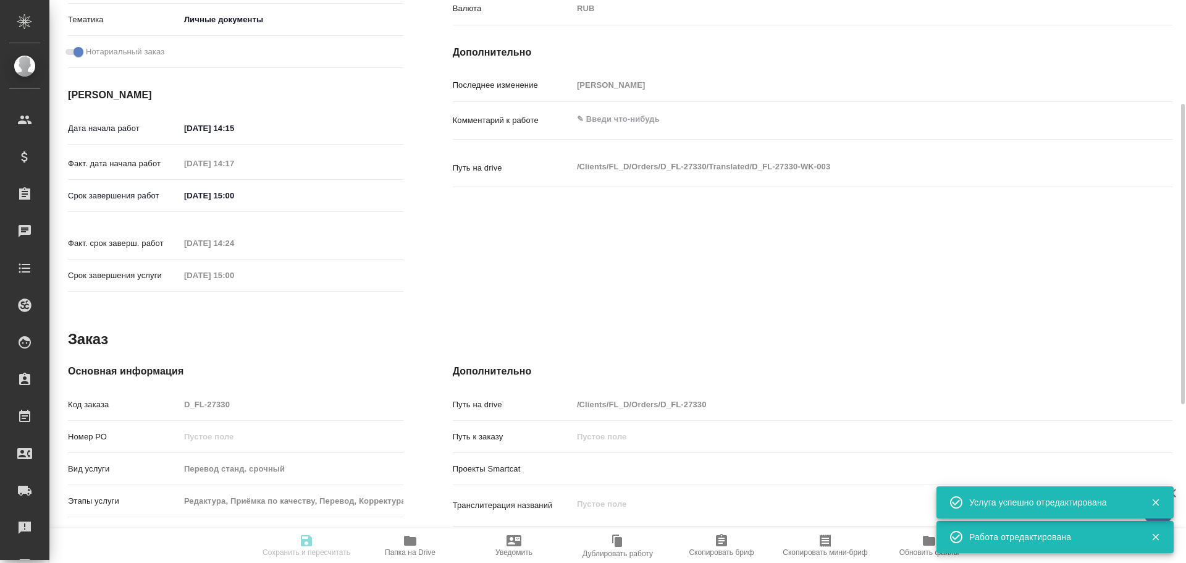
type input "06.10.2025 14:17"
type input "06.10.2025 15:00"
type input "06.10.2025 14:24"
type input "06.10.2025 15:00"
type input "Прямая загрузка (шаблонные документы)"
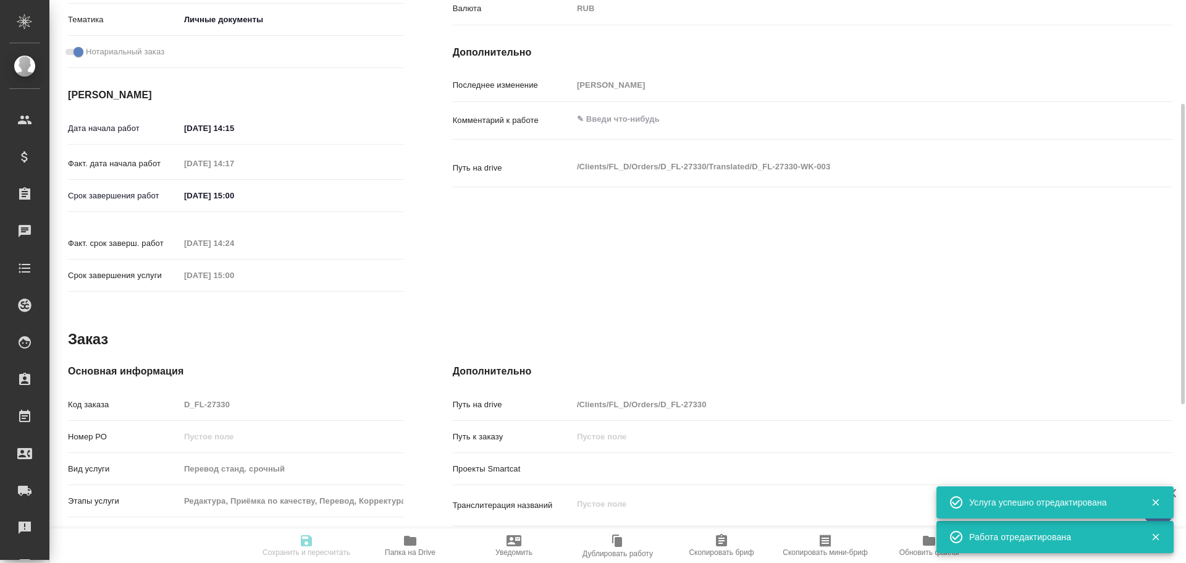
type input "notPayed"
type input "0.55"
type input "RUB"
type input "[PERSON_NAME]"
type textarea "x"
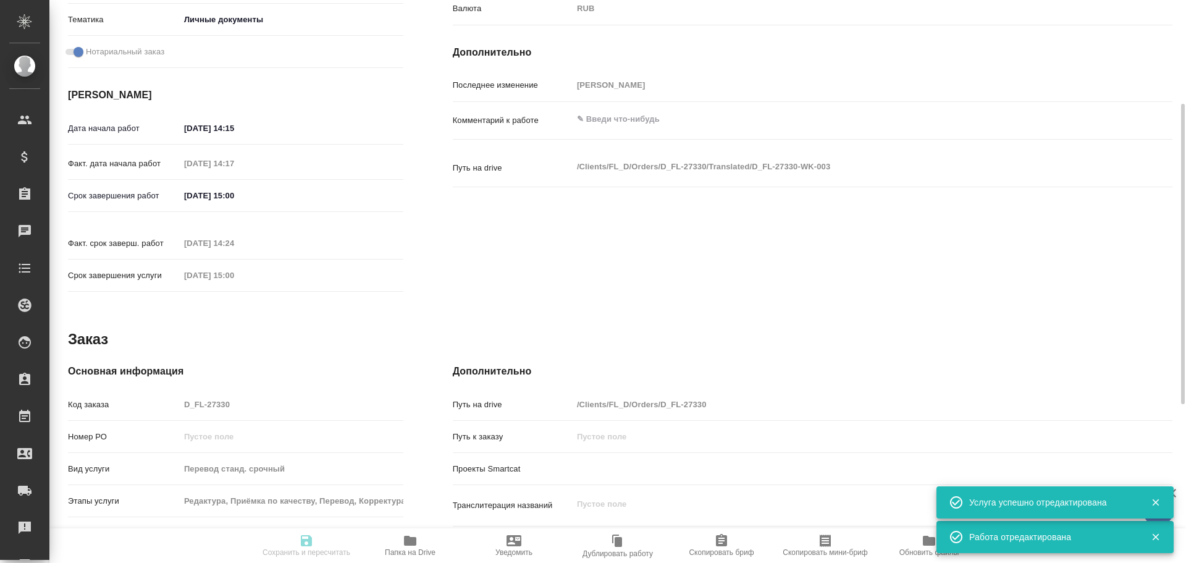
type textarea "/Clients/FL_D/Orders/D_FL-27330/Translated/D_FL-27330-WK-003"
type textarea "x"
type input "D_FL-27330"
type input "Перевод станд. срочный"
type input "Редактура, Приёмка по качеству, Перевод, Корректура, Постредактура машинного пе…"
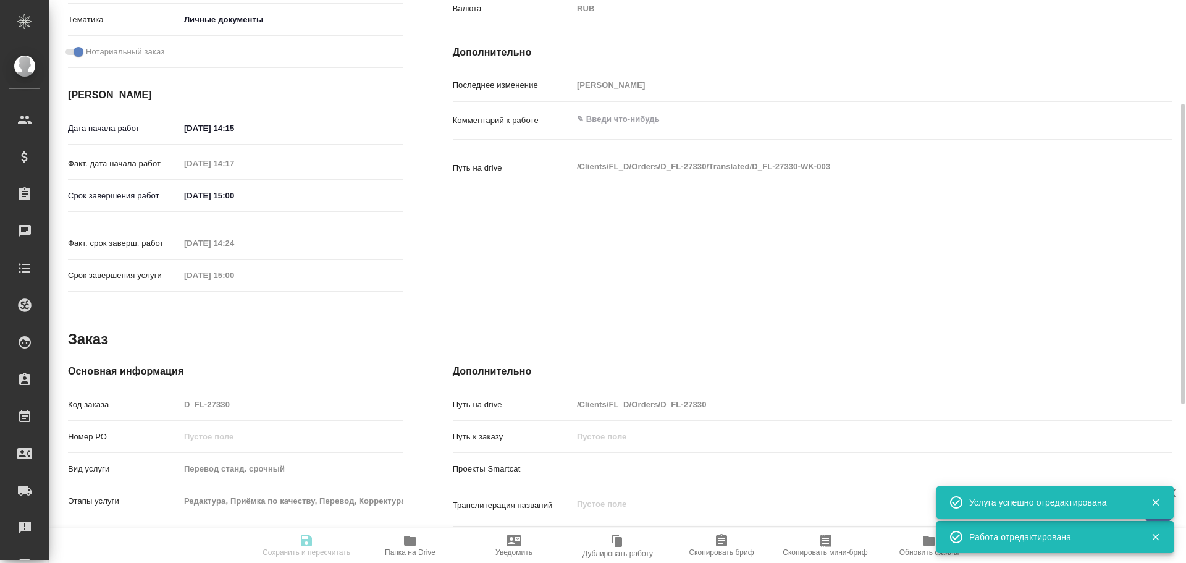
type input "Булахова Елена"
type input "/Clients/FL_D/Orders/D_FL-27330"
type textarea "x"
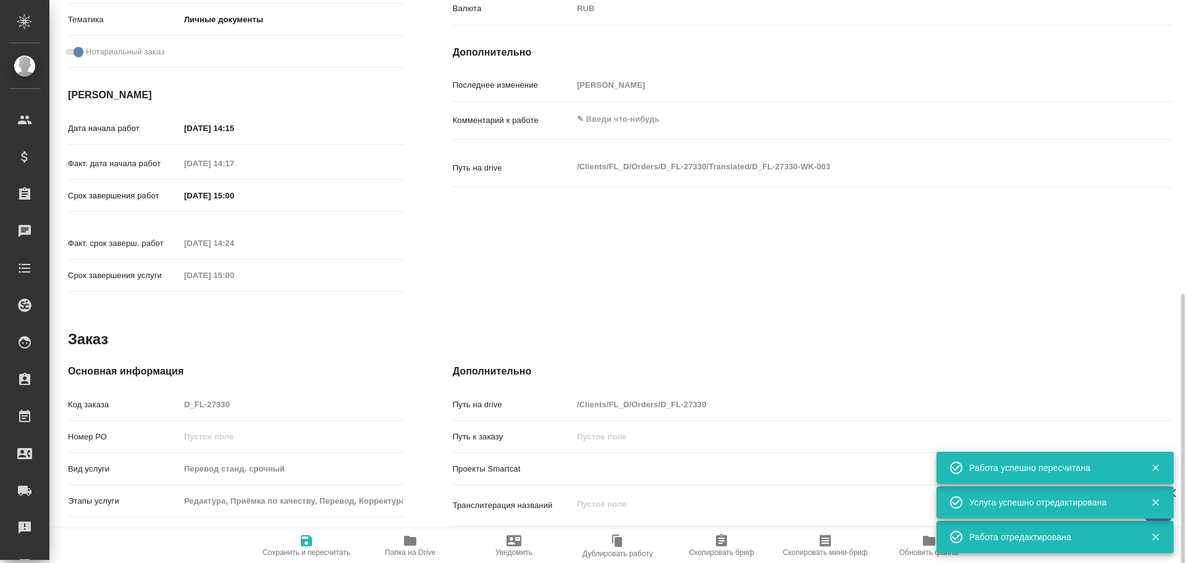
scroll to position [434, 0]
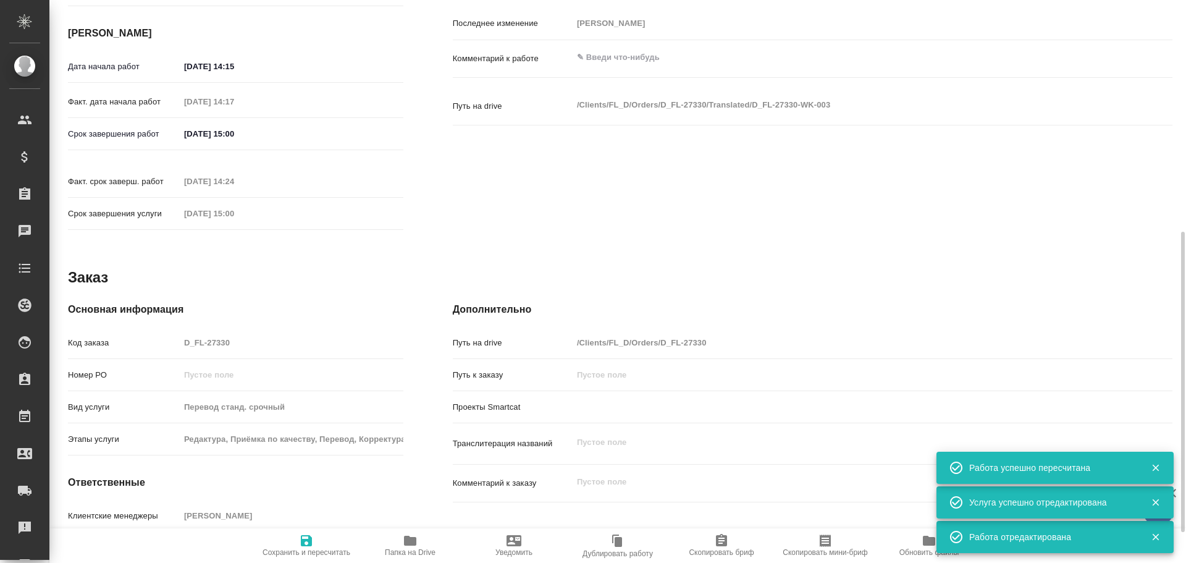
type textarea "x"
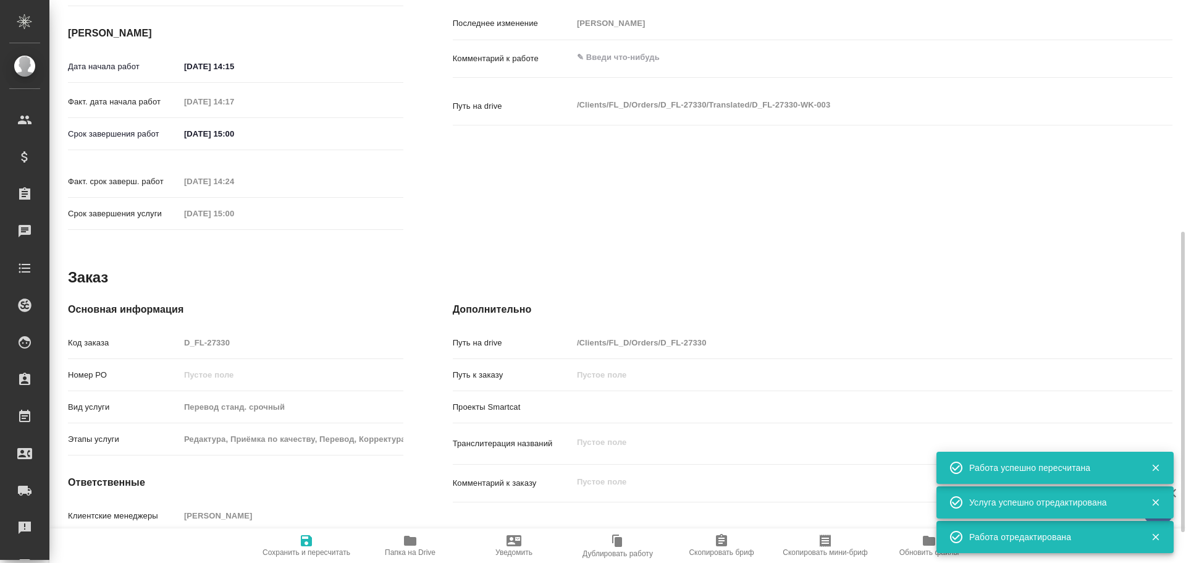
type textarea "x"
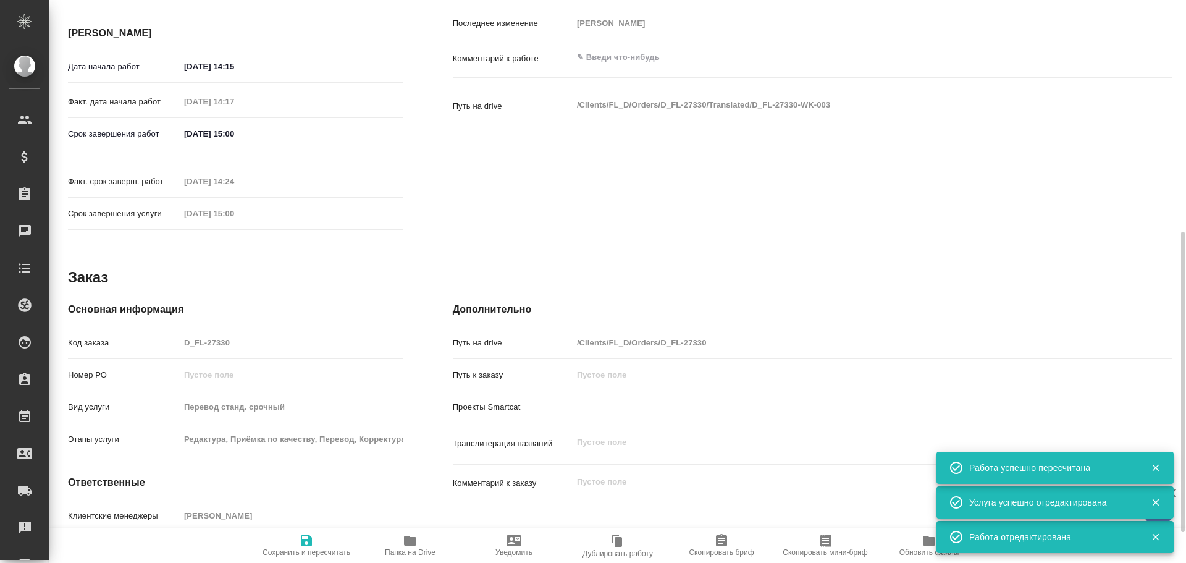
type textarea "x"
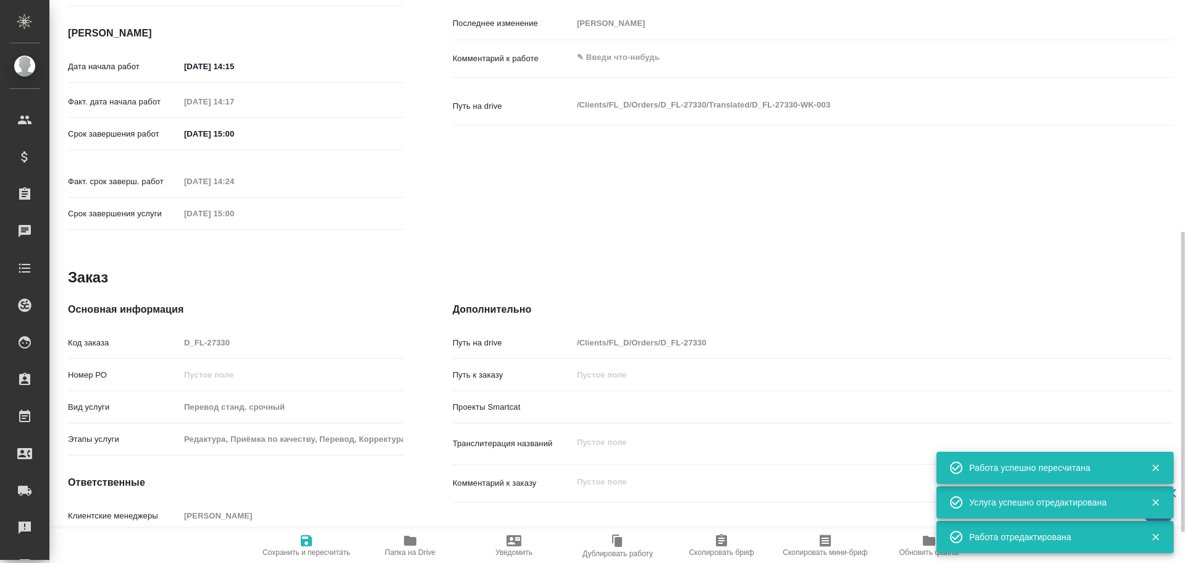
type textarea "x"
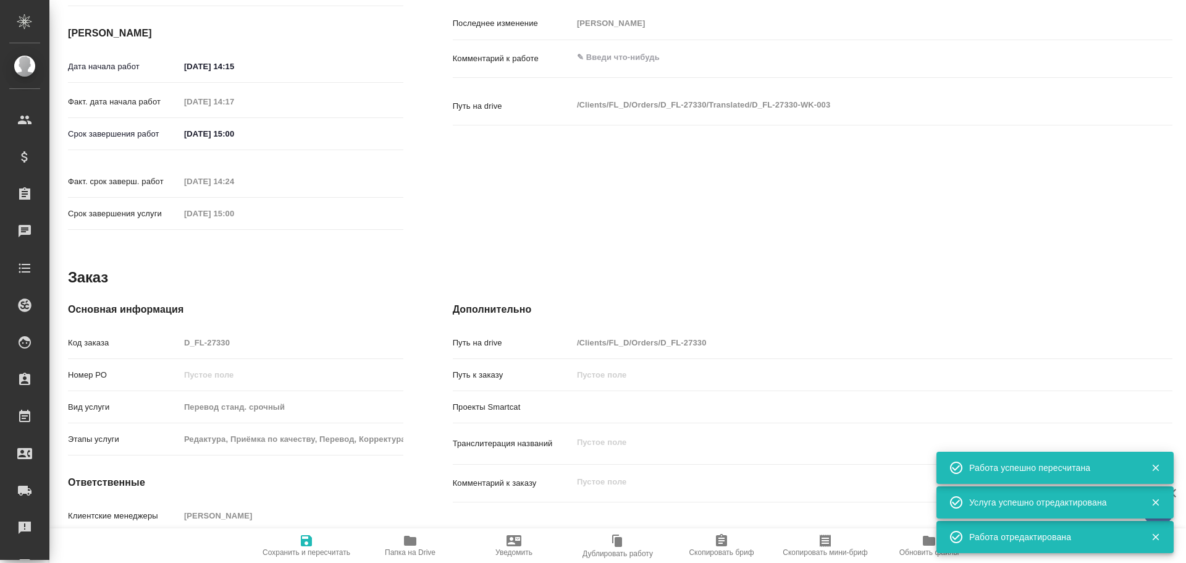
click at [176, 332] on div "Код заказа D_FL-27330" at bounding box center [235, 343] width 335 height 22
type textarea "x"
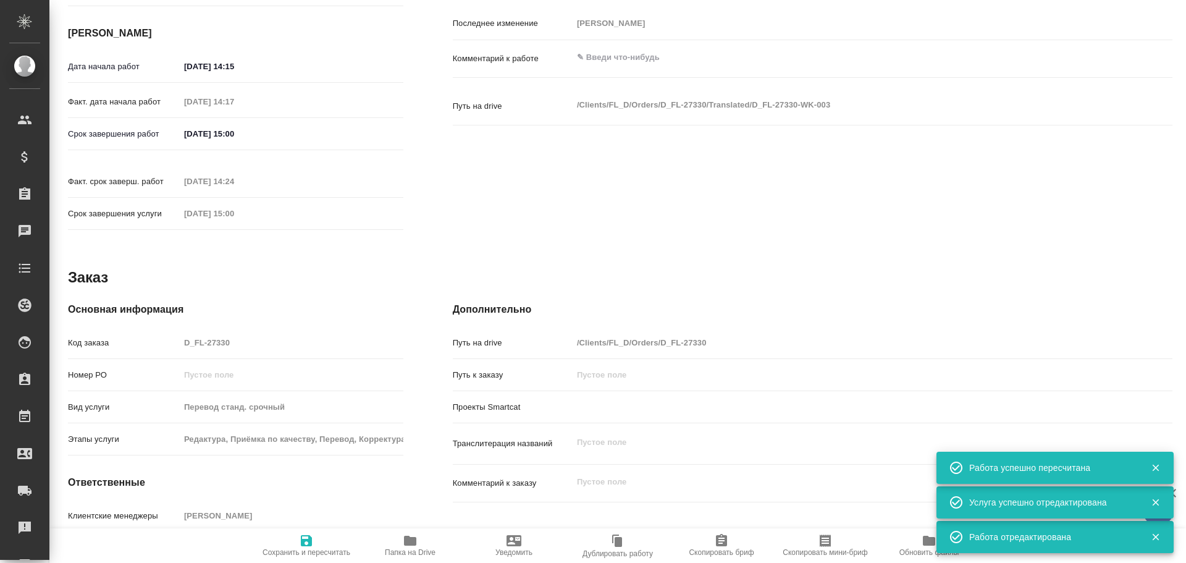
type textarea "x"
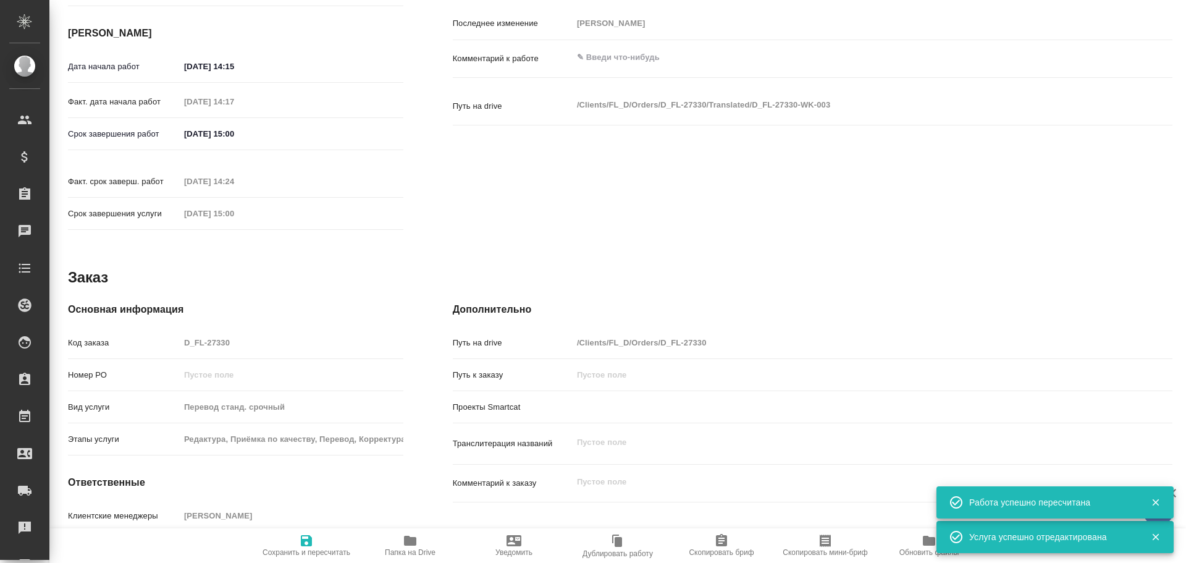
type textarea "x"
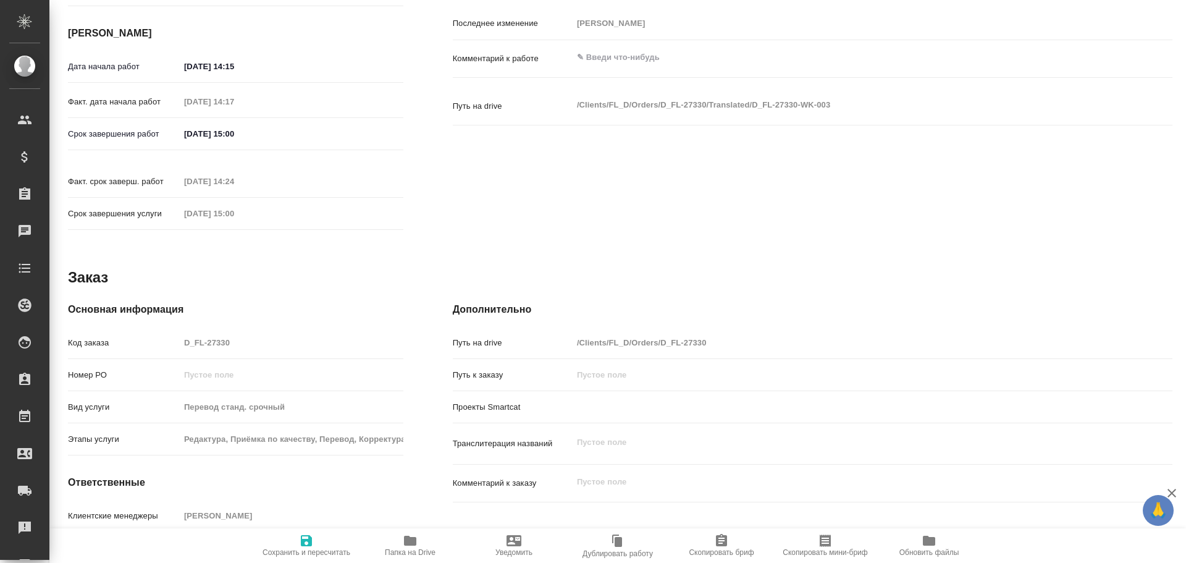
type textarea "x"
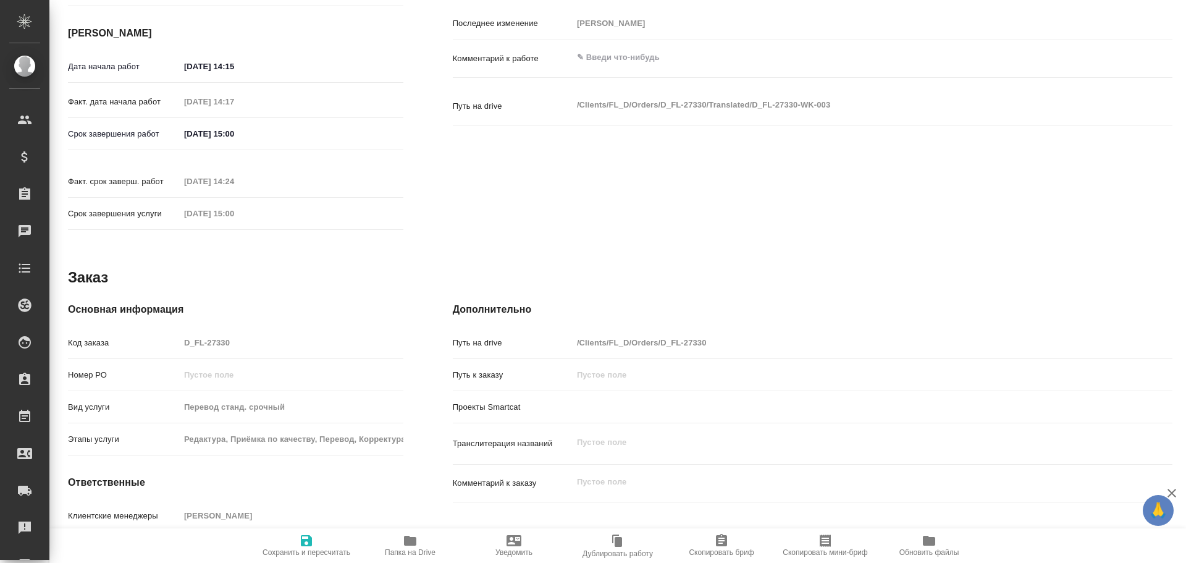
type textarea "x"
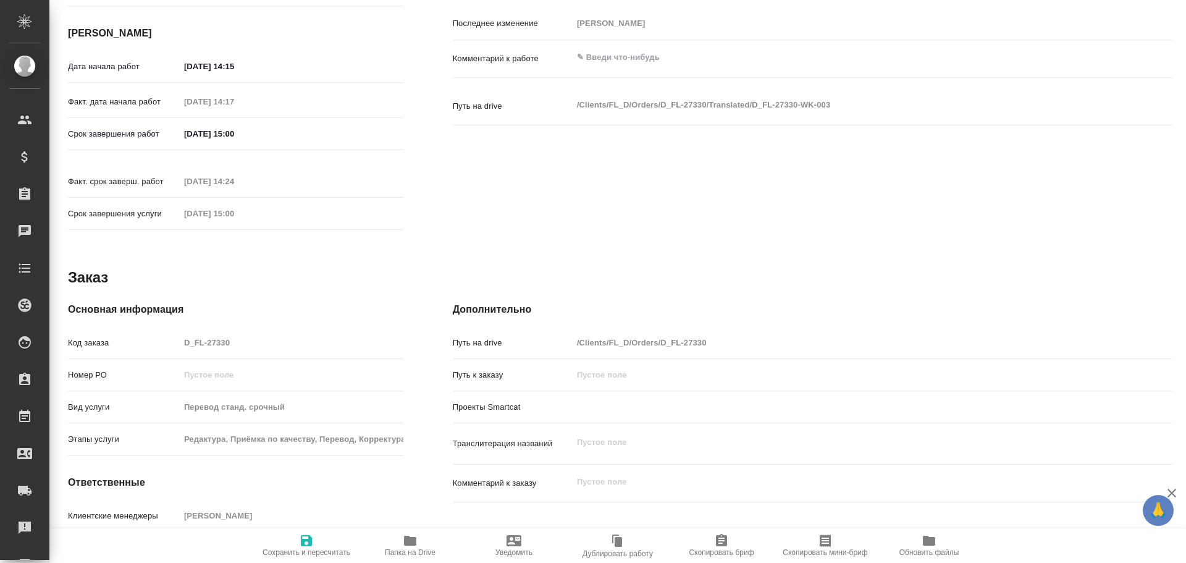
type textarea "x"
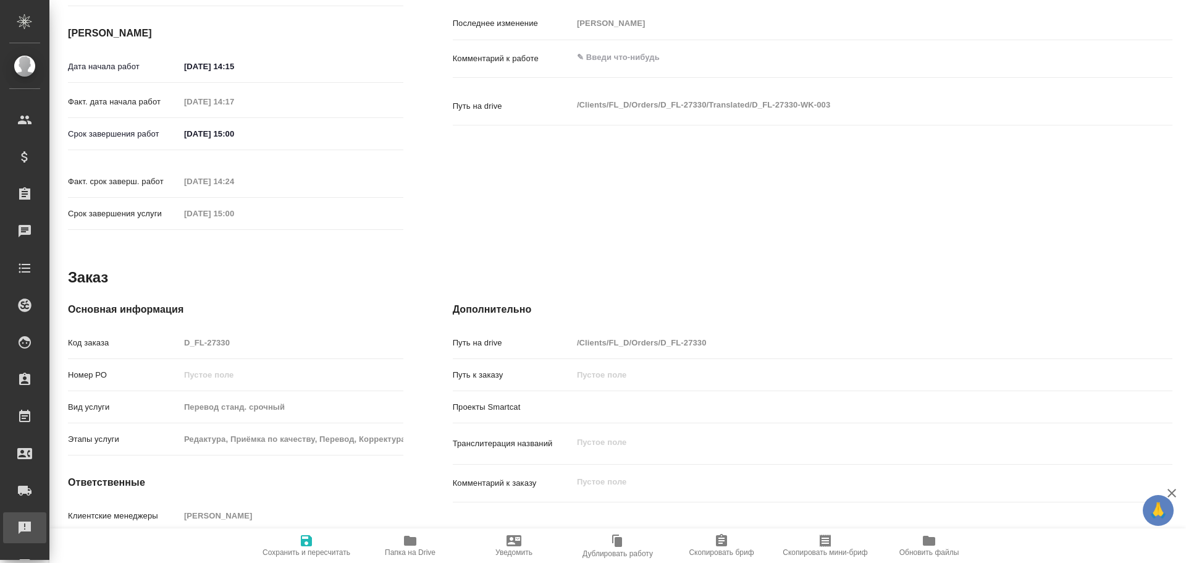
type textarea "x"
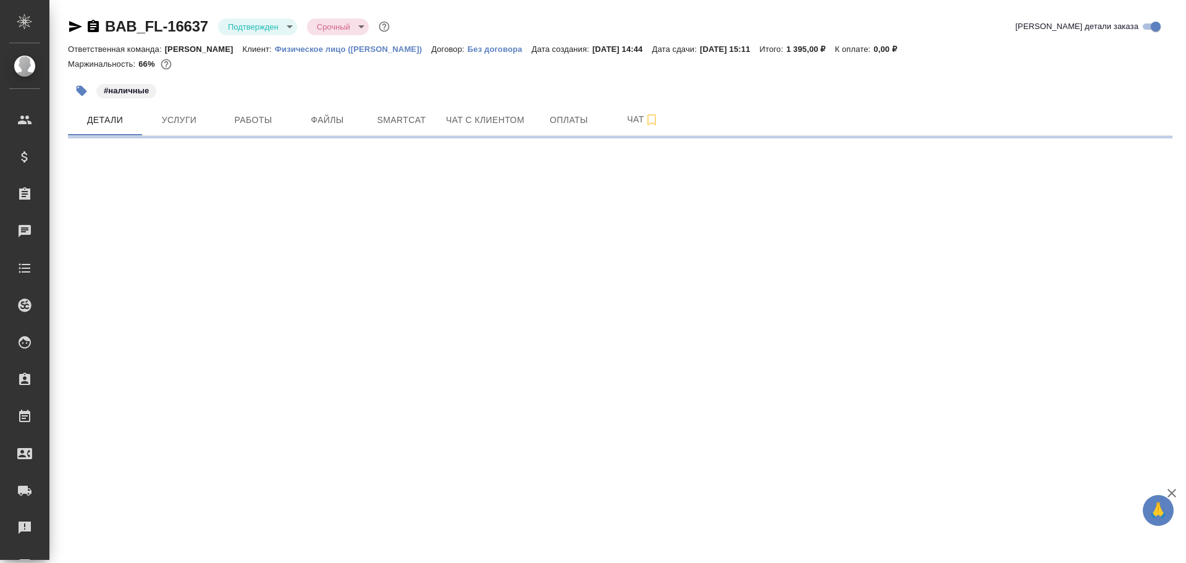
select select "RU"
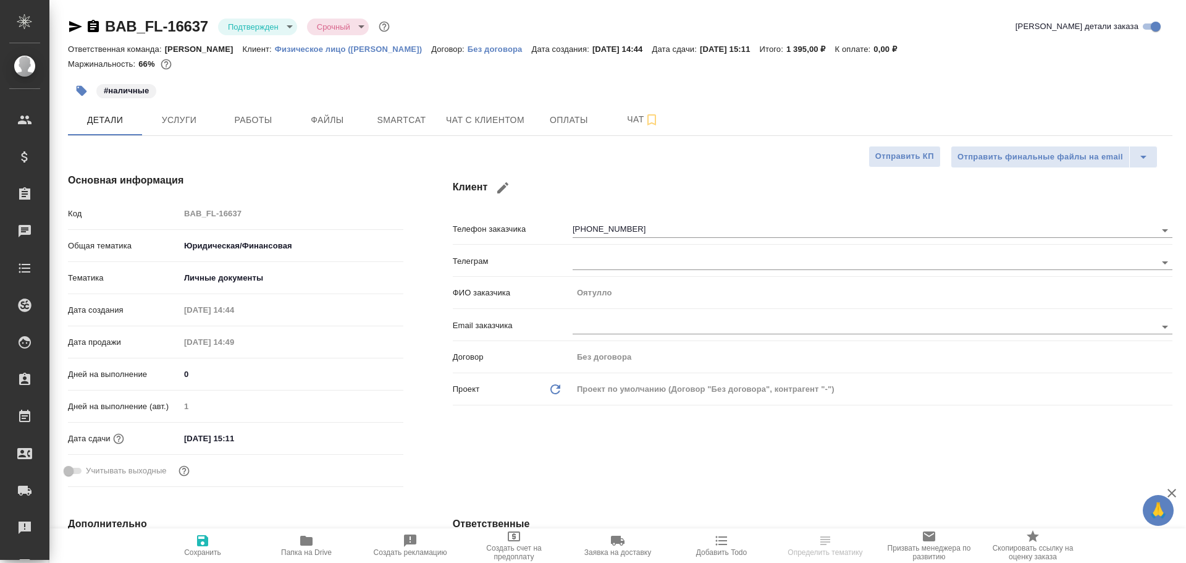
type textarea "x"
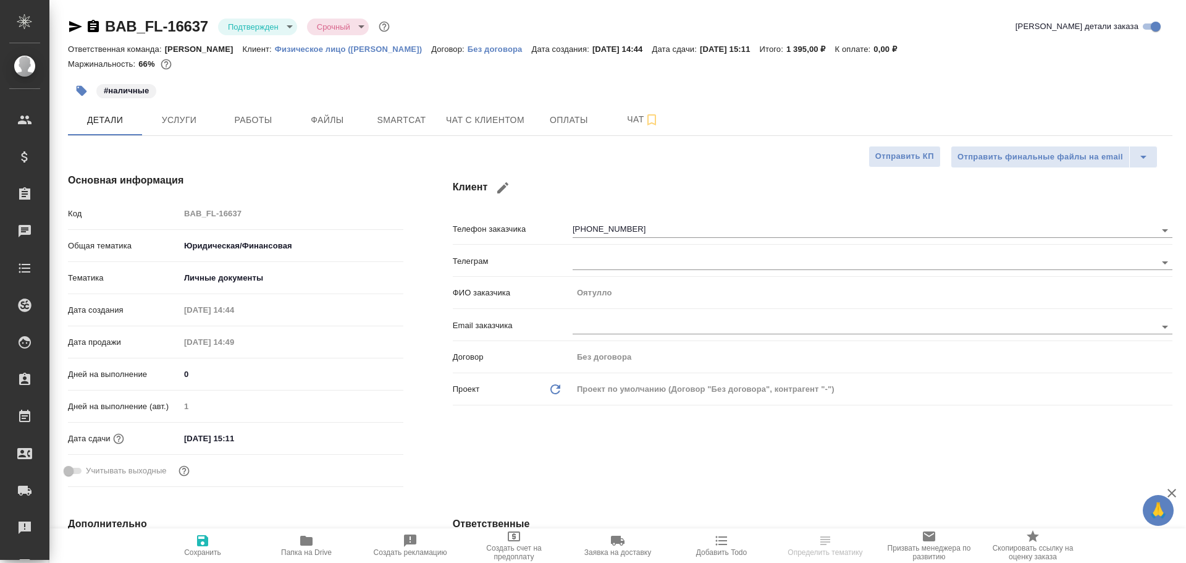
type textarea "x"
click at [272, 117] on span "Работы" at bounding box center [253, 119] width 59 height 15
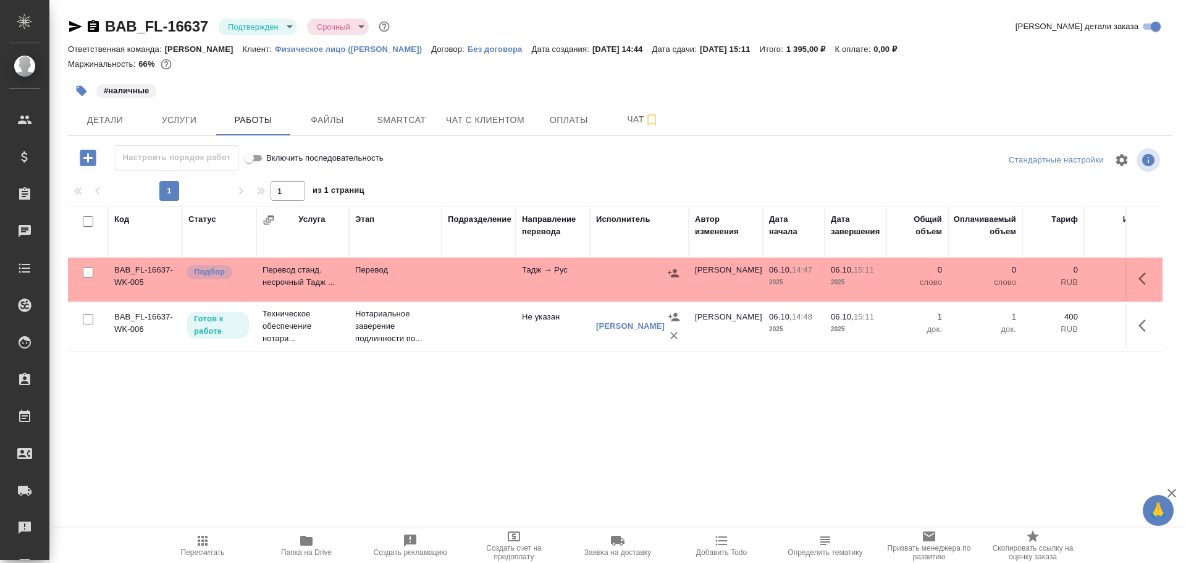
click at [434, 281] on td "Перевод" at bounding box center [395, 279] width 93 height 43
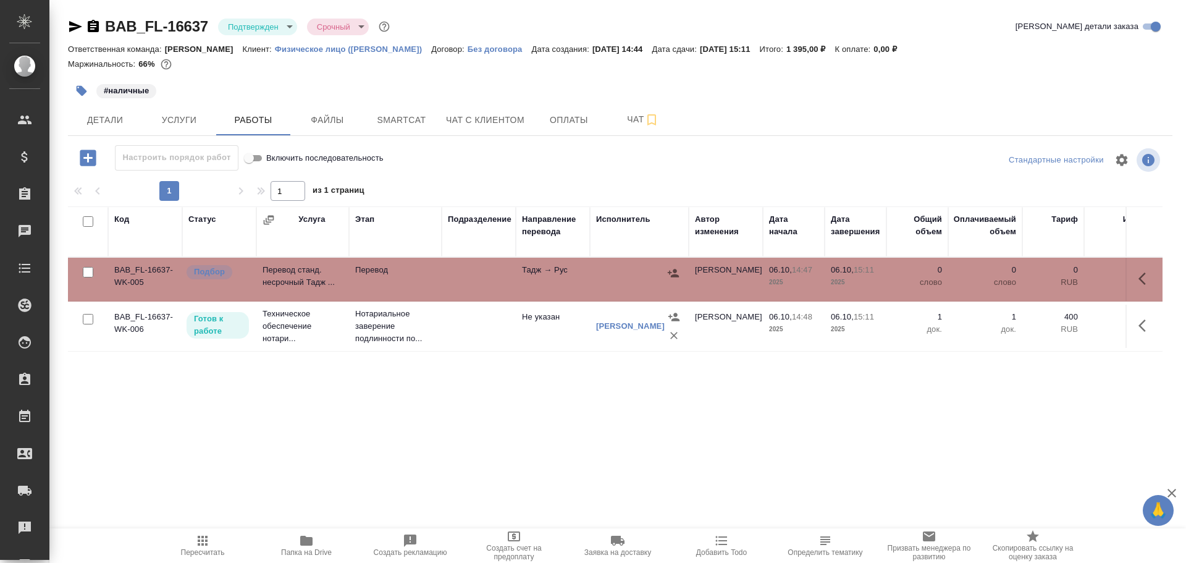
click at [434, 281] on td "Перевод" at bounding box center [395, 279] width 93 height 43
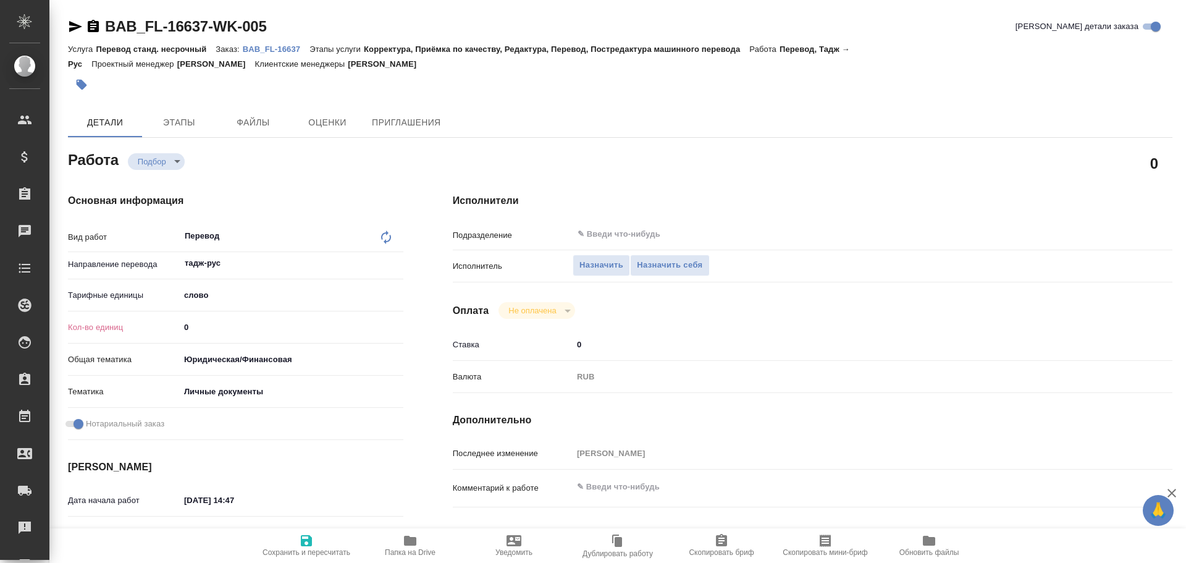
type textarea "x"
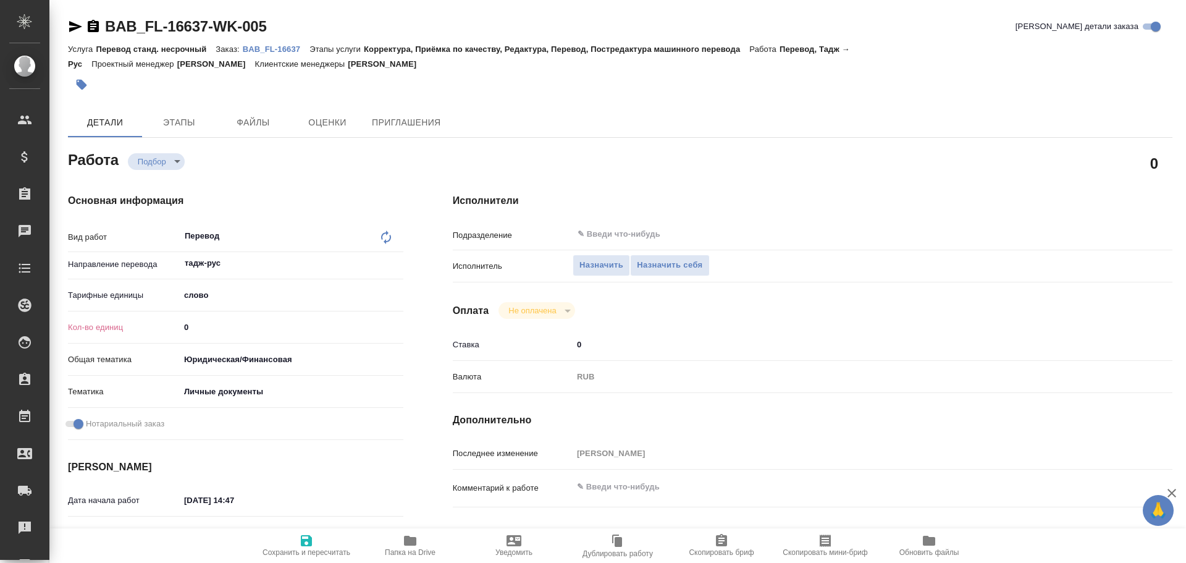
type textarea "x"
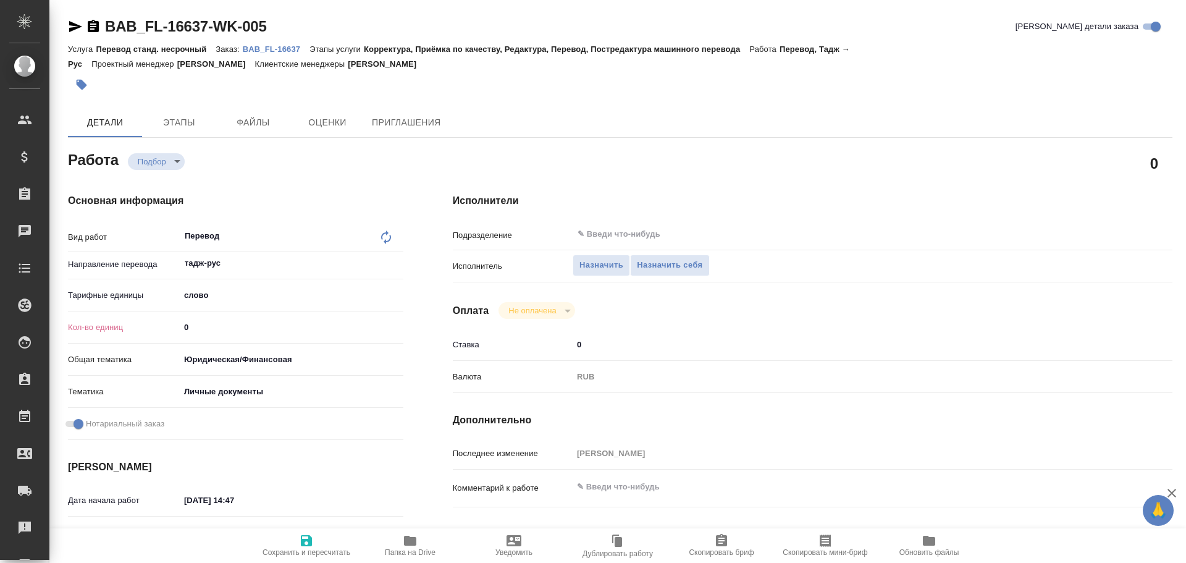
type textarea "x"
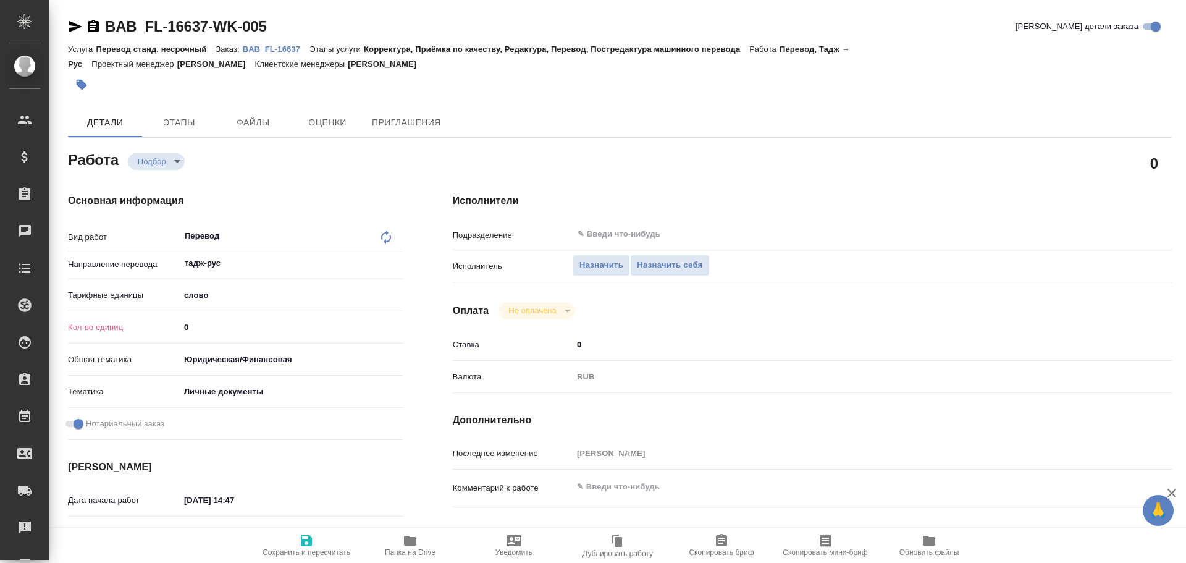
type textarea "x"
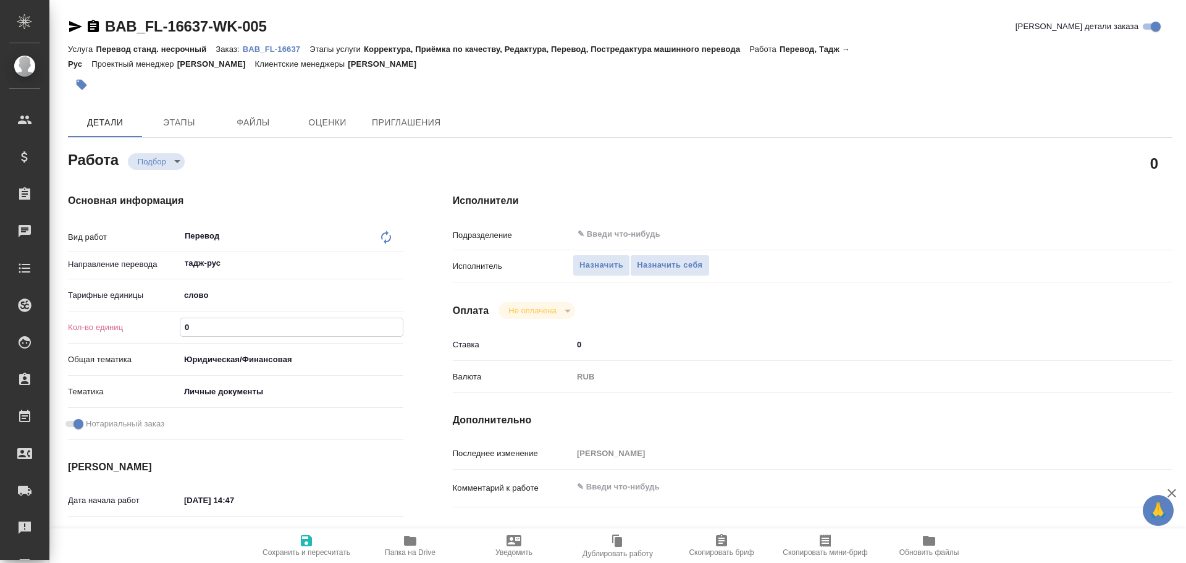
type textarea "x"
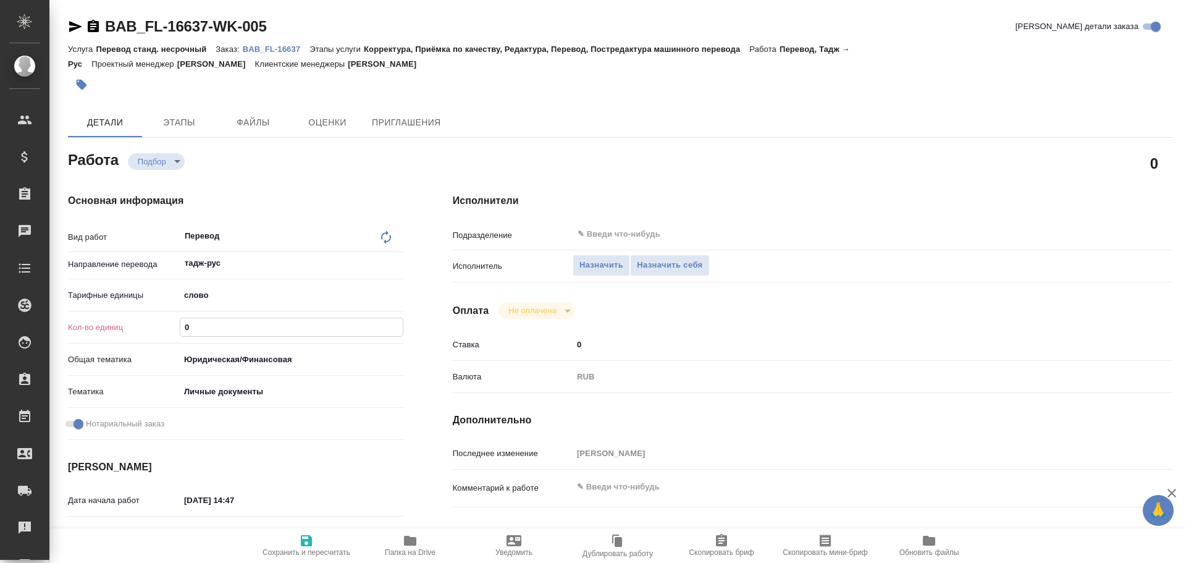
drag, startPoint x: 211, startPoint y: 326, endPoint x: 157, endPoint y: 320, distance: 54.0
click at [156, 322] on div "Кол-во единиц 0" at bounding box center [235, 327] width 335 height 22
type textarea "x"
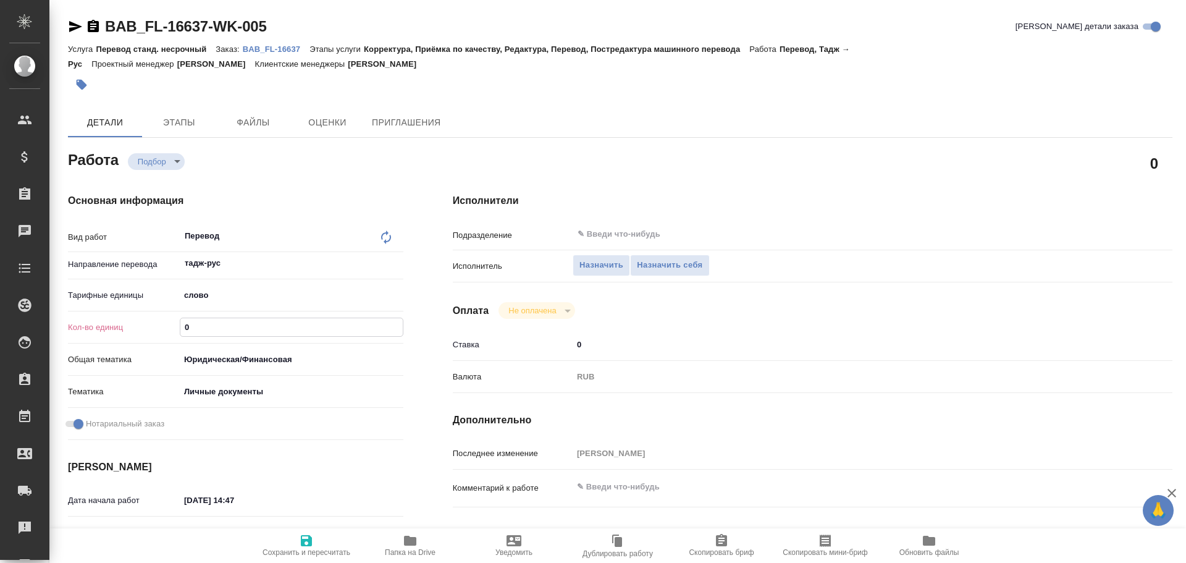
type textarea "x"
type input "7"
type textarea "x"
type input "75"
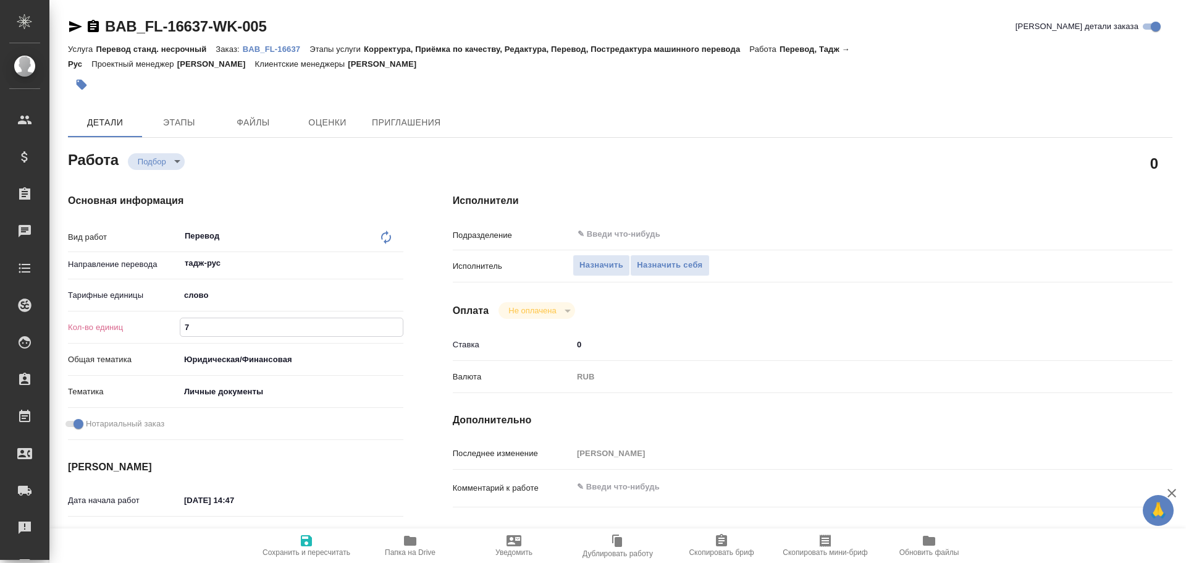
type textarea "x"
type input "75"
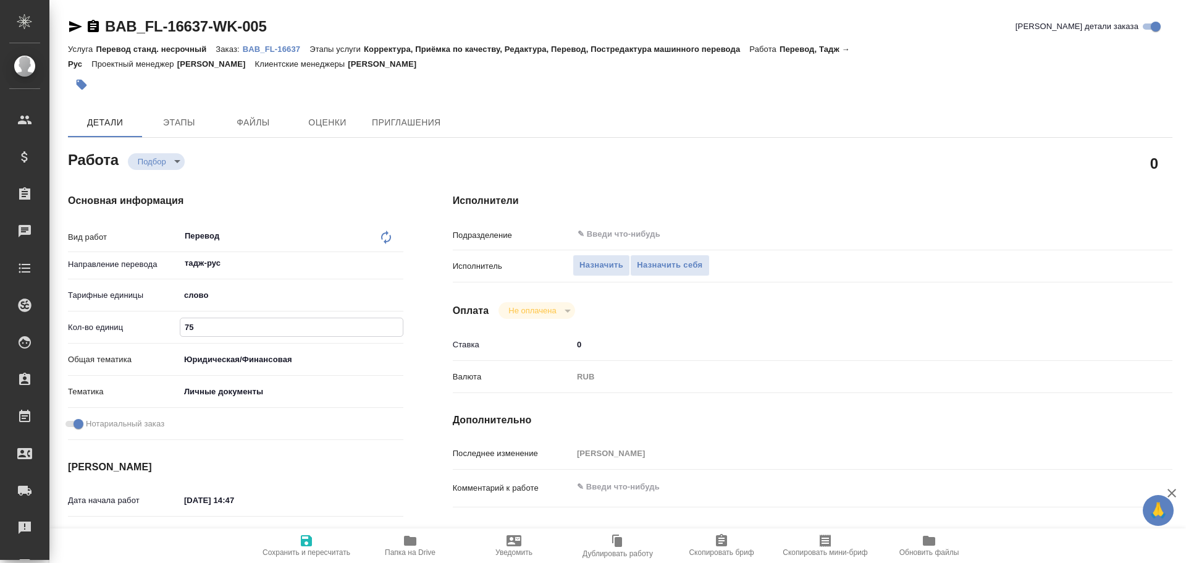
click at [318, 531] on button "Сохранить и пересчитать" at bounding box center [307, 545] width 104 height 35
type textarea "x"
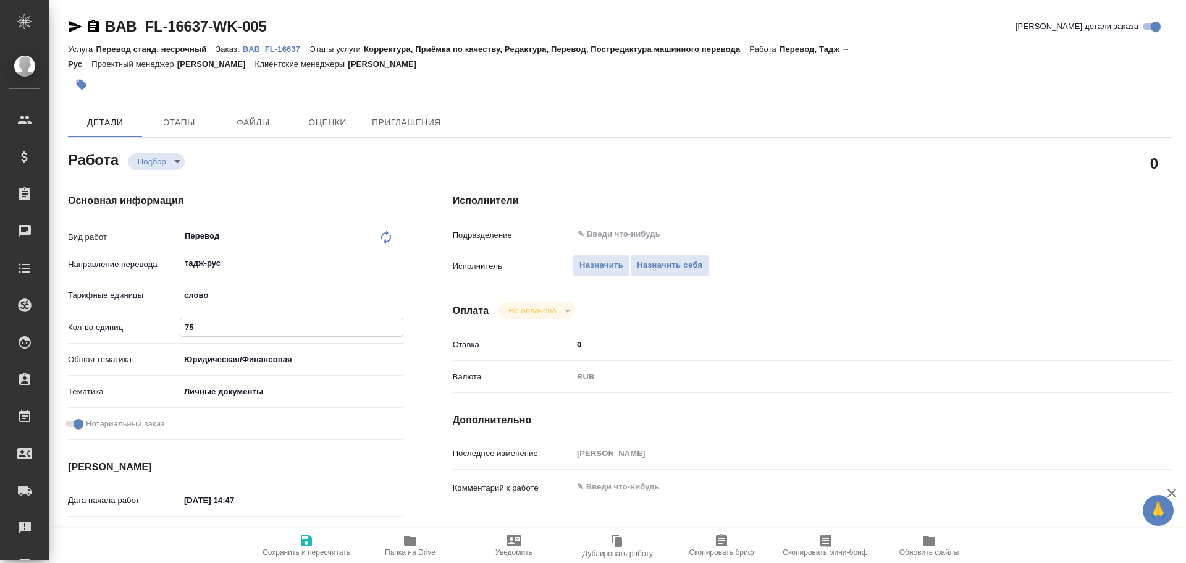
type textarea "x"
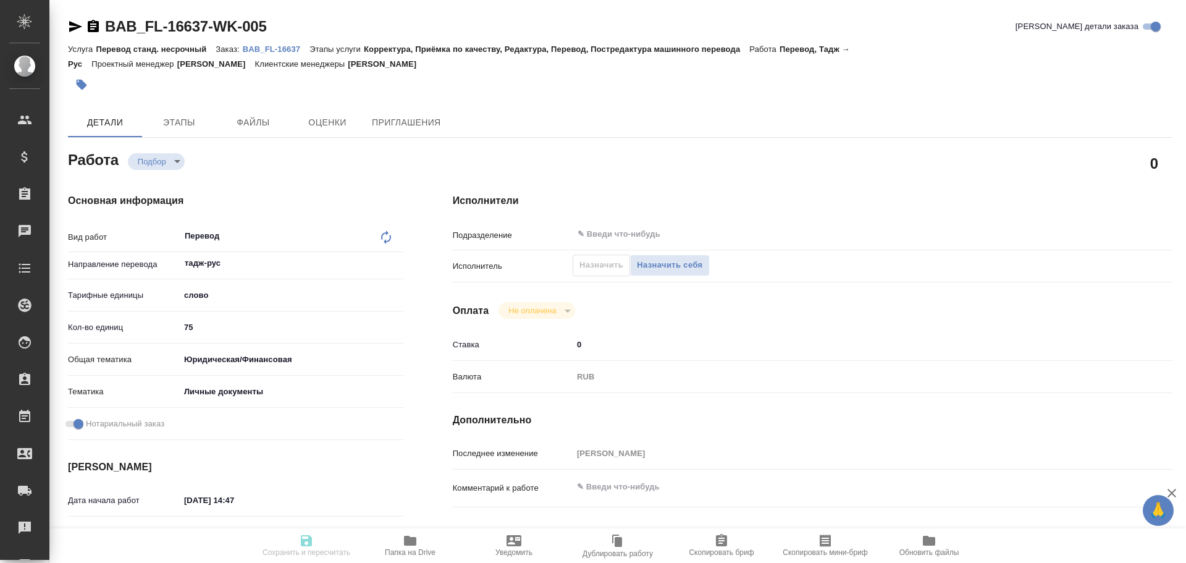
type textarea "x"
type input "recruiting"
type textarea "Перевод"
type textarea "x"
type input "тадж-рус"
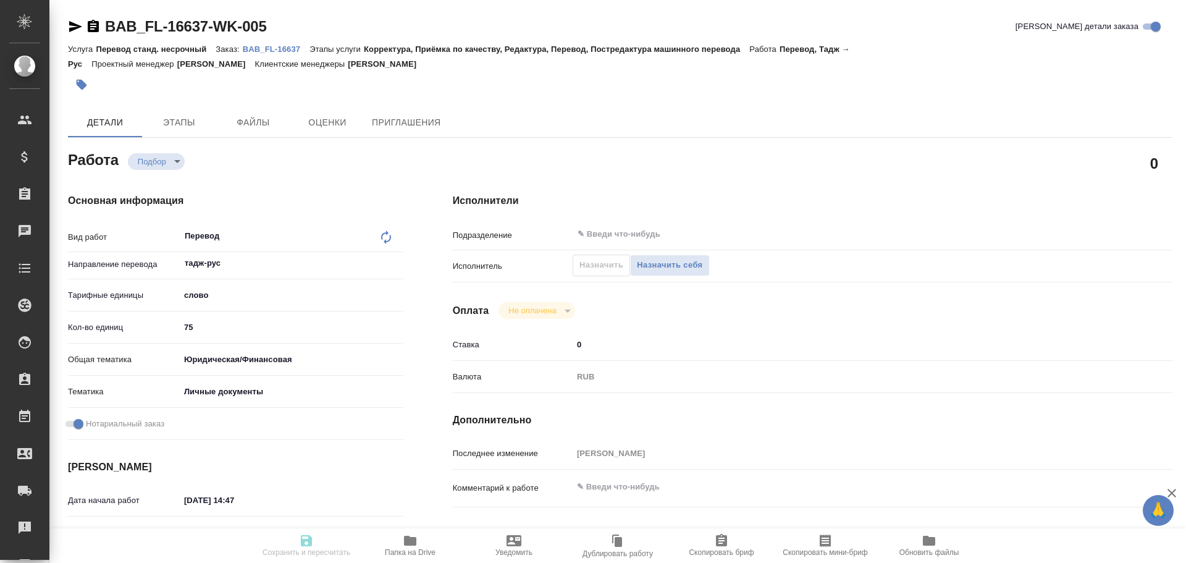
type input "5a8b1489cc6b4906c91bfd90"
type input "75"
type input "yr-fn"
type input "5a8b8b956a9677013d343cfe"
checkbox input "true"
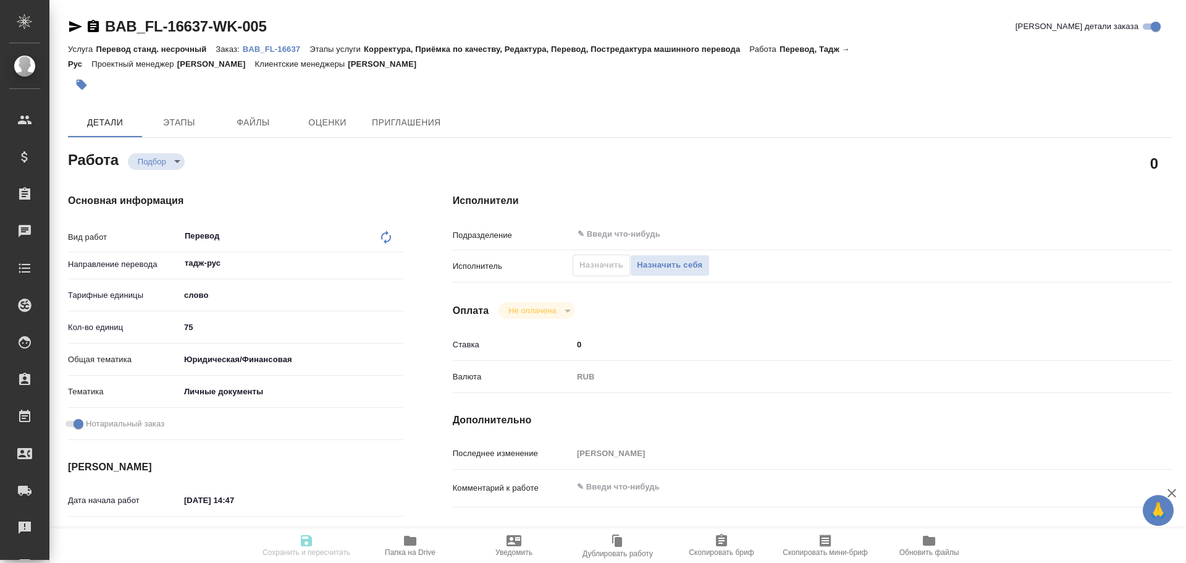
type input "[DATE] 14:47"
type input "[DATE] 15:11"
type input "notPayed"
type input "0"
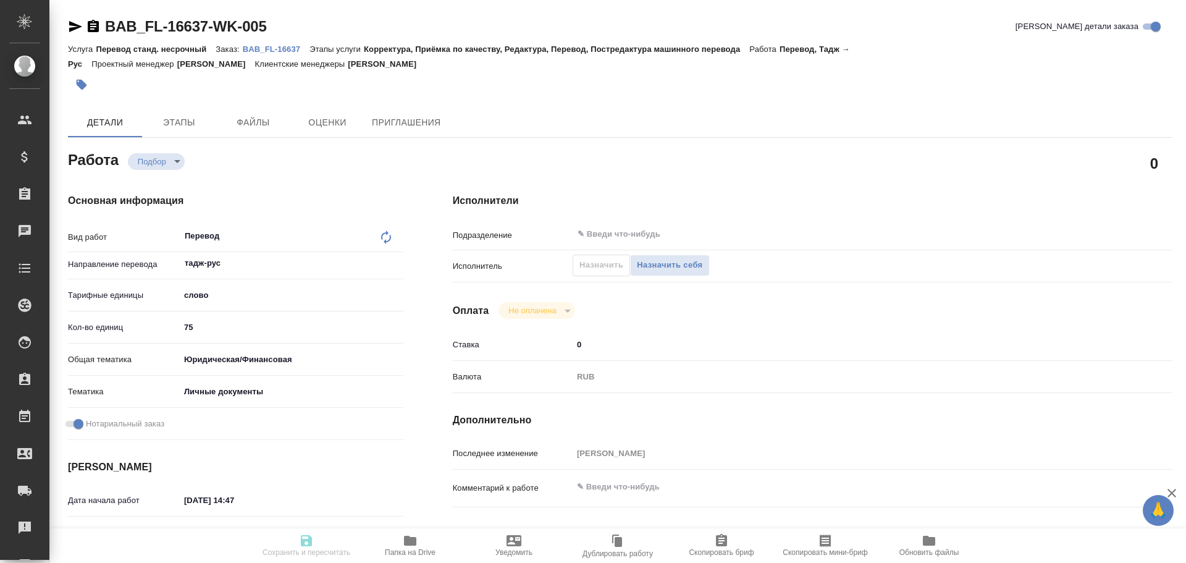
type input "RUB"
type input "[PERSON_NAME]"
type textarea "x"
type textarea "/Clients/FL_BAB/Orders/BAB_FL-16637/Translated/BAB_FL-16637-WK-005"
type textarea "x"
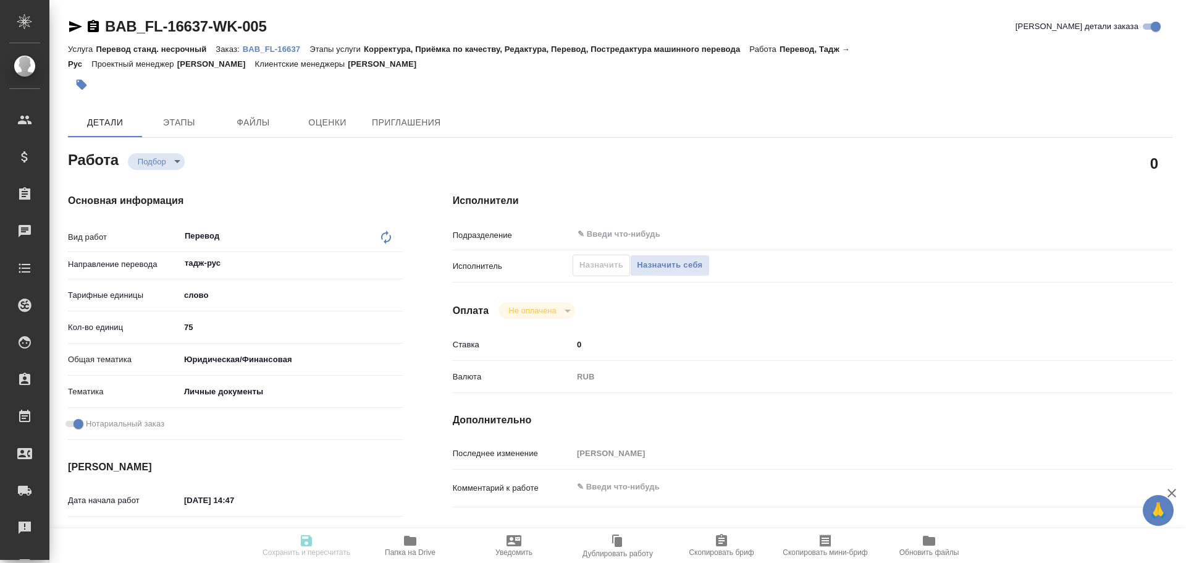
type input "BAB_FL-16637"
type input "Перевод станд. несрочный"
type input "Корректура, Приёмка по качеству, Редактура, Перевод, Постредактура машинного пе…"
type input "[PERSON_NAME]"
type input "/Clients/FL_BAB/Orders/BAB_FL-16637"
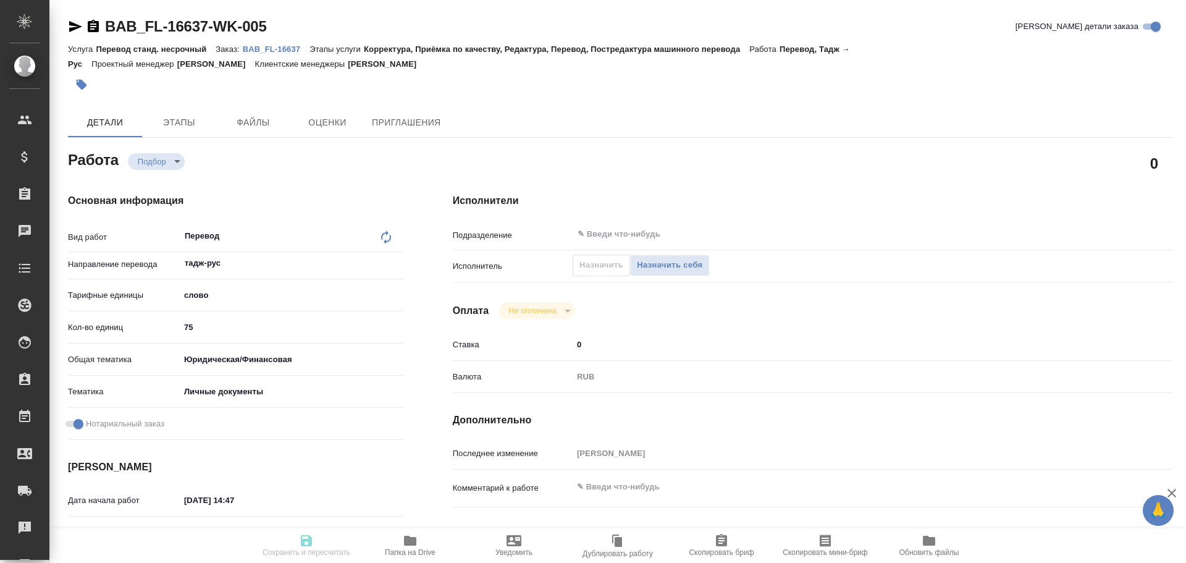
type textarea "x"
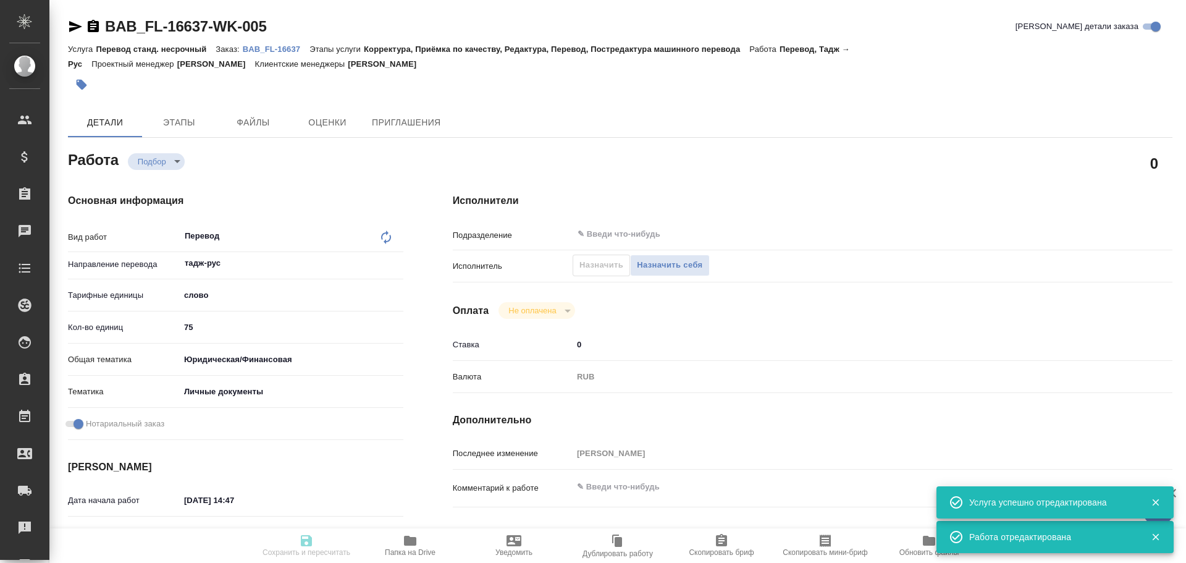
type textarea "x"
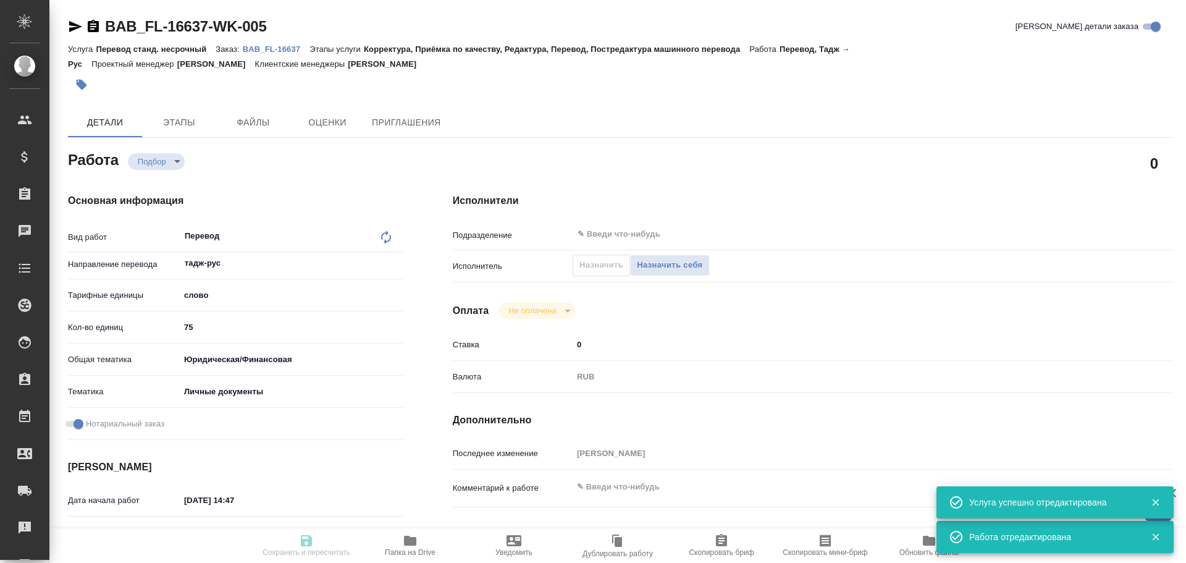
type textarea "x"
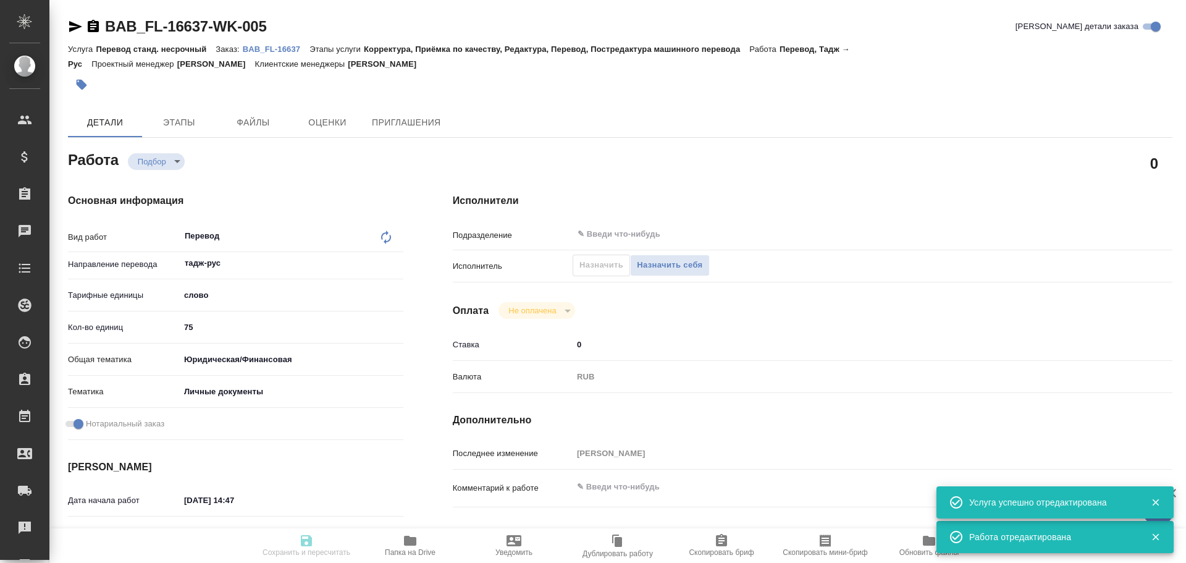
type textarea "x"
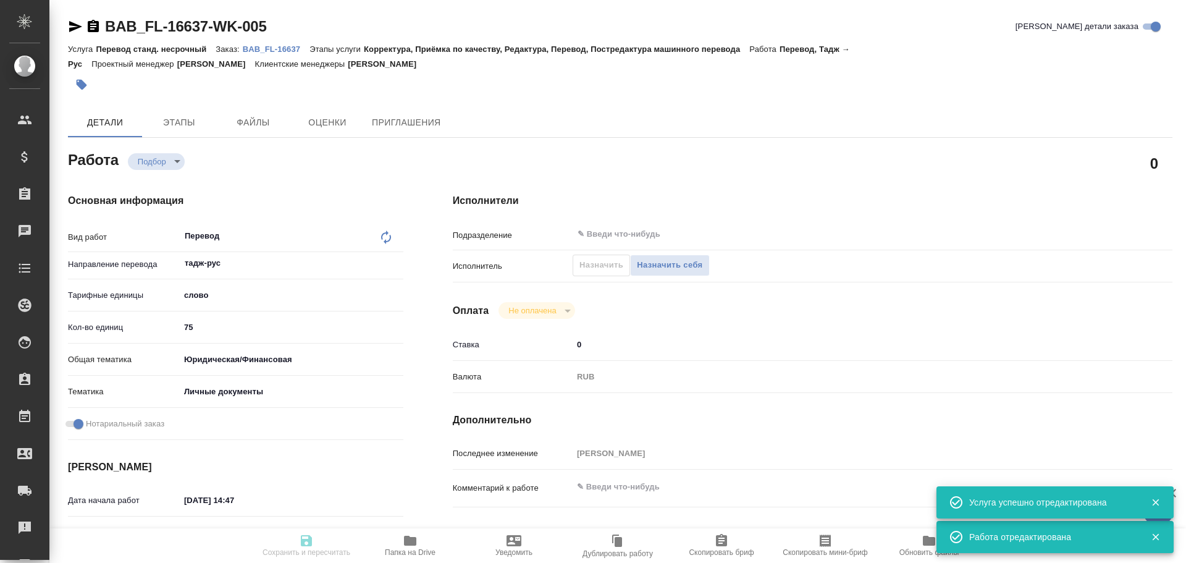
type textarea "x"
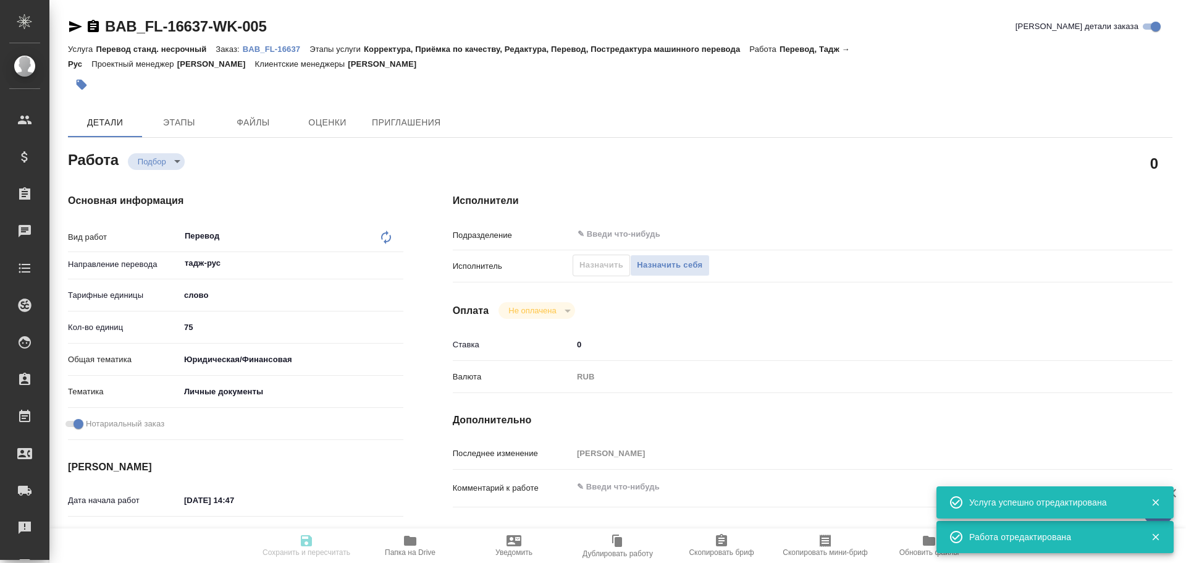
type textarea "x"
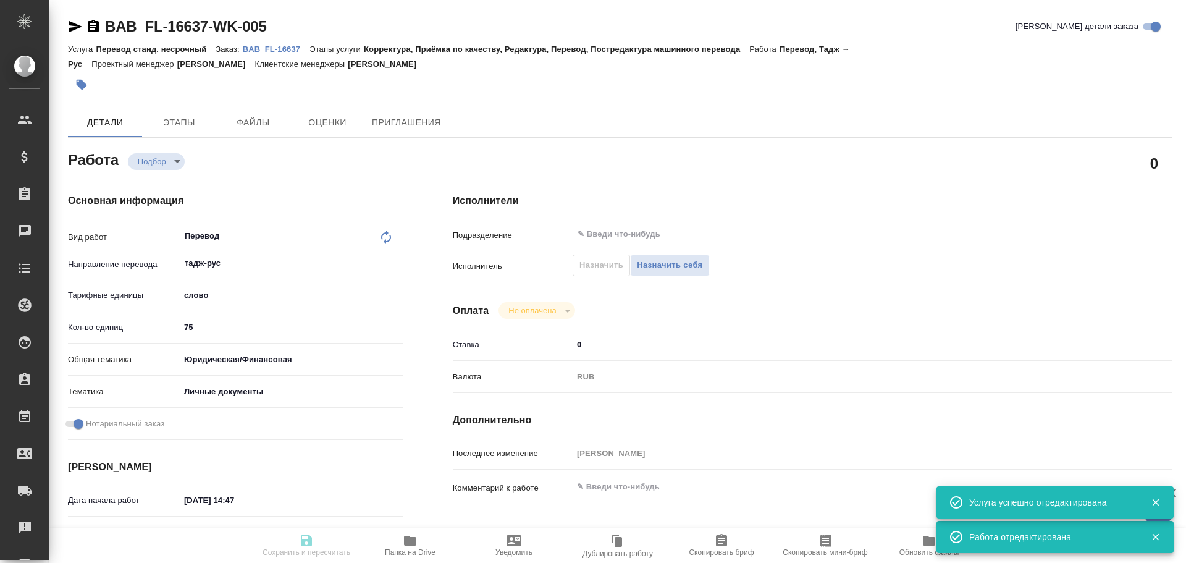
type input "recruiting"
type textarea "Перевод"
type textarea "x"
type input "тадж-рус"
type input "5a8b1489cc6b4906c91bfd90"
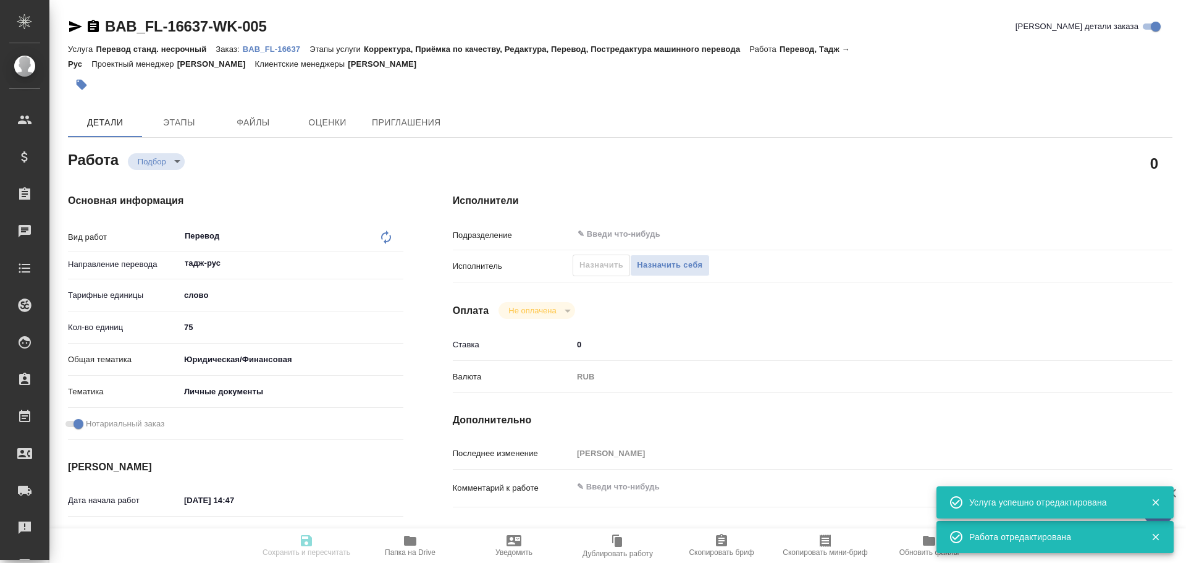
type input "75"
type input "yr-fn"
type input "5a8b8b956a9677013d343cfe"
checkbox input "true"
type input "[DATE] 14:47"
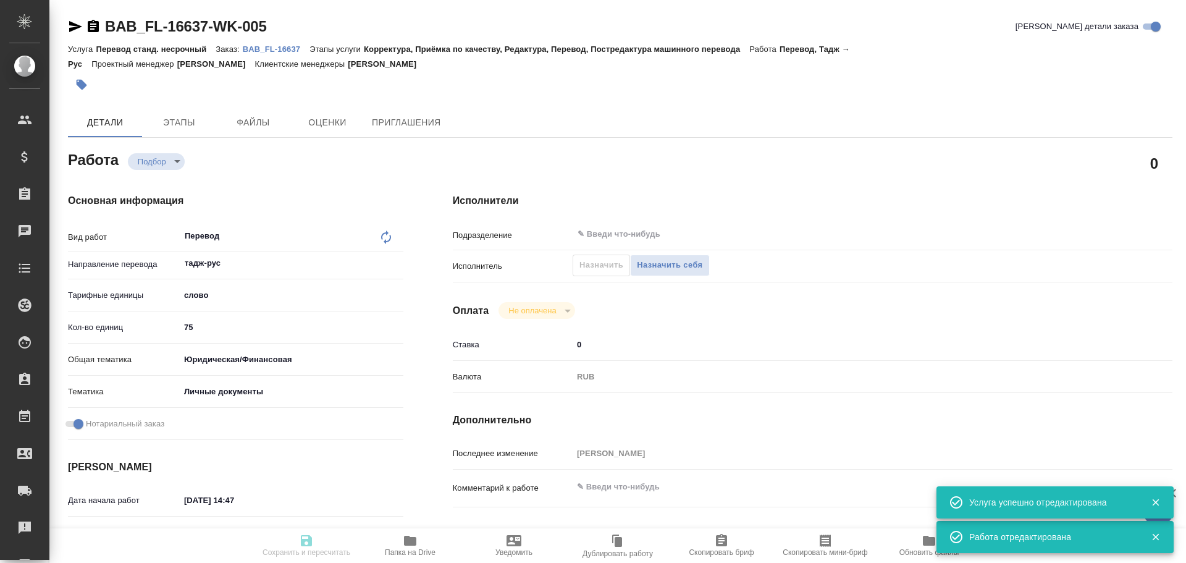
type input "[DATE] 15:11"
type input "notPayed"
type input "0"
type input "RUB"
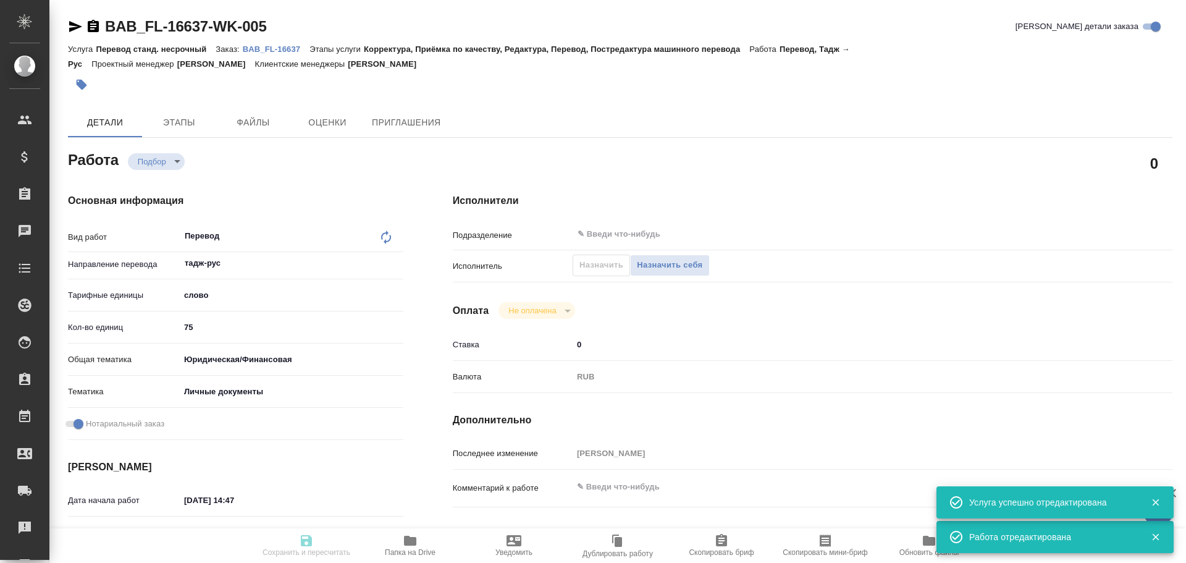
type input "[PERSON_NAME]"
type textarea "x"
type textarea "/Clients/FL_BAB/Orders/BAB_FL-16637/Translated/BAB_FL-16637-WK-005"
type textarea "x"
type input "BAB_FL-16637"
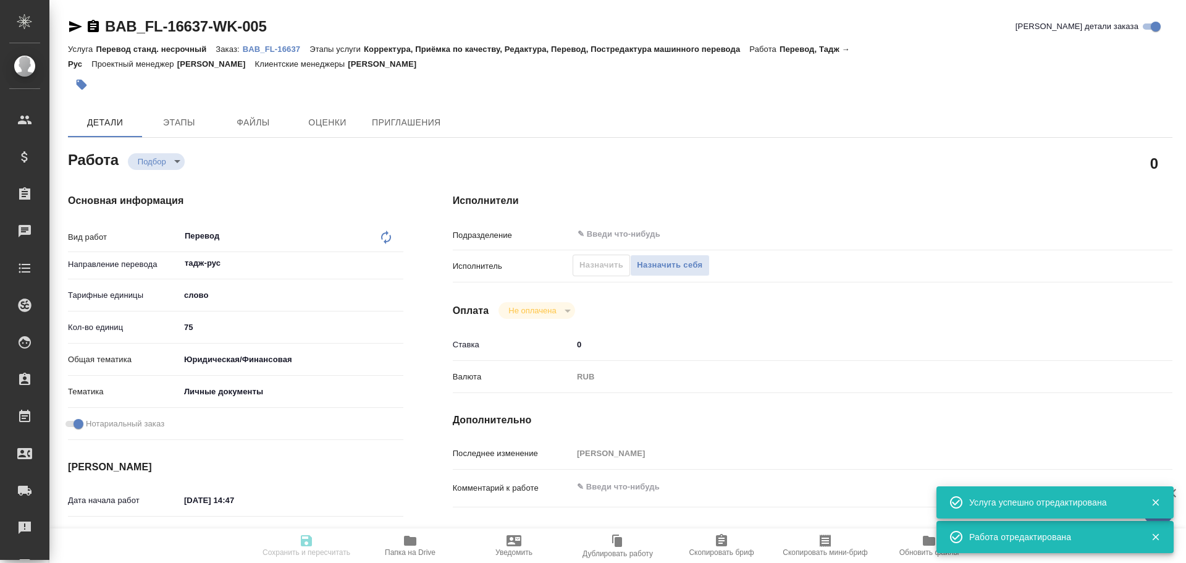
type input "Перевод станд. несрочный"
type input "Корректура, Приёмка по качеству, Редактура, Перевод, Постредактура машинного пе…"
type input "[PERSON_NAME]"
type input "/Clients/FL_BAB/Orders/BAB_FL-16637"
type textarea "x"
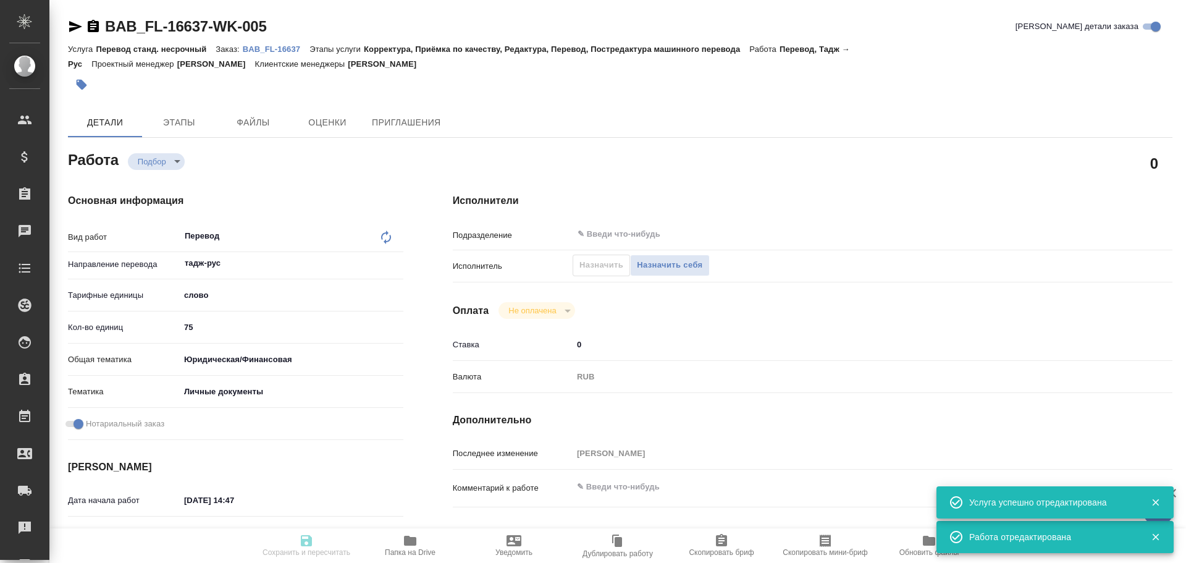
type textarea "x"
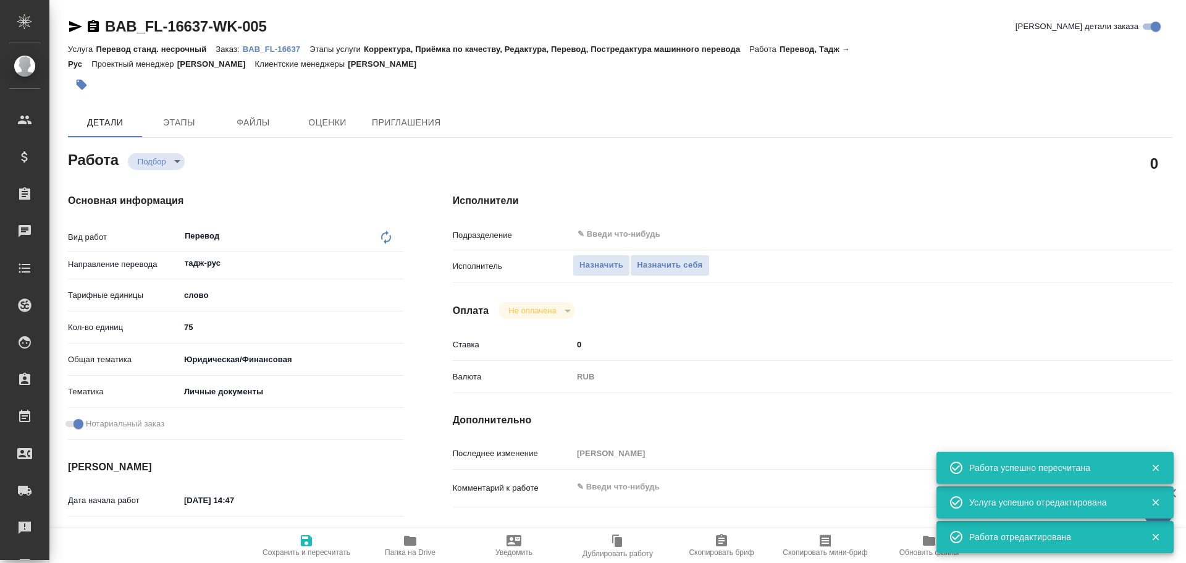
type textarea "x"
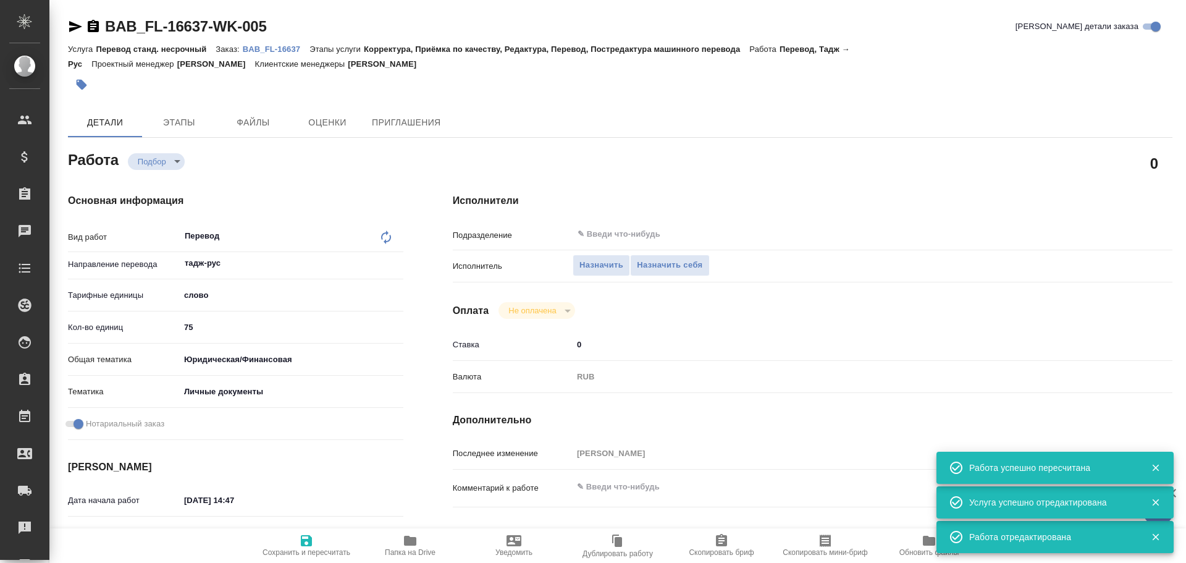
type textarea "x"
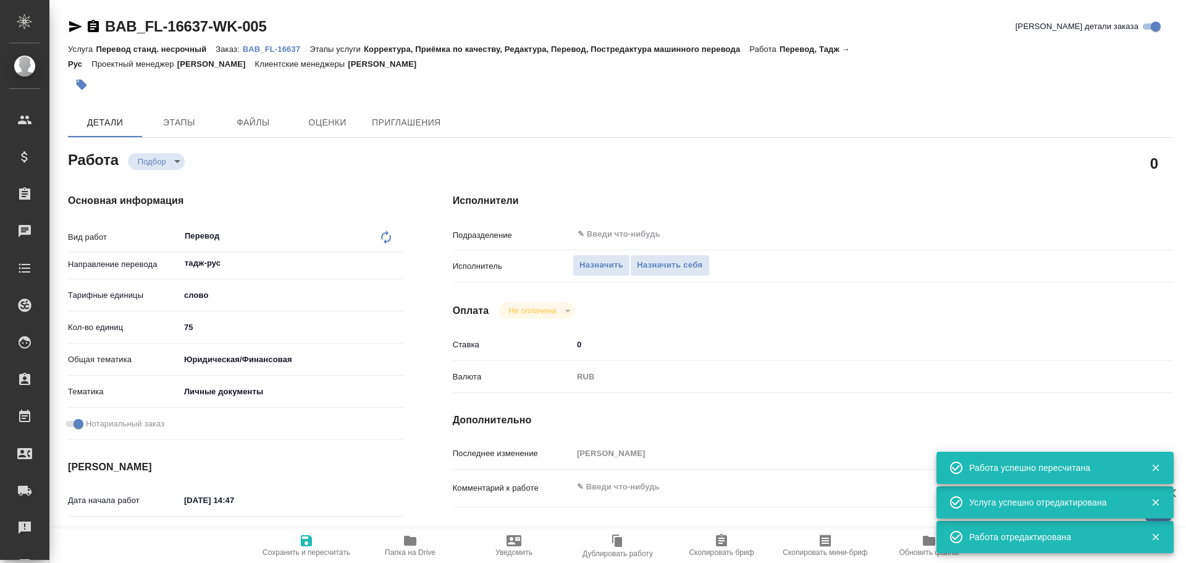
type textarea "x"
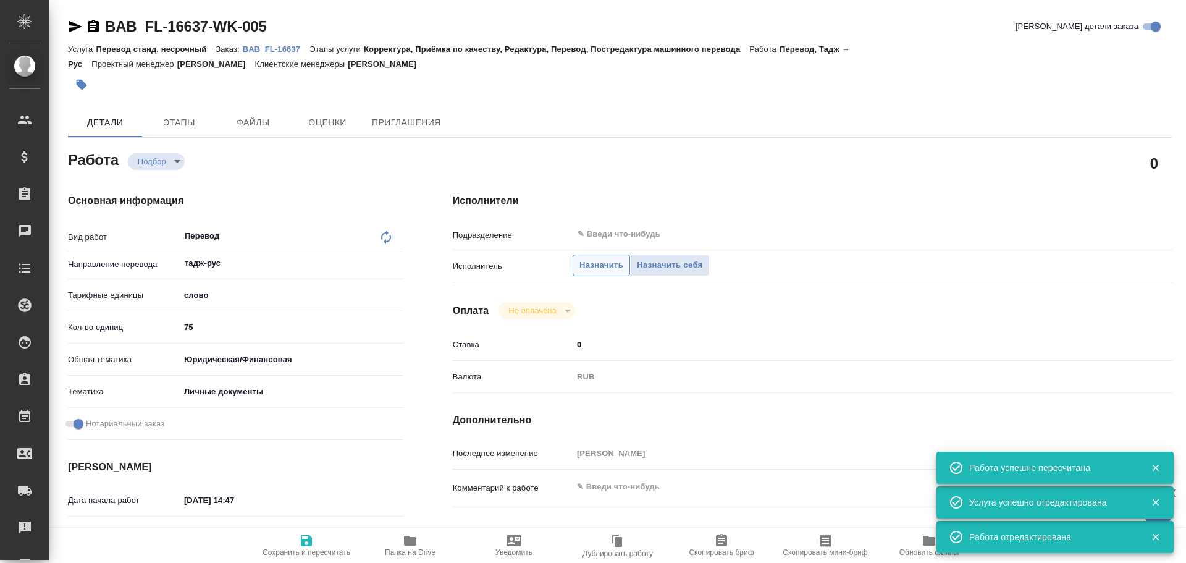
type textarea "x"
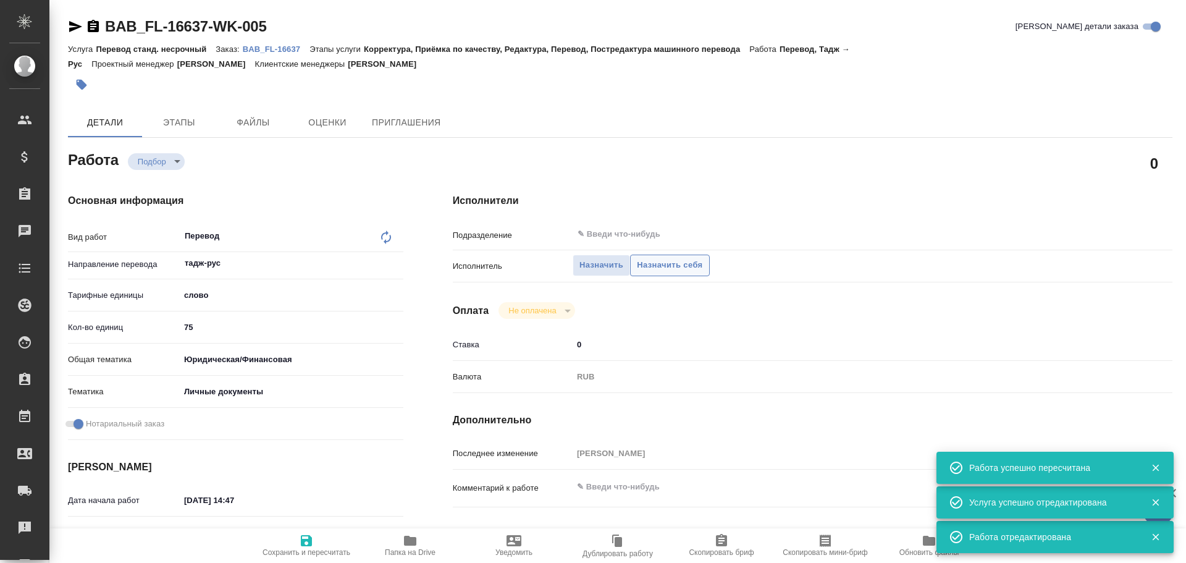
type textarea "x"
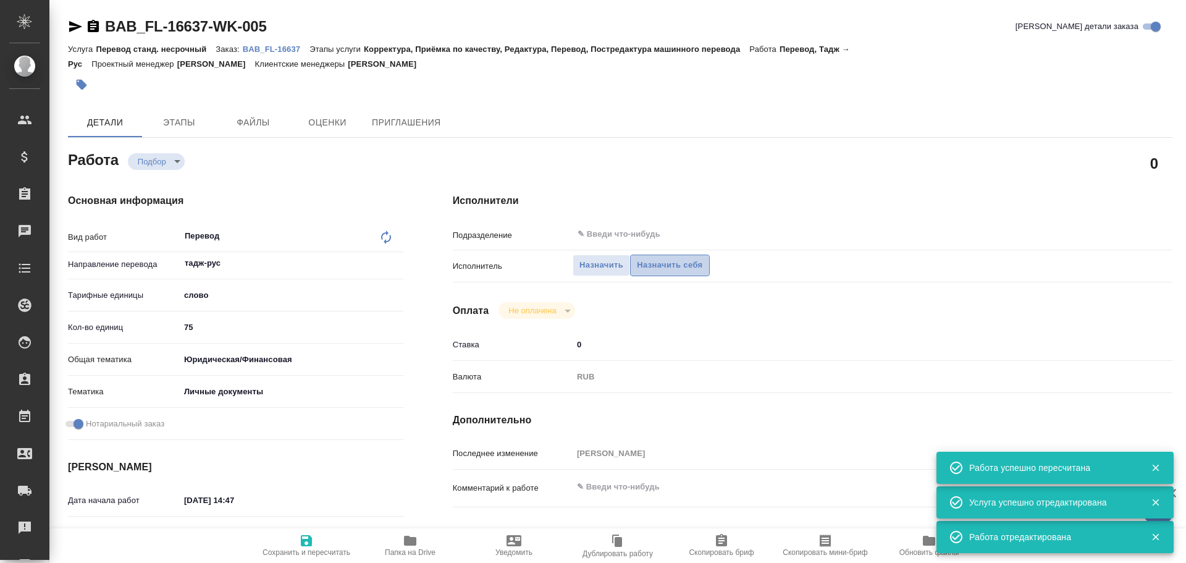
click at [656, 268] on span "Назначить себя" at bounding box center [669, 265] width 65 height 14
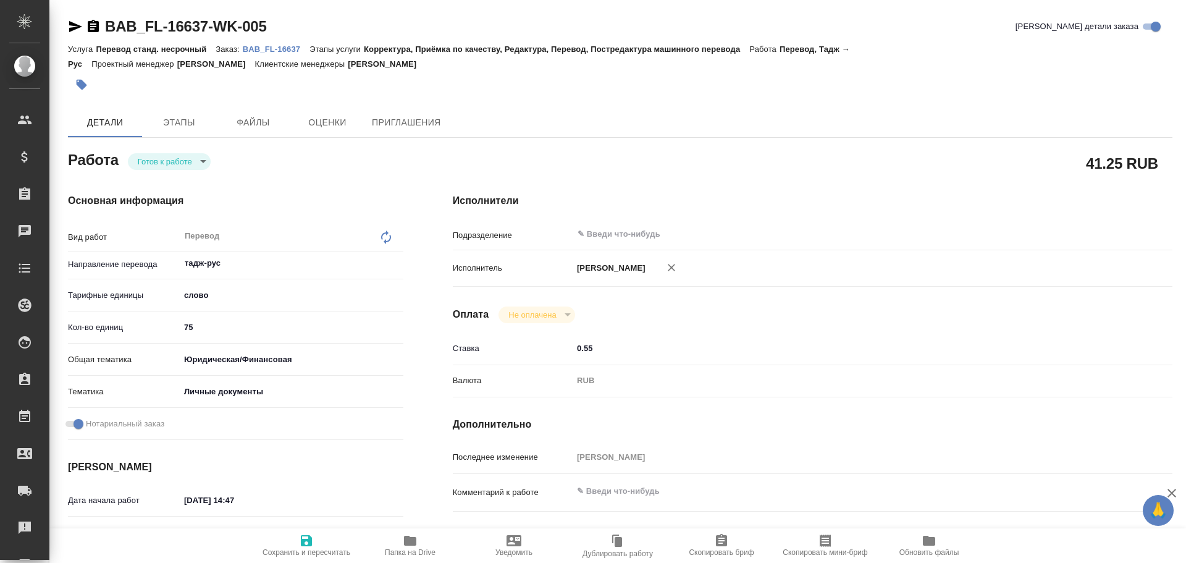
type textarea "x"
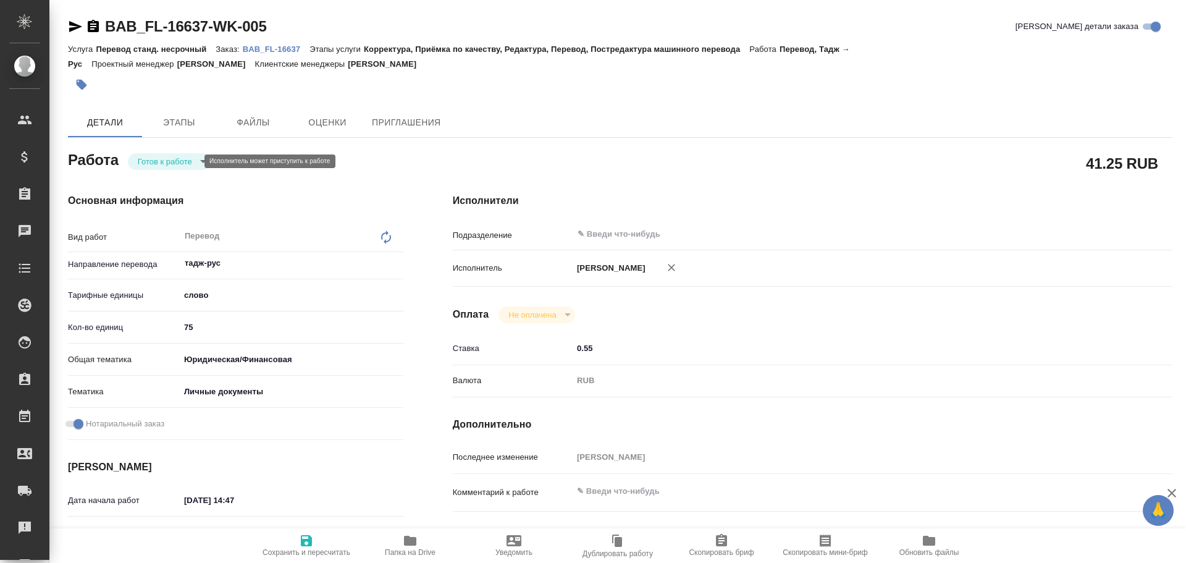
click at [172, 164] on body "🙏 .cls-1 fill:#fff; AWATERA [PERSON_NAME] Спецификации Заказы Чаты Todo Проекты…" at bounding box center [593, 281] width 1186 height 563
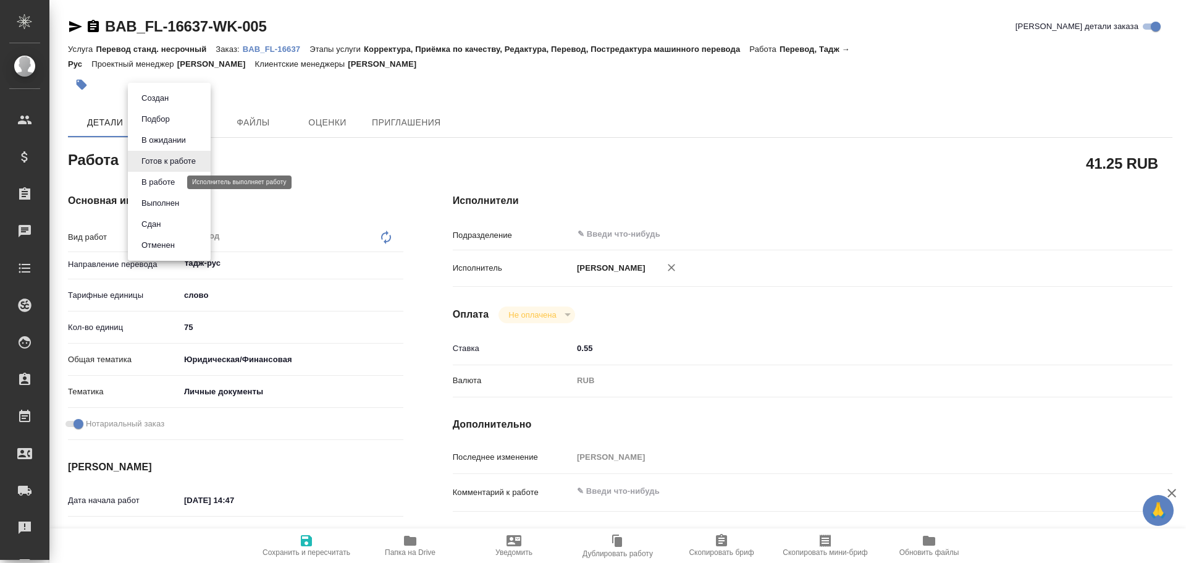
type textarea "x"
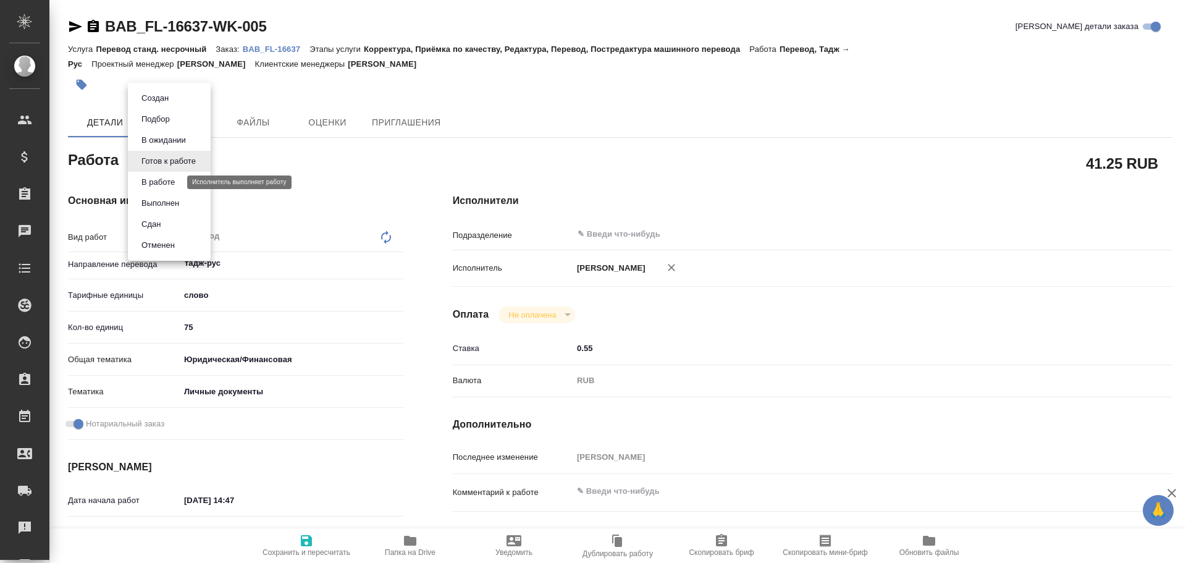
click at [164, 179] on button "В работе" at bounding box center [158, 182] width 41 height 14
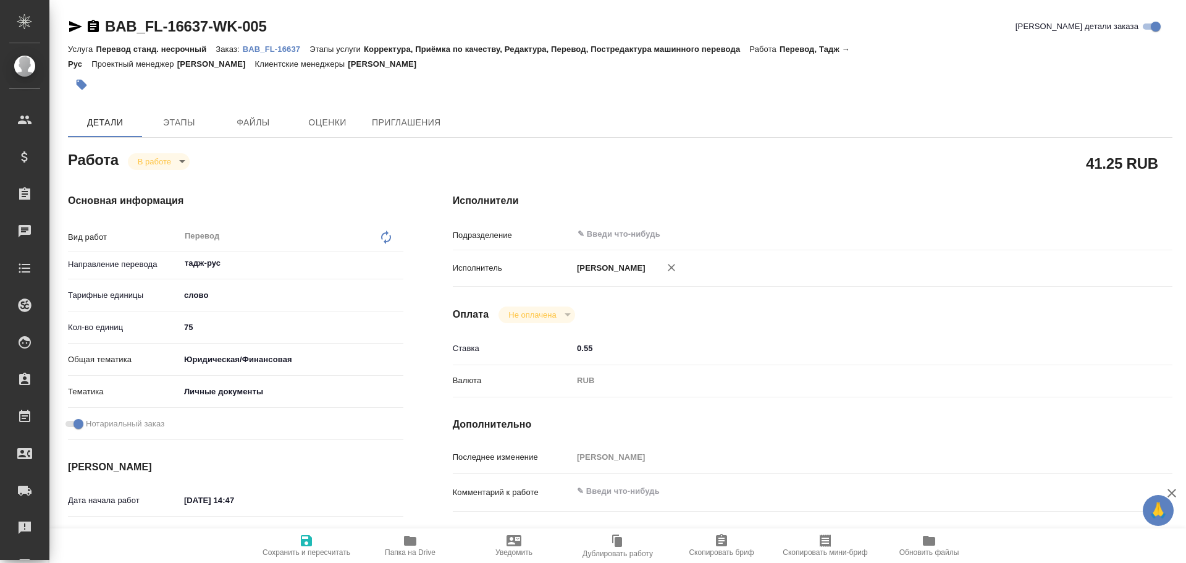
type textarea "x"
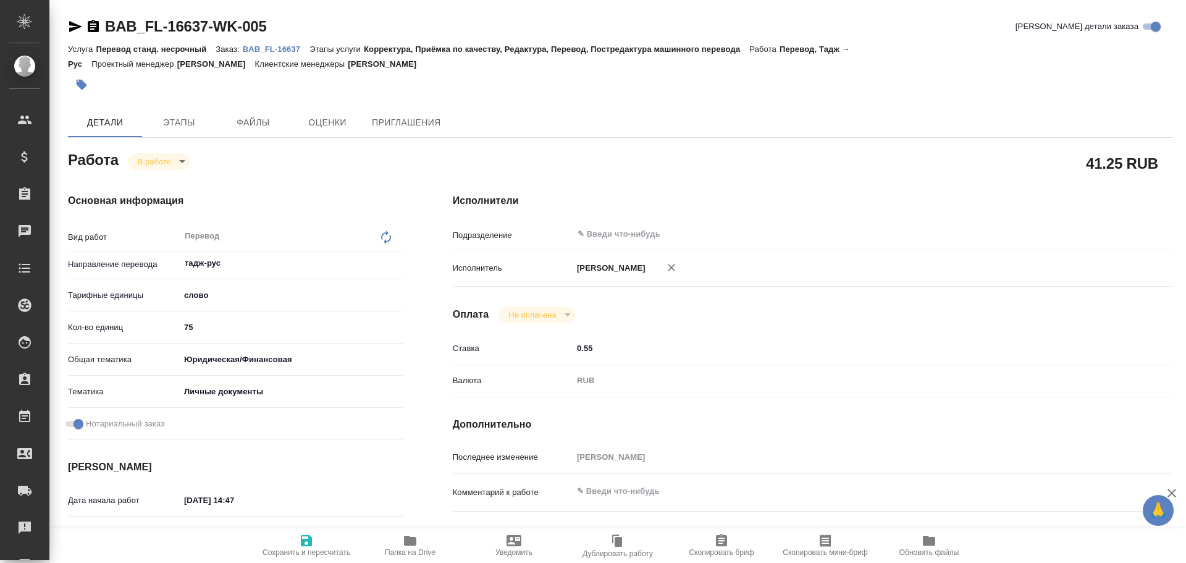
type textarea "x"
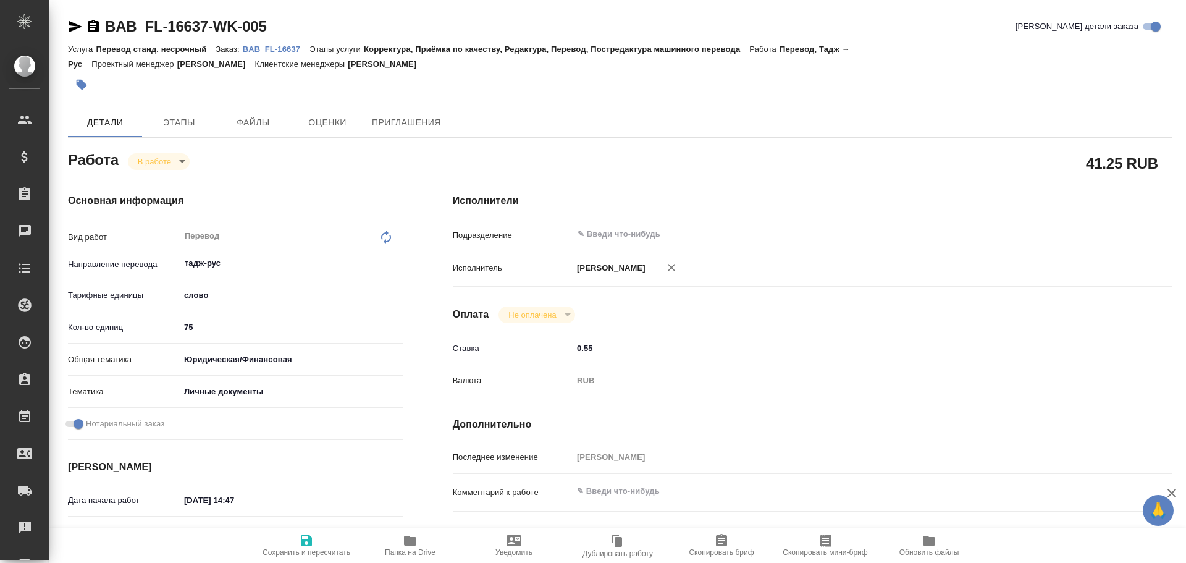
type textarea "x"
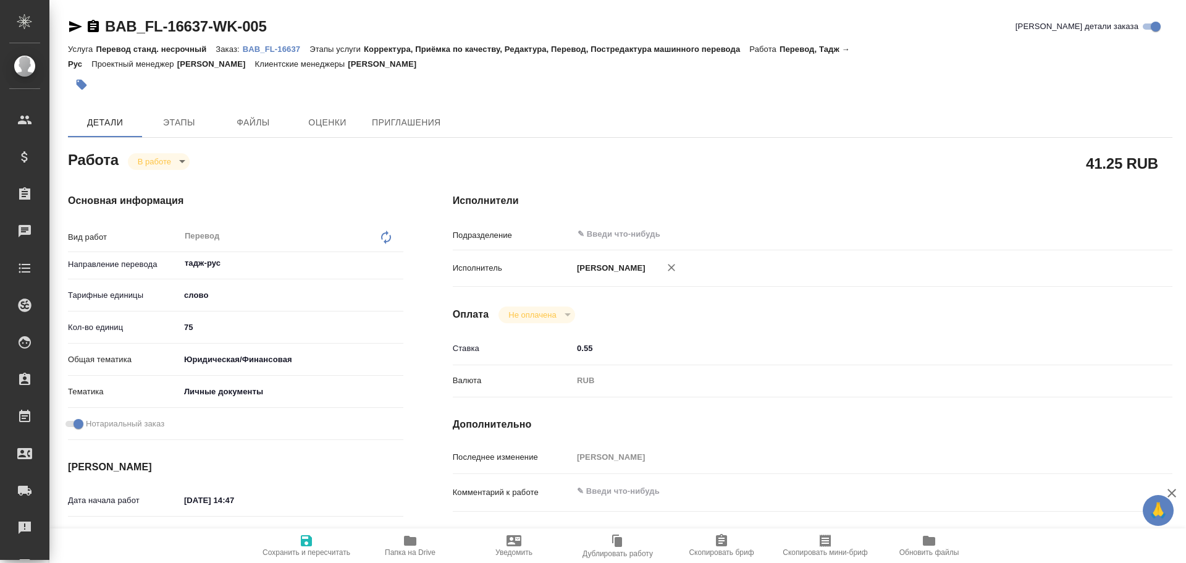
type textarea "x"
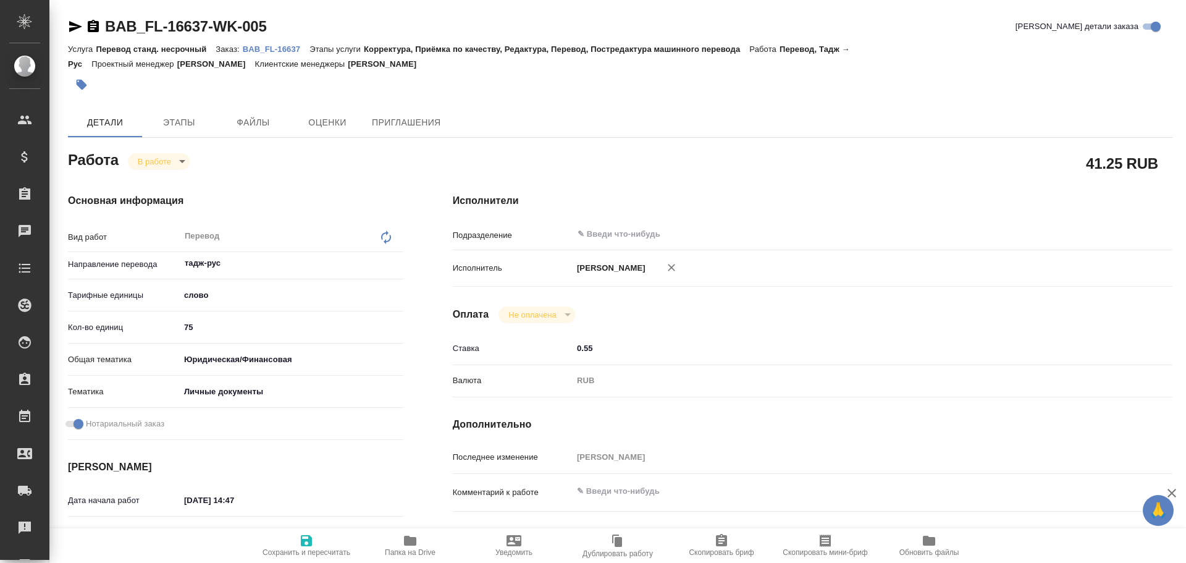
type textarea "x"
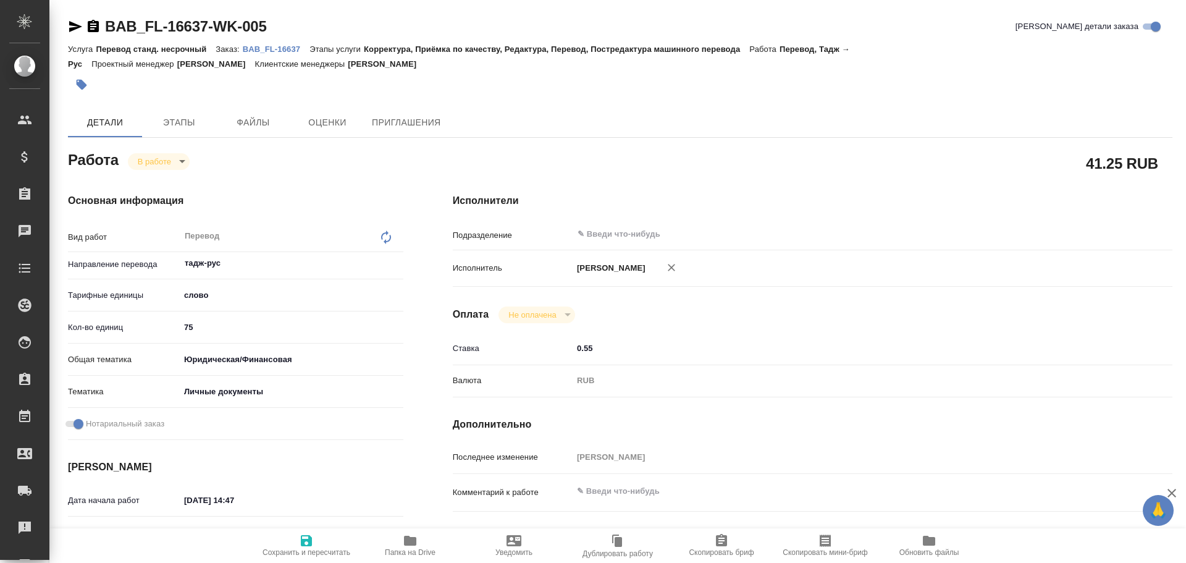
type textarea "x"
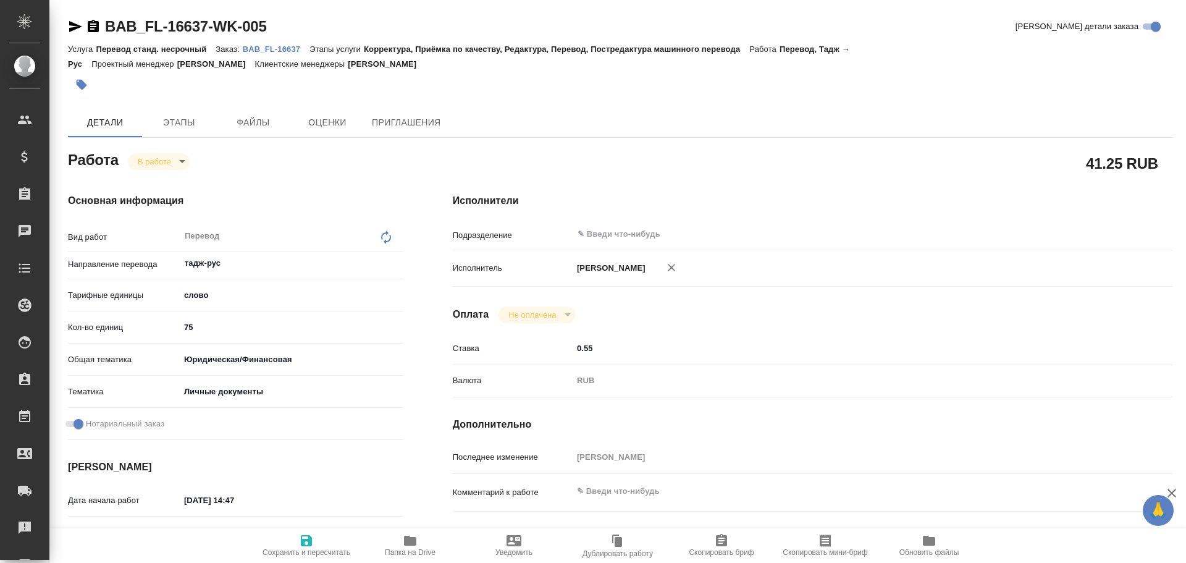
type textarea "x"
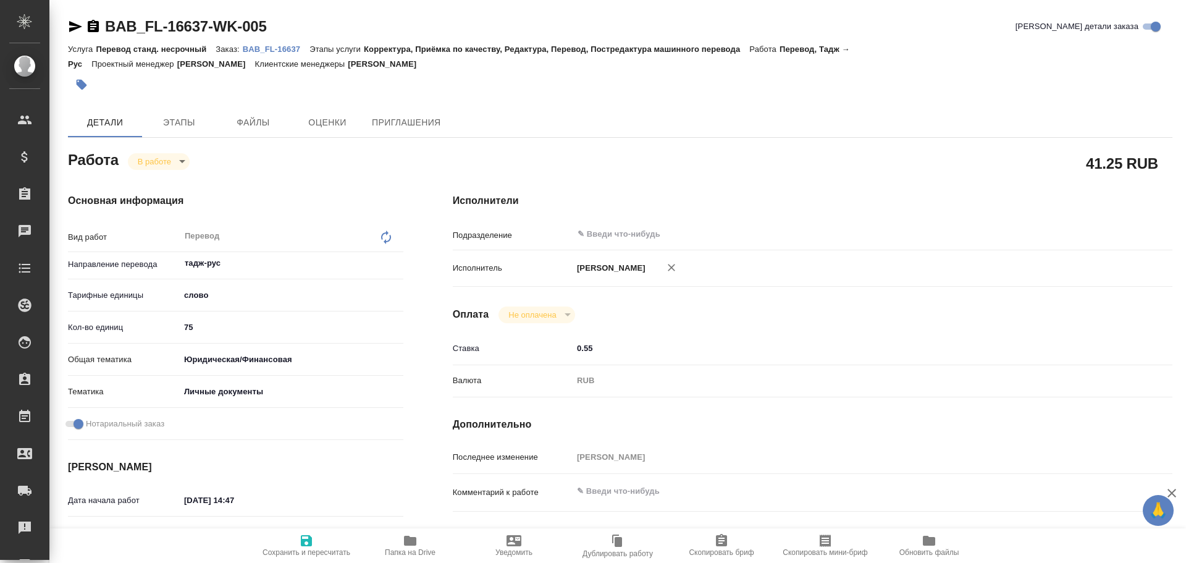
type textarea "x"
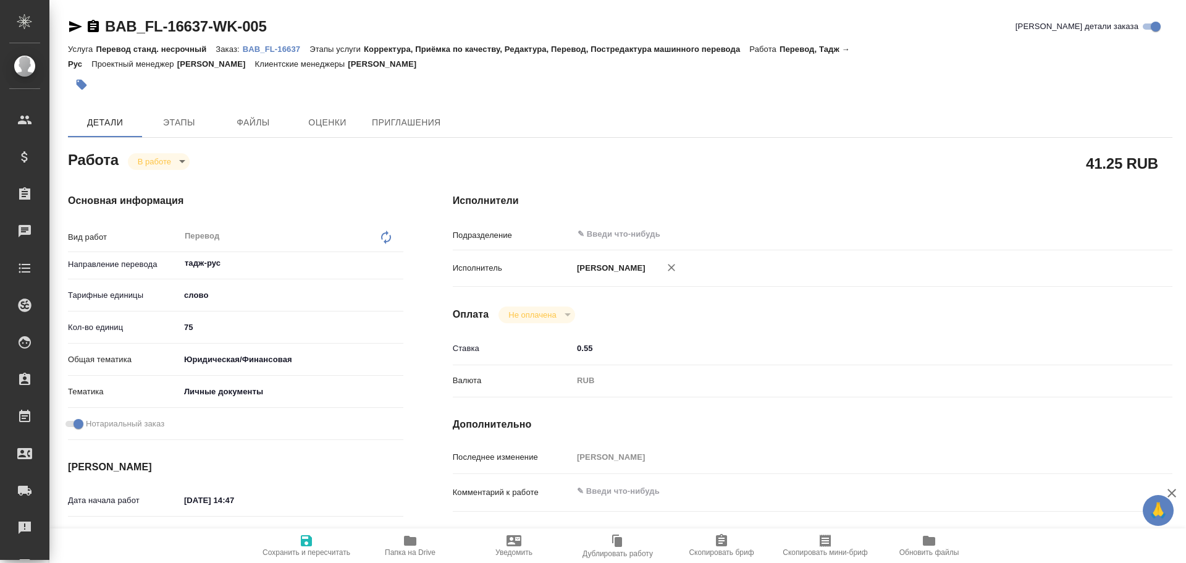
type textarea "x"
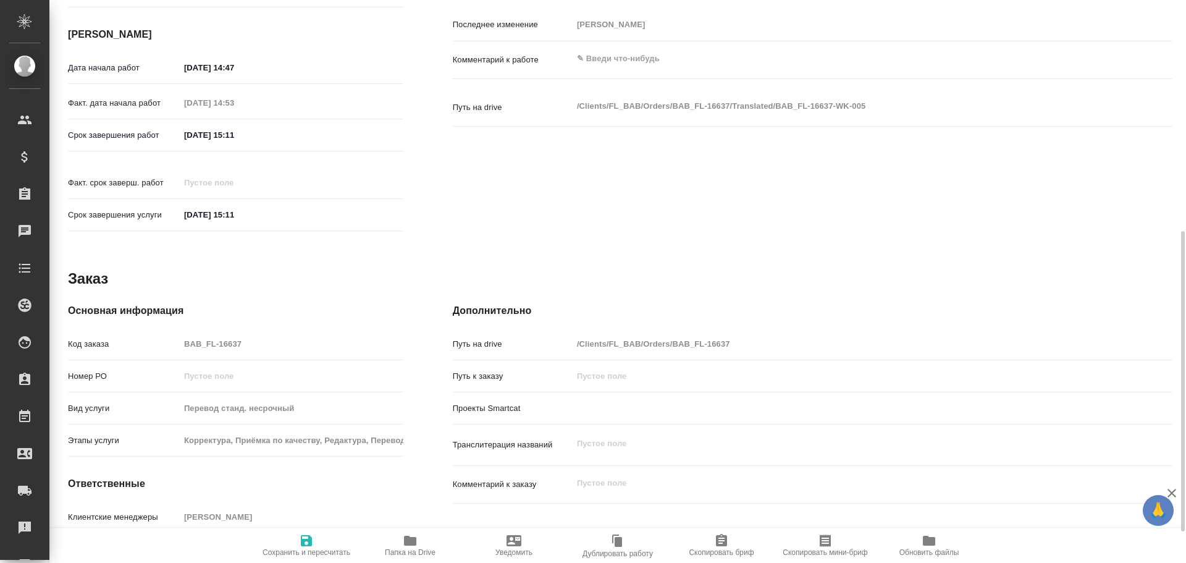
scroll to position [491, 0]
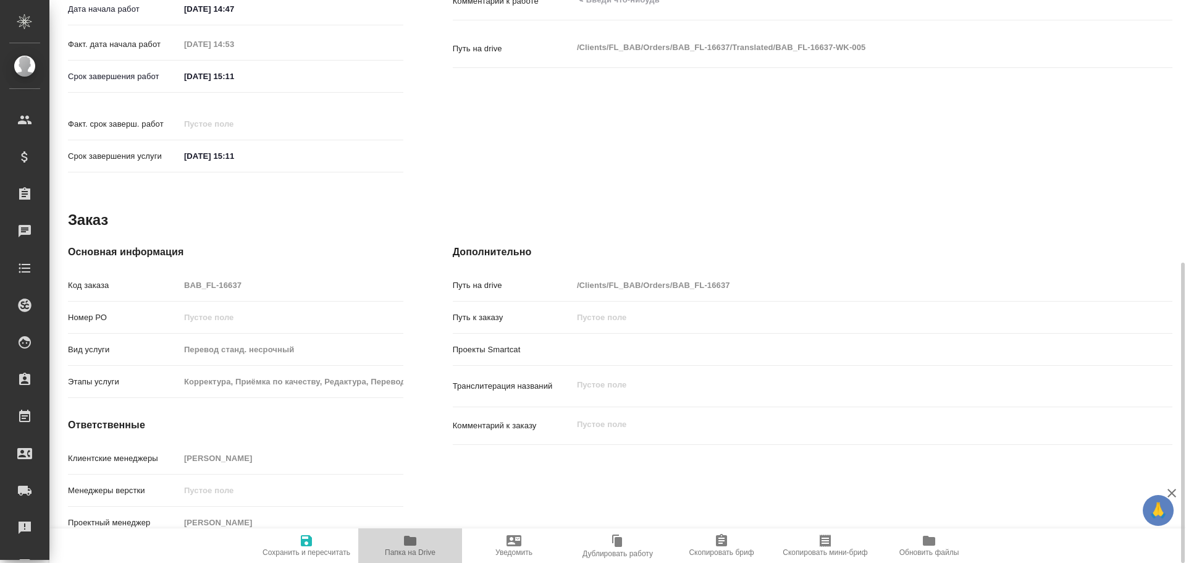
click at [414, 550] on span "Папка на Drive" at bounding box center [410, 552] width 51 height 9
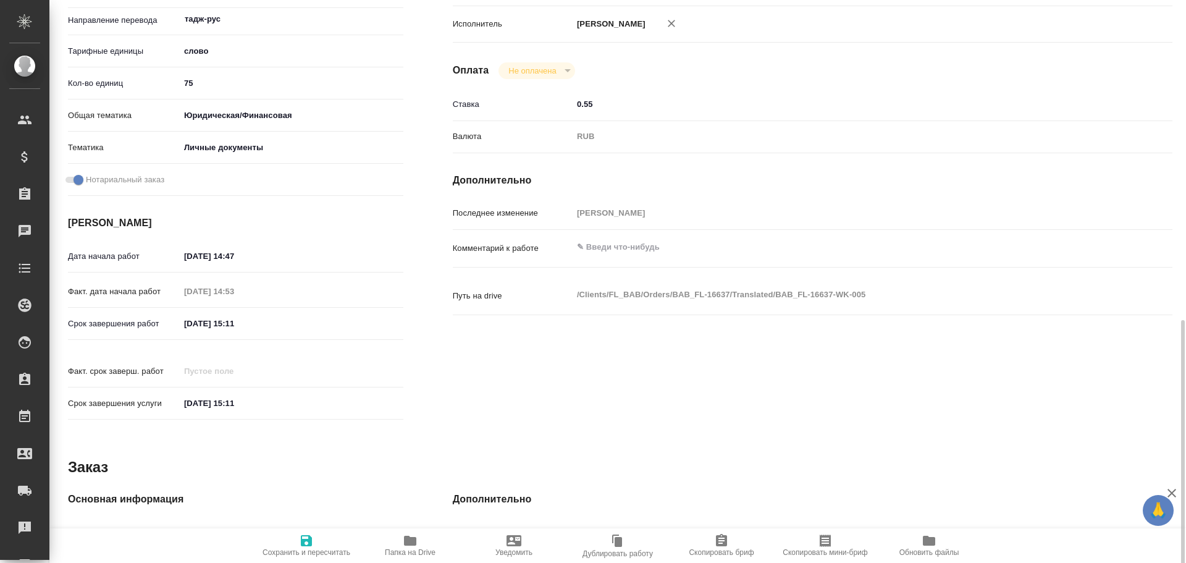
scroll to position [0, 0]
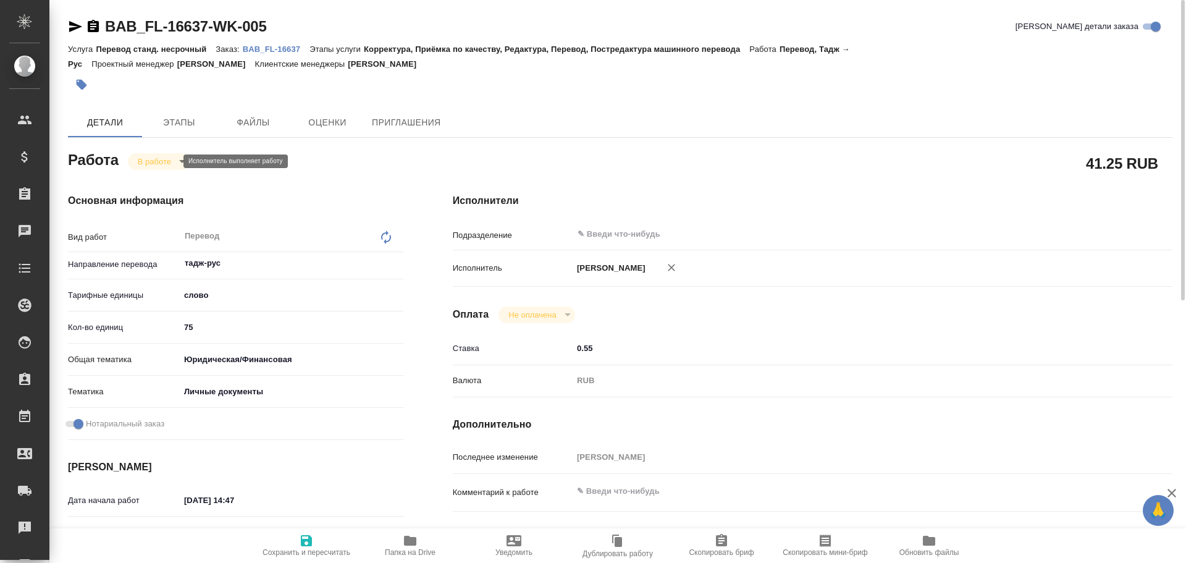
click at [161, 162] on body "🙏 .cls-1 fill:#fff; AWATERA [PERSON_NAME] Спецификации Заказы 0 Чаты Todo Проек…" at bounding box center [593, 281] width 1186 height 563
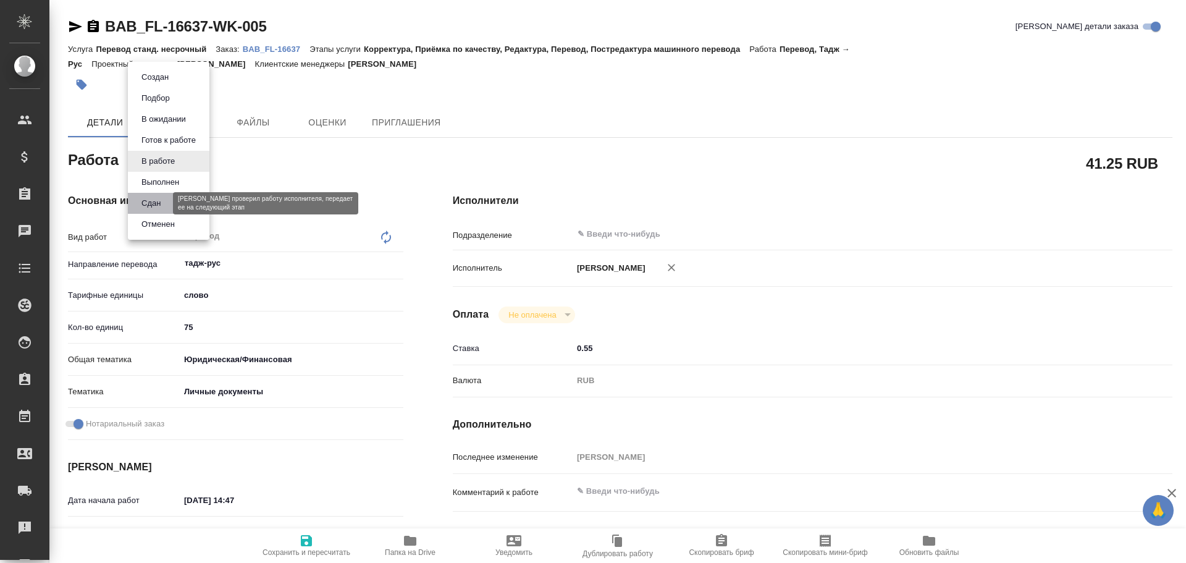
click at [157, 201] on button "Сдан" at bounding box center [151, 203] width 27 height 14
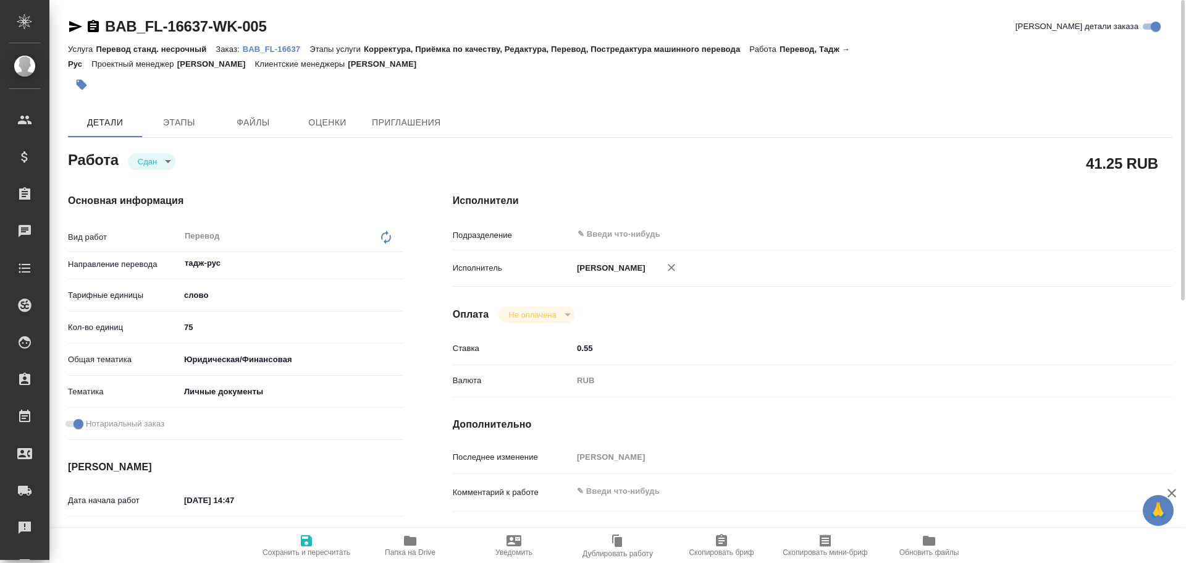
type textarea "x"
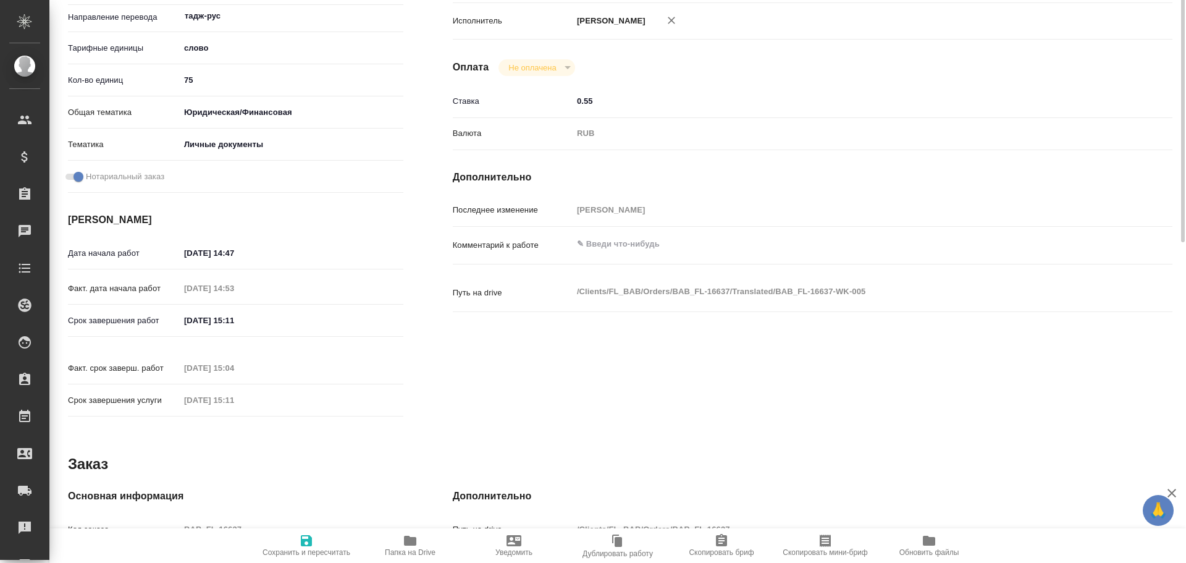
scroll to position [371, 0]
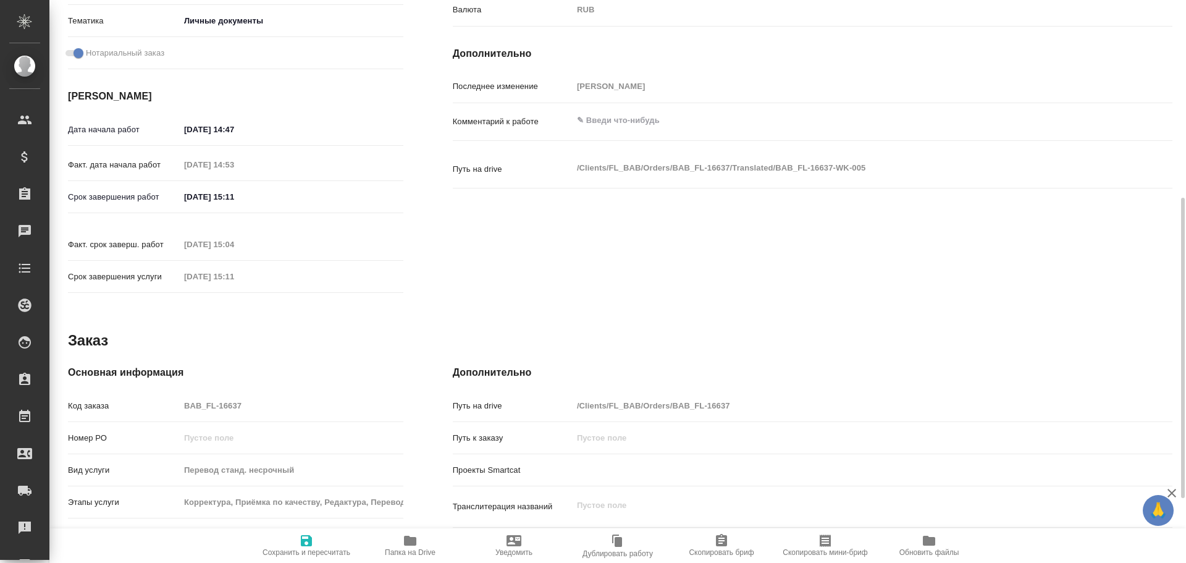
type textarea "x"
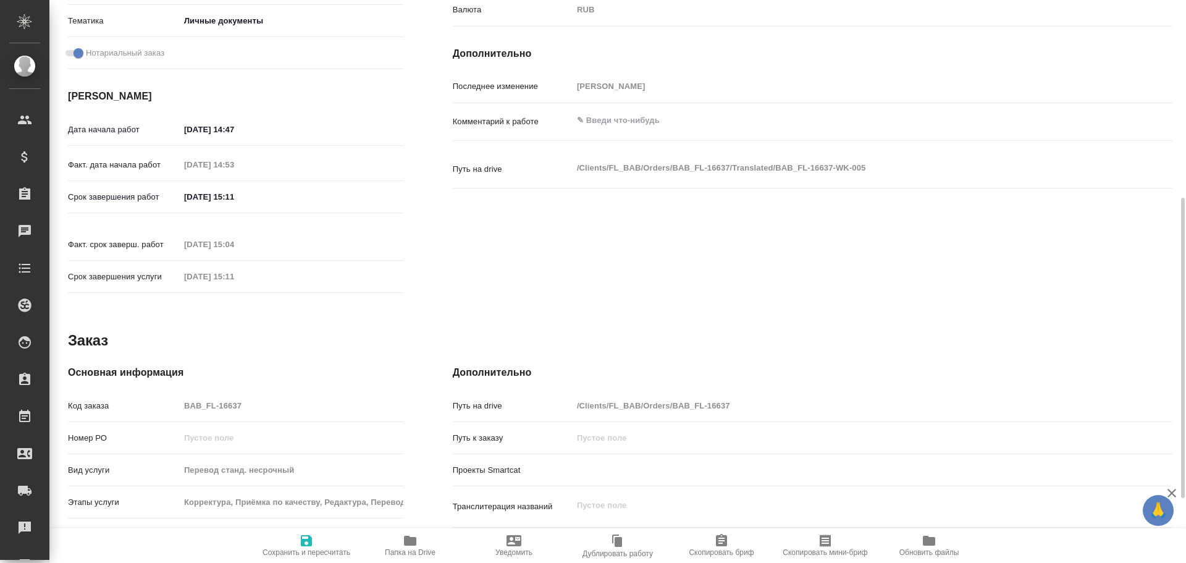
click at [128, 376] on div "Основная информация Код заказа BAB_FL-16637 Номер РО Вид услуги Перевод станд. …" at bounding box center [235, 514] width 335 height 299
